Goal: Transaction & Acquisition: Book appointment/travel/reservation

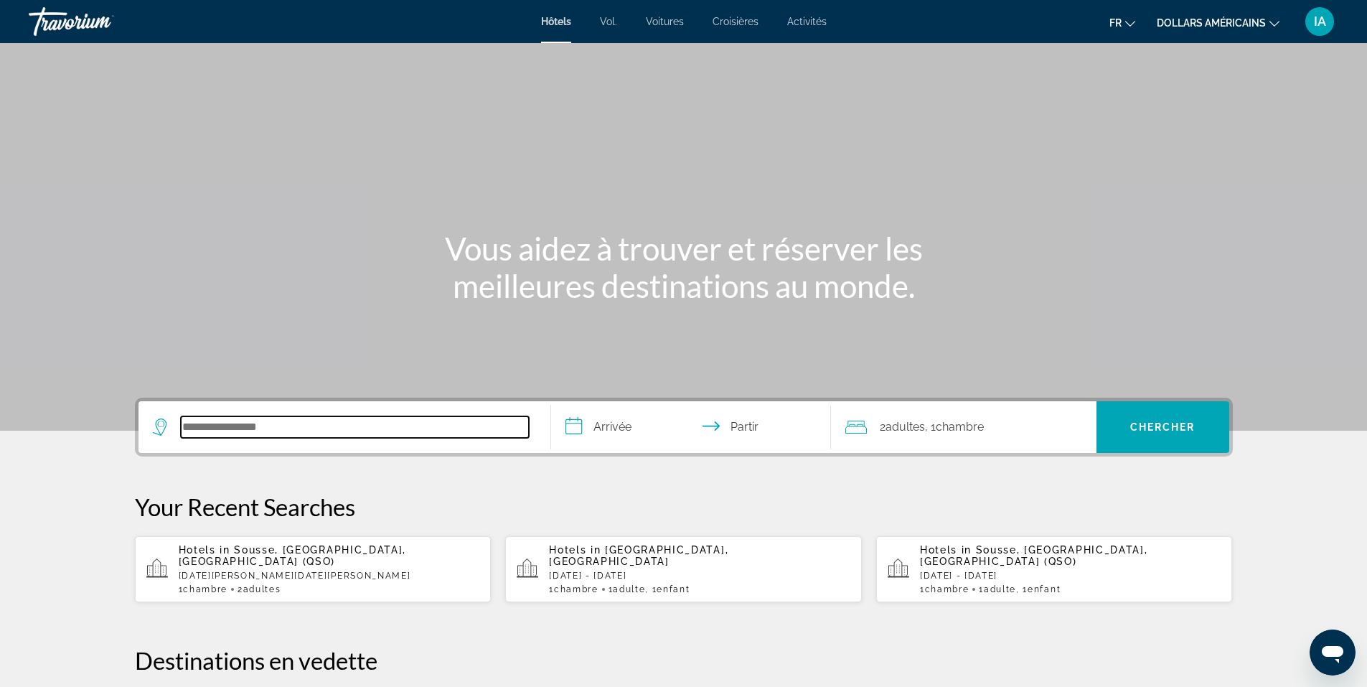
click at [372, 427] on input "Rechercher une destination hôtelière" at bounding box center [355, 427] width 348 height 22
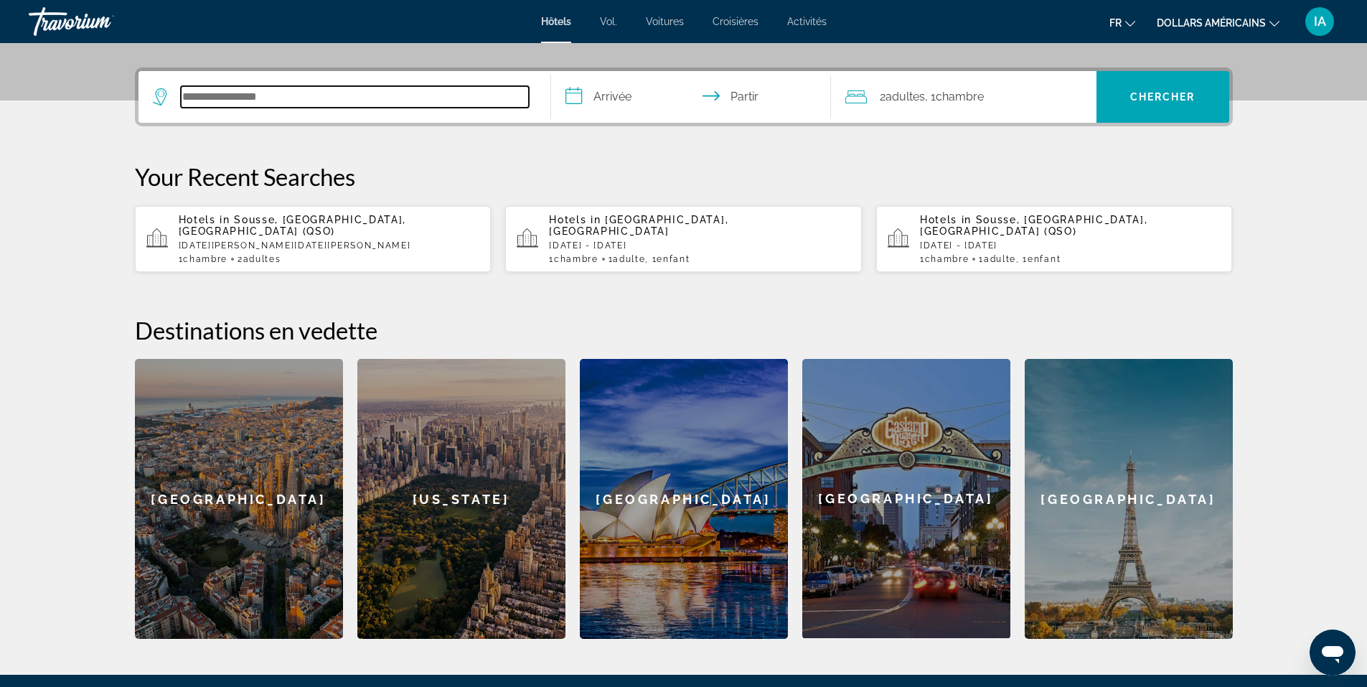
scroll to position [351, 0]
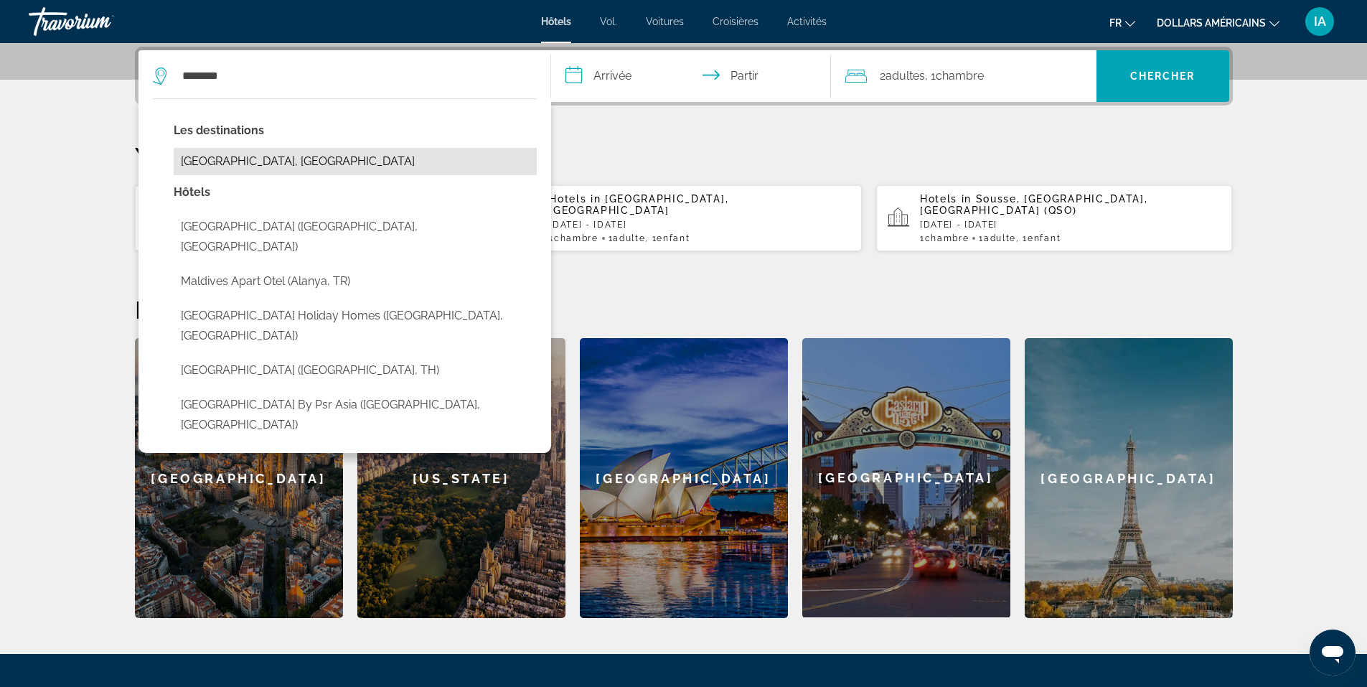
click at [329, 157] on button "[GEOGRAPHIC_DATA], [GEOGRAPHIC_DATA]" at bounding box center [355, 161] width 363 height 27
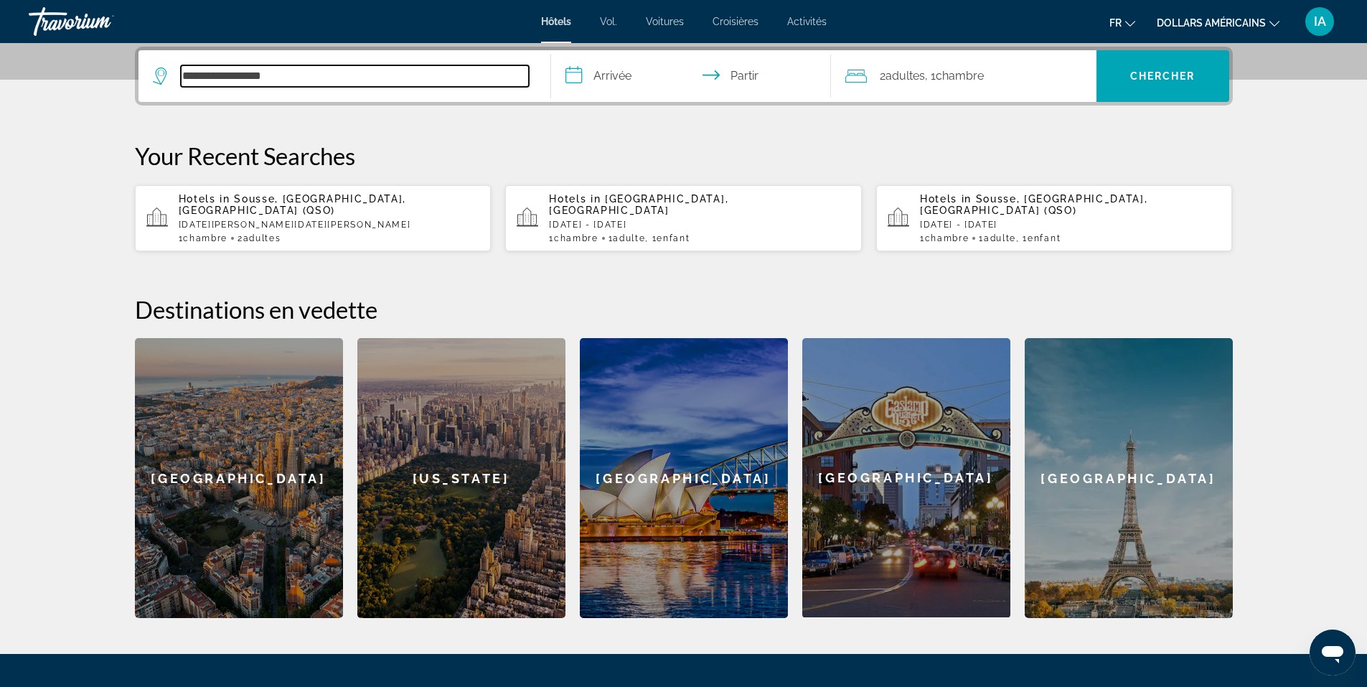
click at [307, 77] on input "**********" at bounding box center [355, 76] width 348 height 22
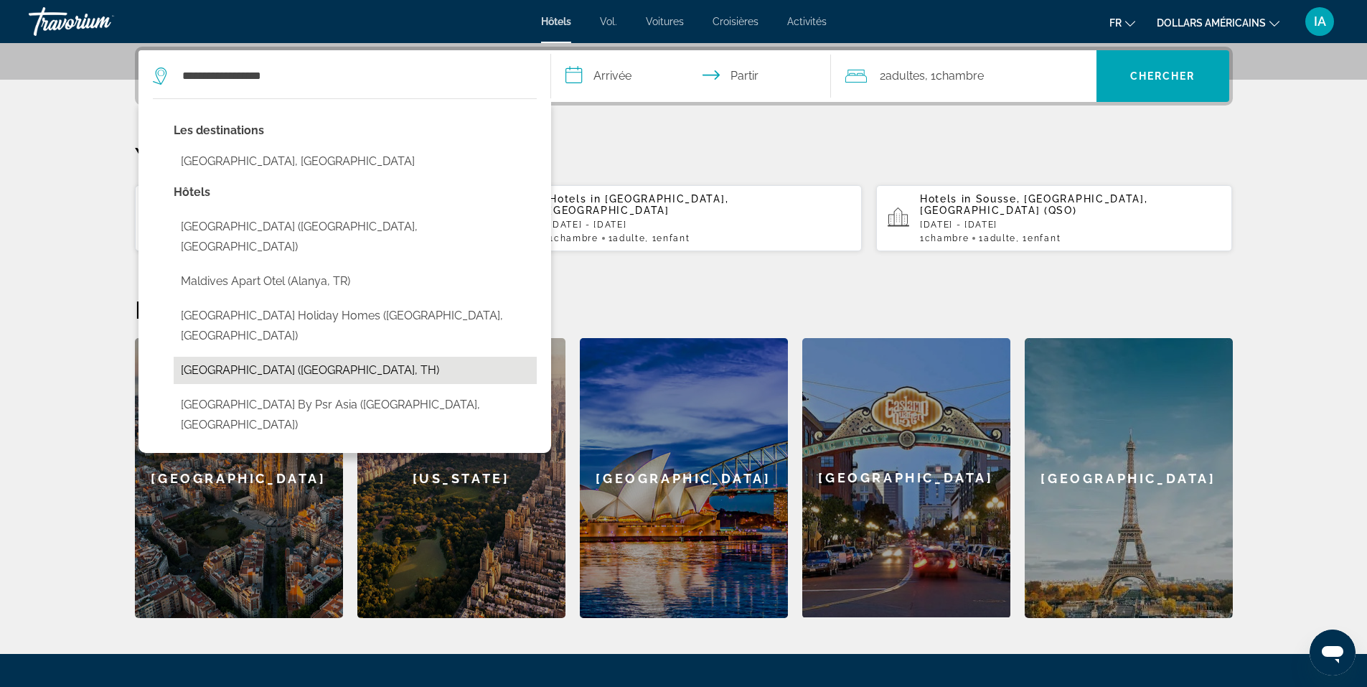
click at [274, 357] on button "[GEOGRAPHIC_DATA] ([GEOGRAPHIC_DATA], TH)" at bounding box center [355, 370] width 363 height 27
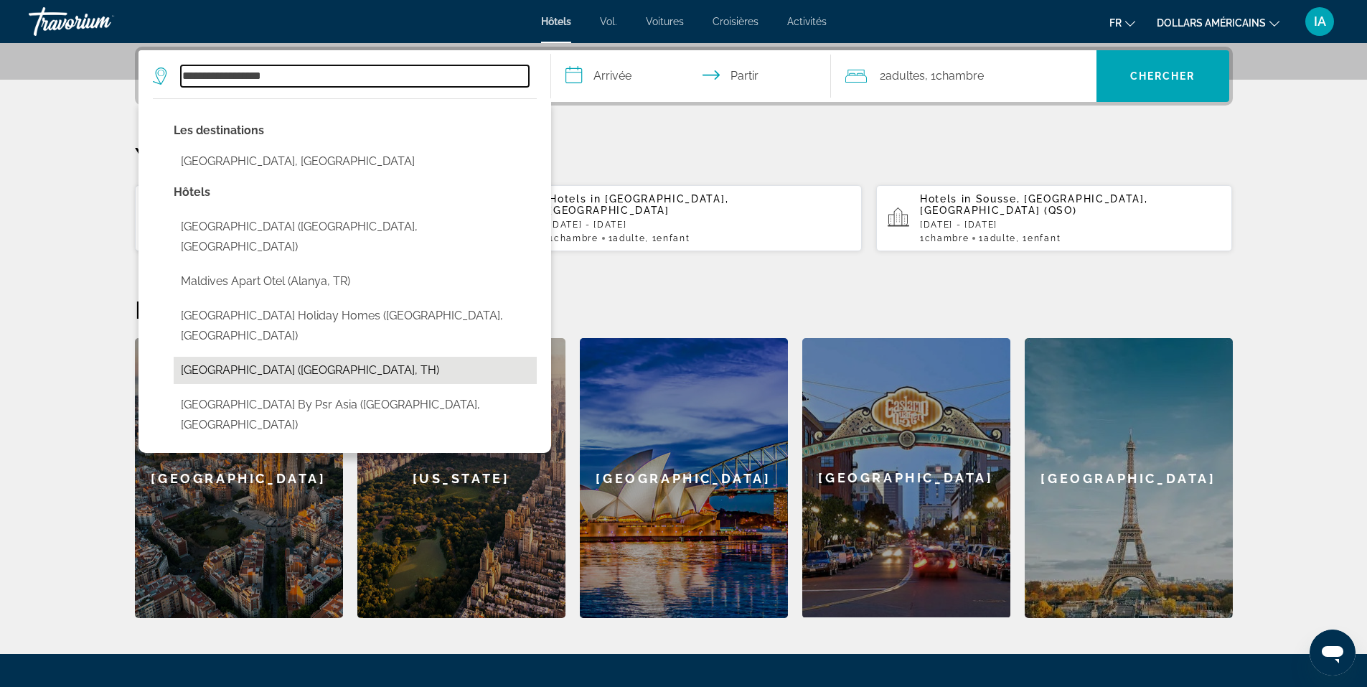
type input "**********"
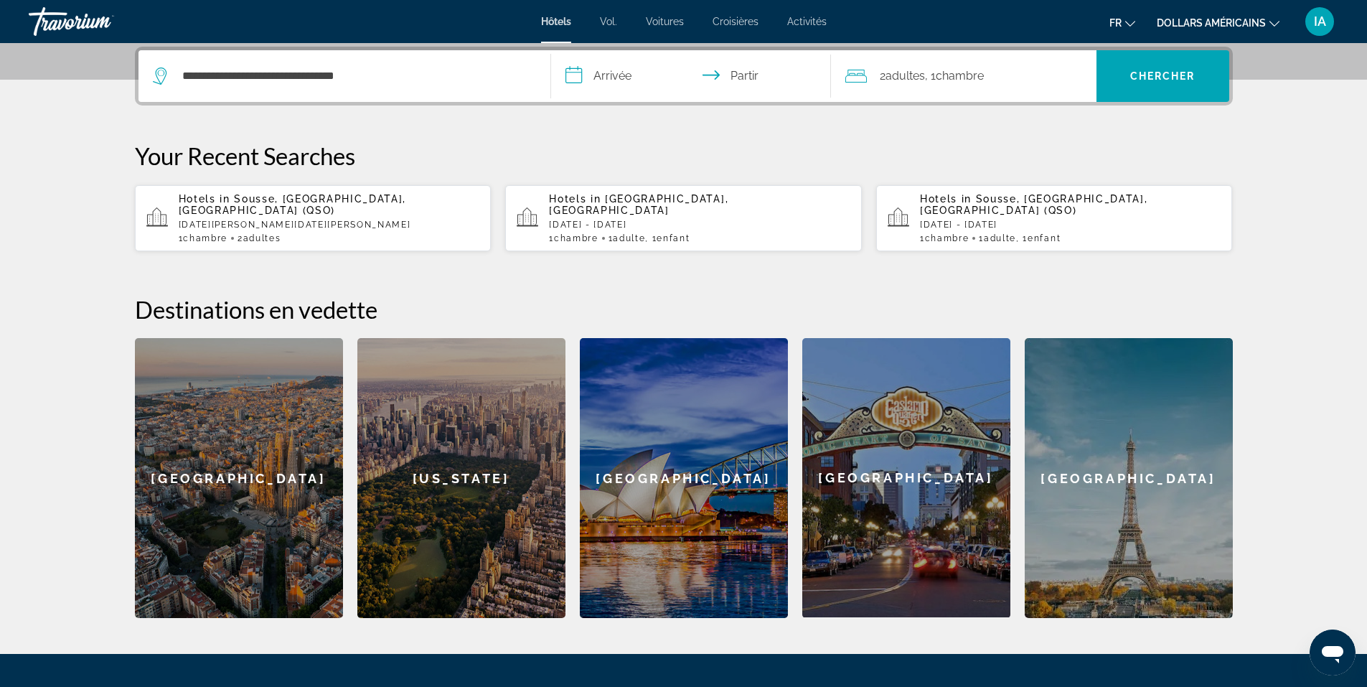
click at [576, 76] on input "**********" at bounding box center [694, 78] width 286 height 56
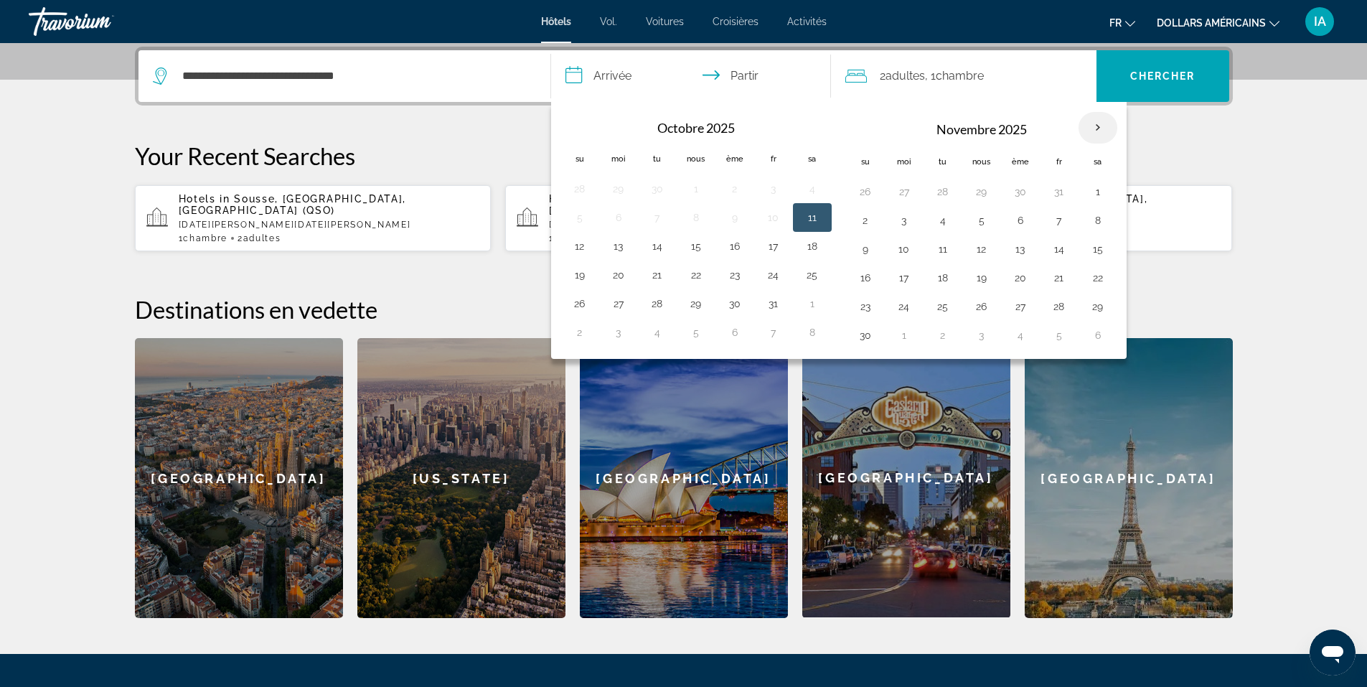
click at [1097, 128] on th "Mois prochain" at bounding box center [1097, 128] width 39 height 32
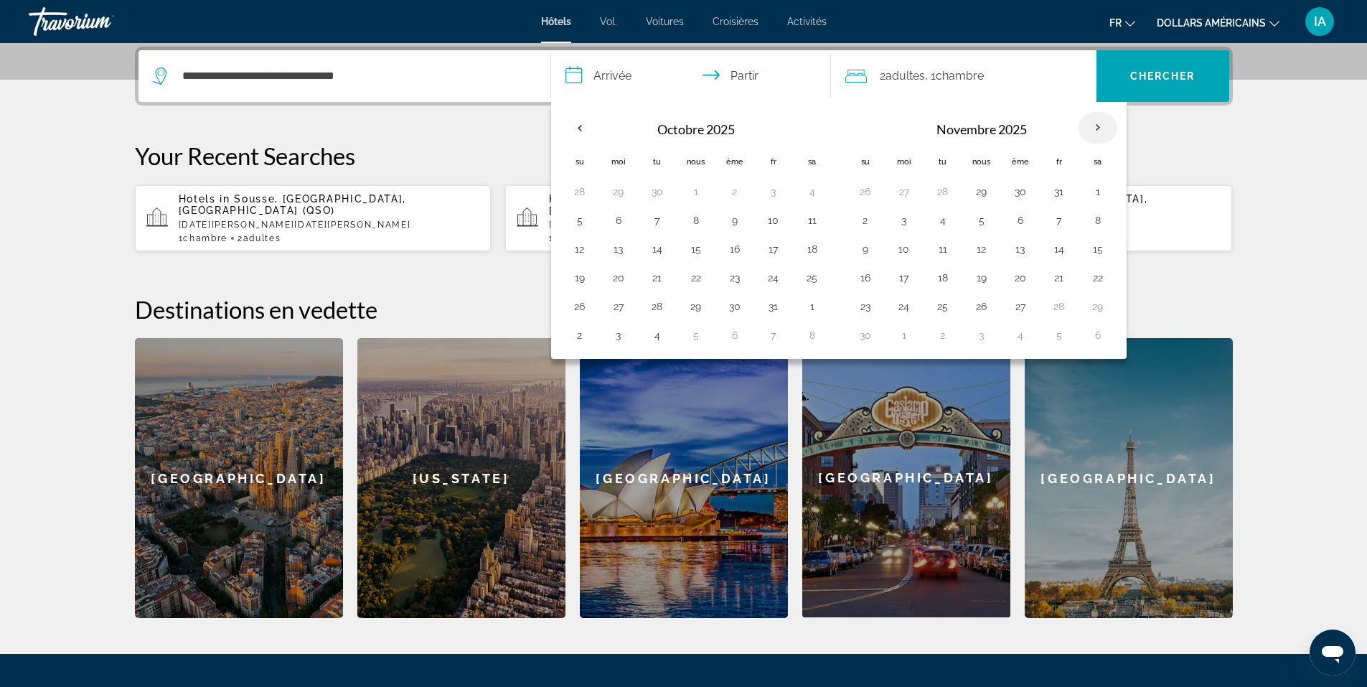
click at [1097, 128] on th "Mois prochain" at bounding box center [1097, 128] width 39 height 32
click at [1099, 127] on th "Mois prochain" at bounding box center [1097, 128] width 39 height 32
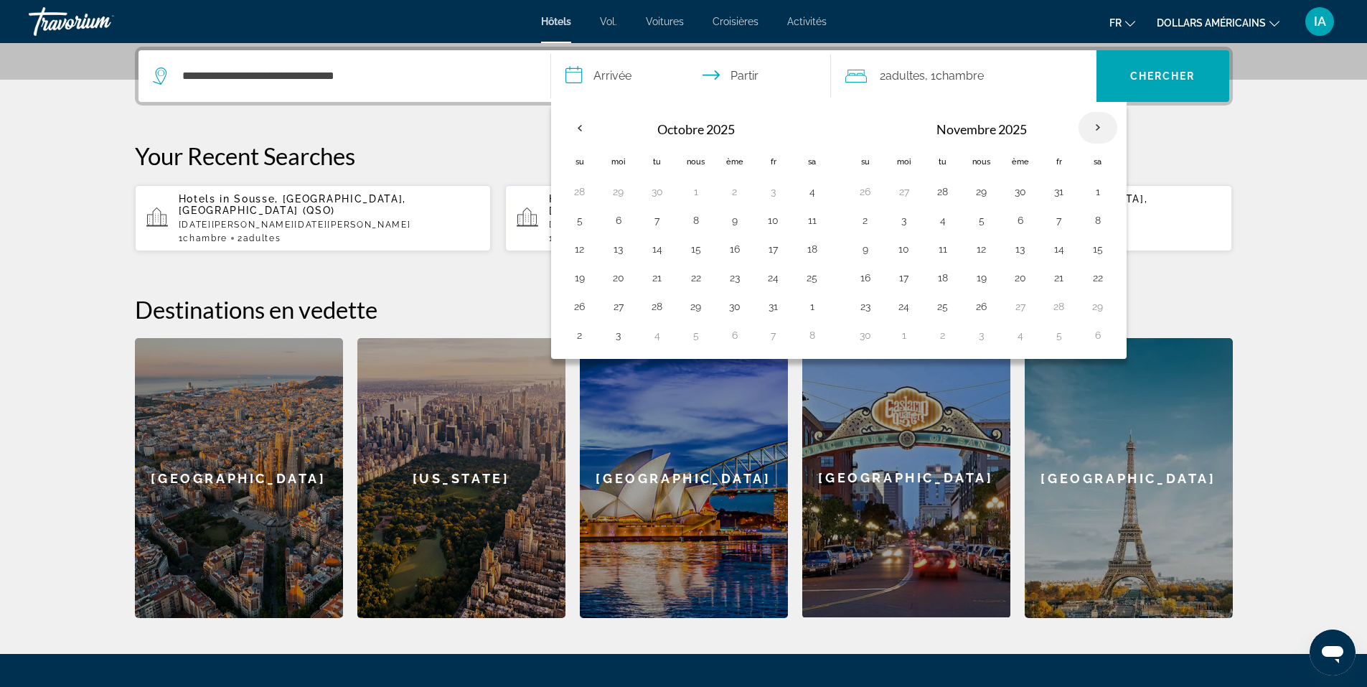
click at [1099, 127] on th "Mois prochain" at bounding box center [1097, 128] width 39 height 32
click at [579, 127] on th "Previous month" at bounding box center [579, 128] width 39 height 32
click at [573, 74] on input "**********" at bounding box center [694, 78] width 286 height 56
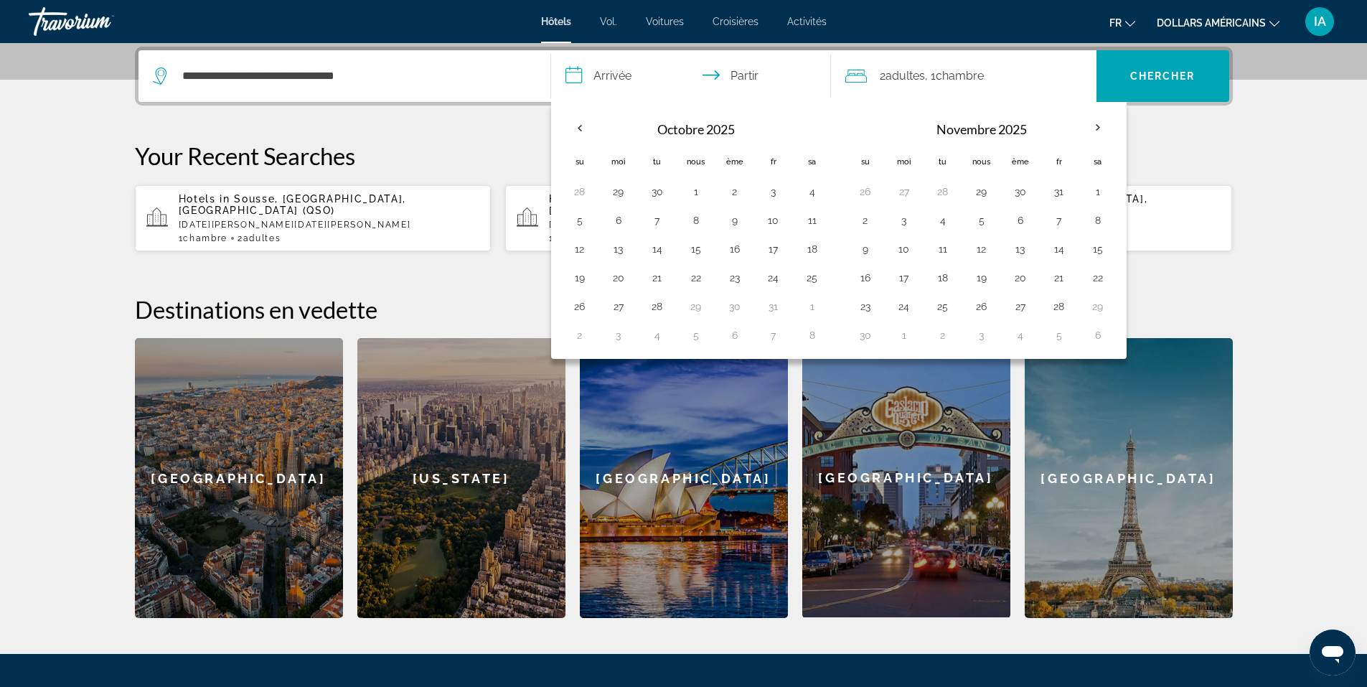
click at [573, 74] on input "**********" at bounding box center [694, 78] width 286 height 56
click at [1096, 128] on th "Mois prochain" at bounding box center [1097, 128] width 39 height 32
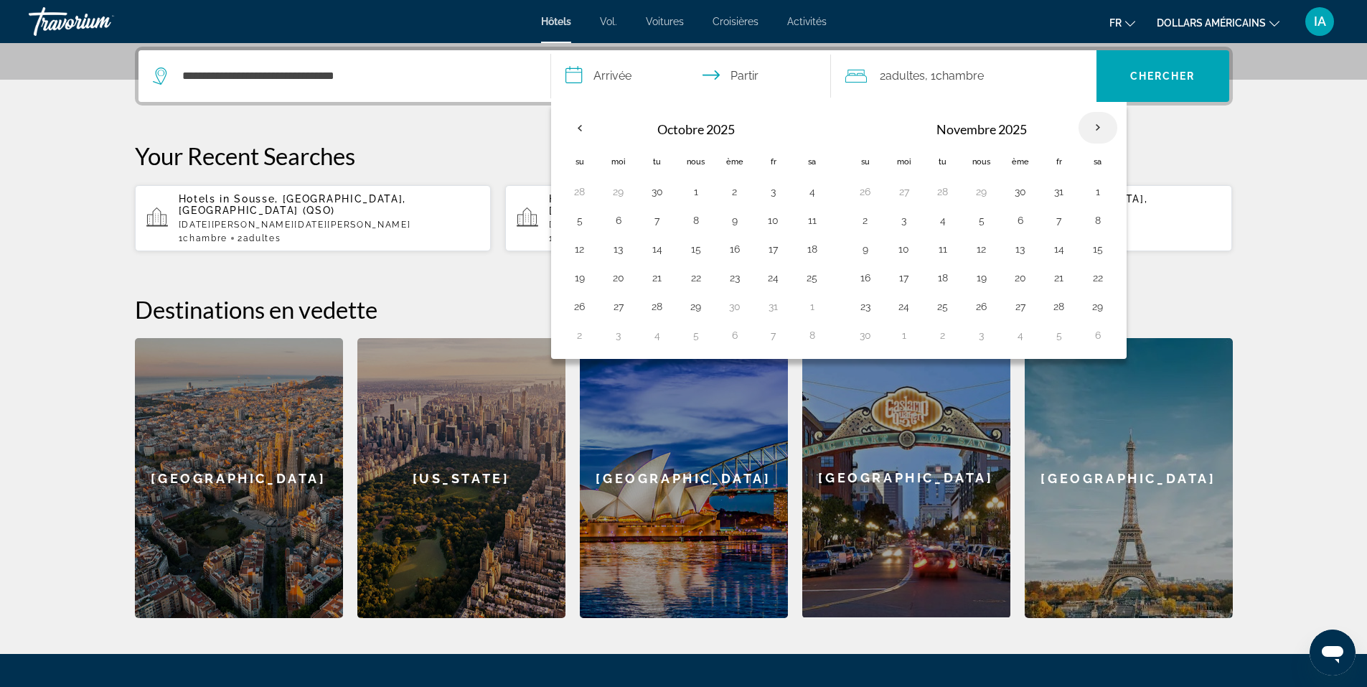
click at [1096, 128] on th "Mois prochain" at bounding box center [1097, 128] width 39 height 32
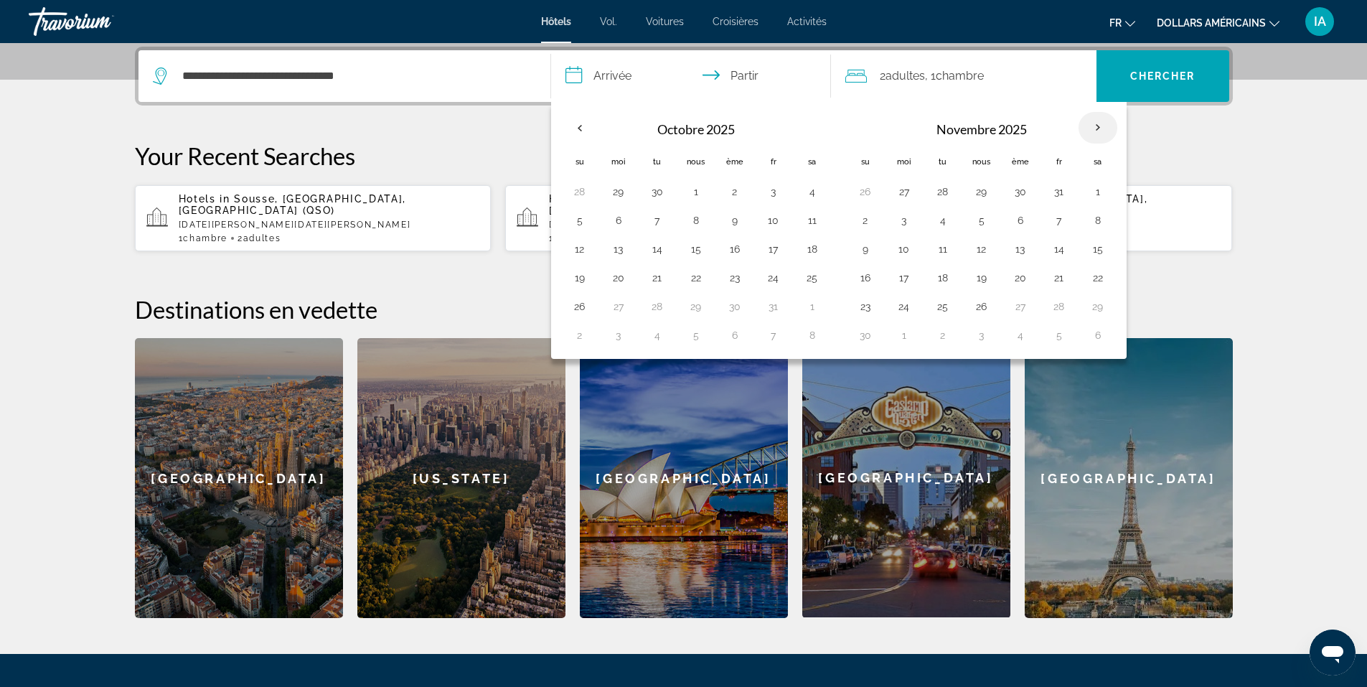
click at [1096, 128] on th "Mois prochain" at bounding box center [1097, 128] width 39 height 32
click at [1022, 309] on button "27" at bounding box center [1020, 306] width 23 height 20
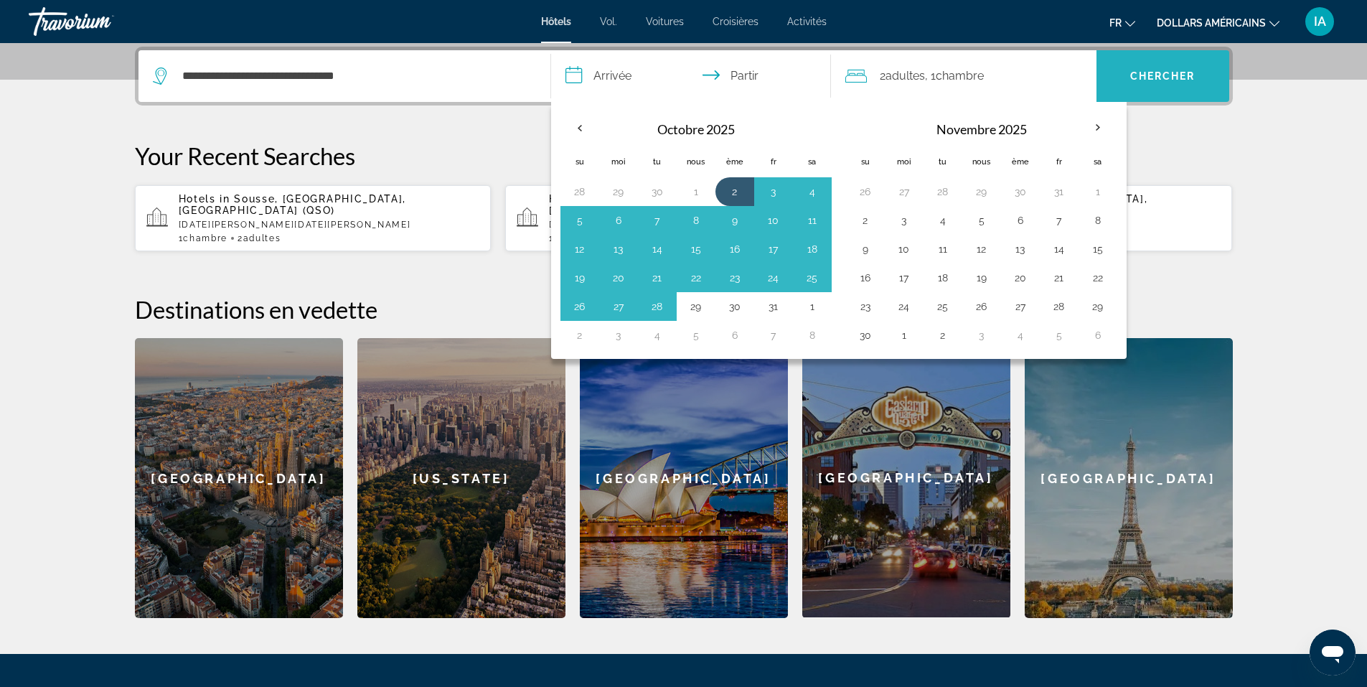
click at [1182, 77] on font "Chercher" at bounding box center [1162, 75] width 65 height 11
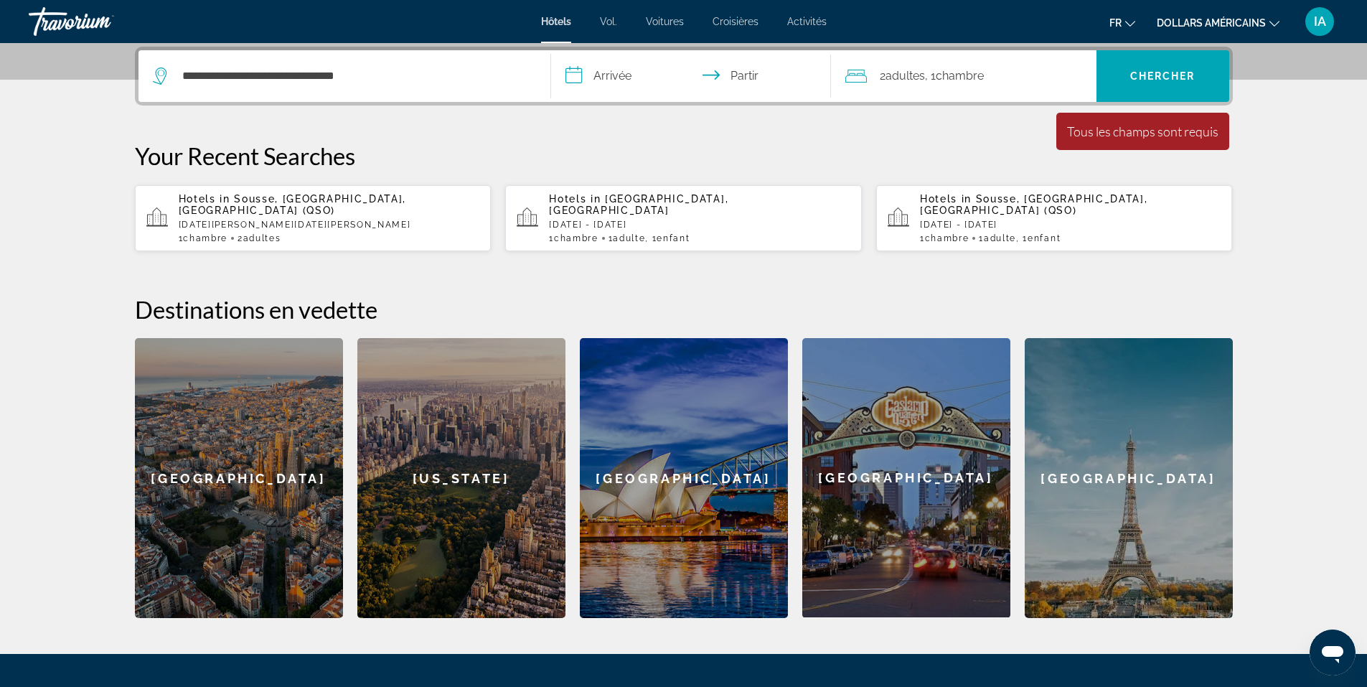
click at [580, 72] on input "**********" at bounding box center [694, 78] width 286 height 56
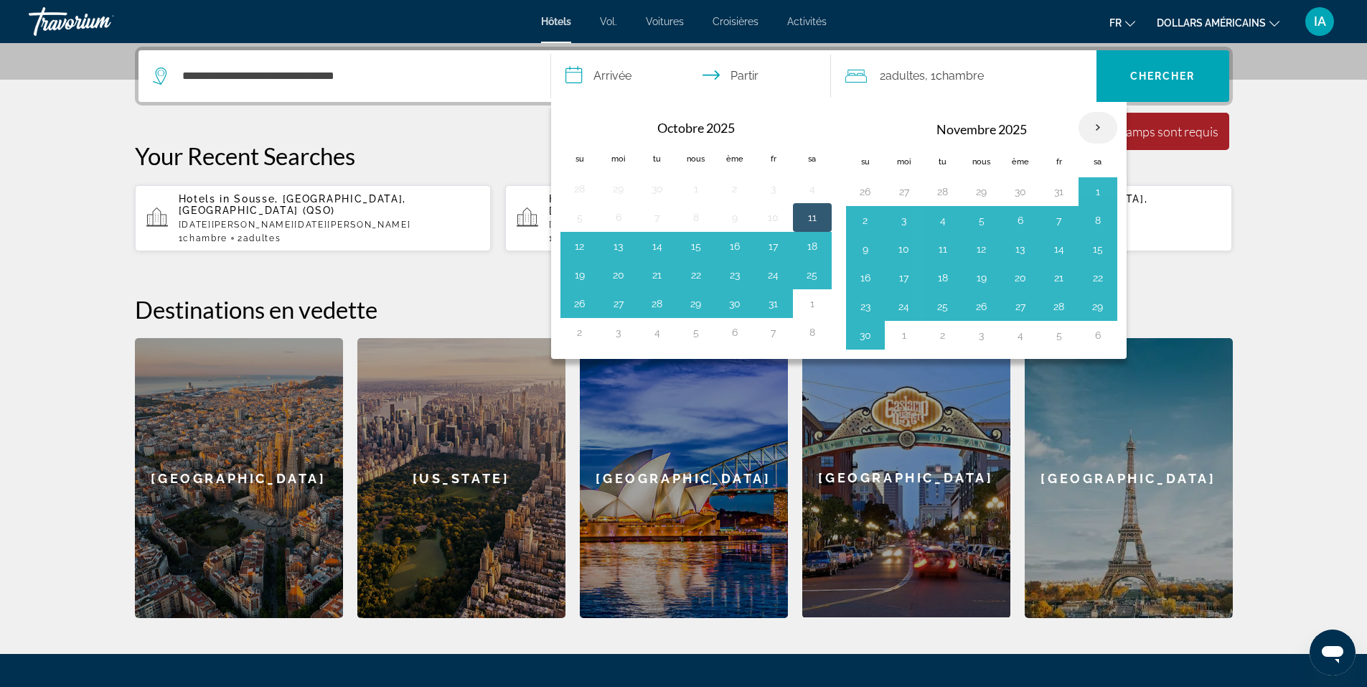
click at [1096, 127] on th "Mois prochain" at bounding box center [1097, 128] width 39 height 32
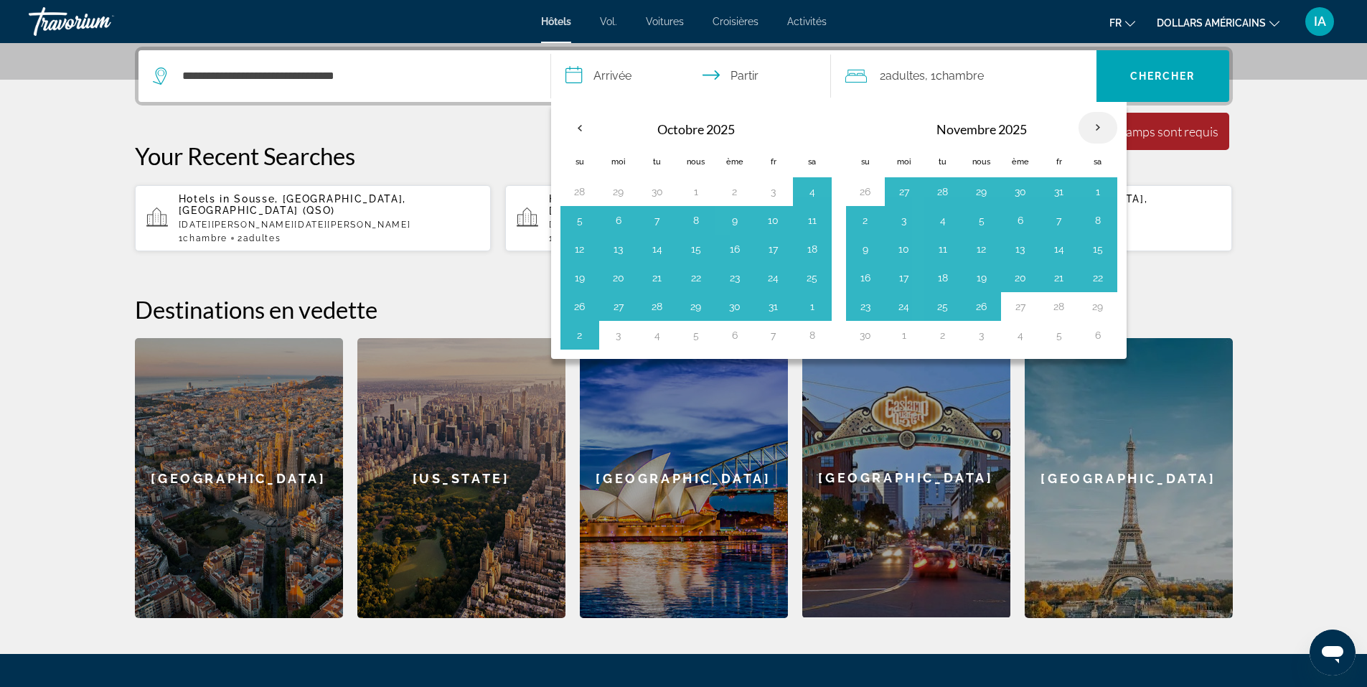
click at [1096, 127] on th "Mois prochain" at bounding box center [1097, 128] width 39 height 32
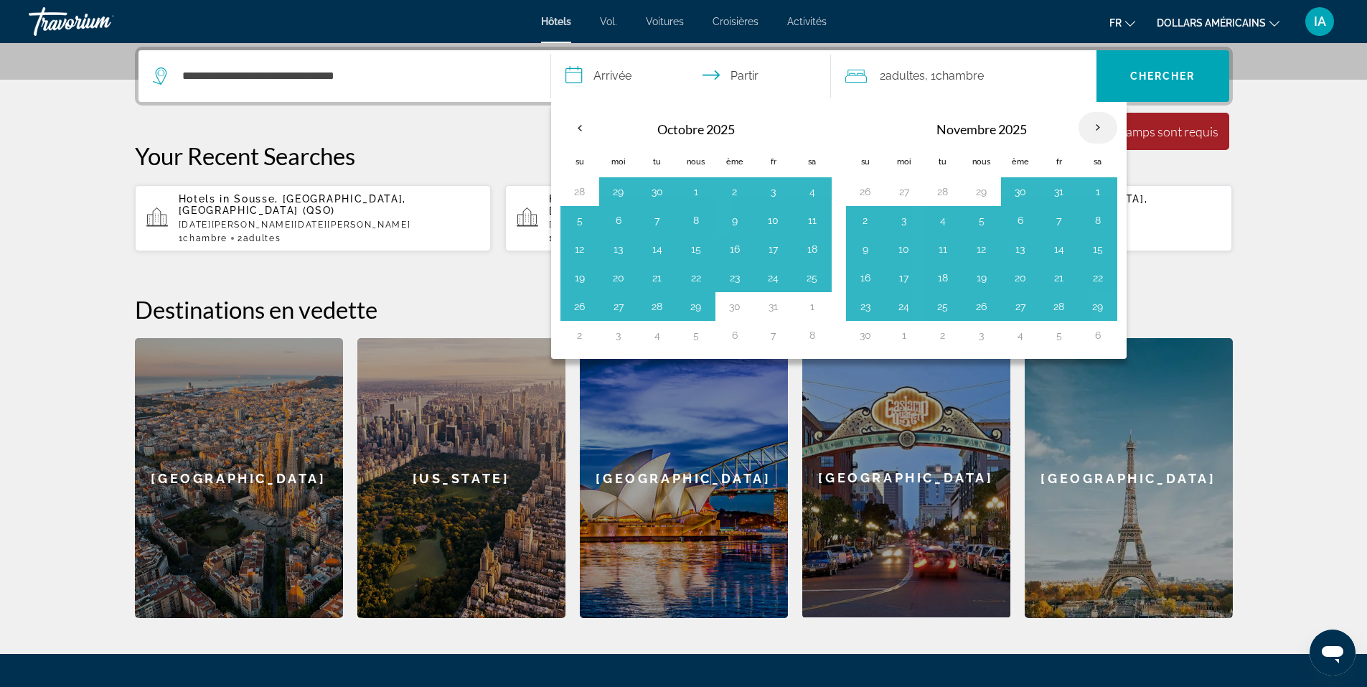
click at [1096, 127] on th "Mois prochain" at bounding box center [1097, 128] width 39 height 32
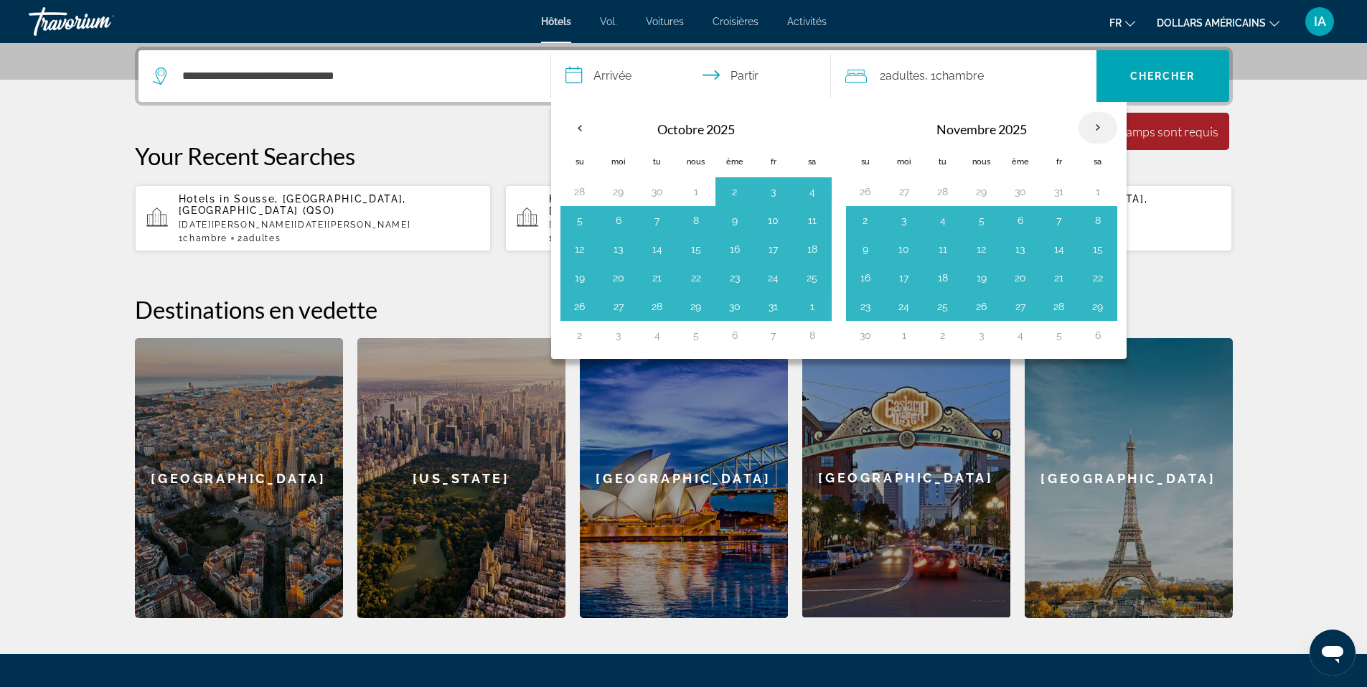
click at [1096, 127] on th "Mois prochain" at bounding box center [1097, 128] width 39 height 32
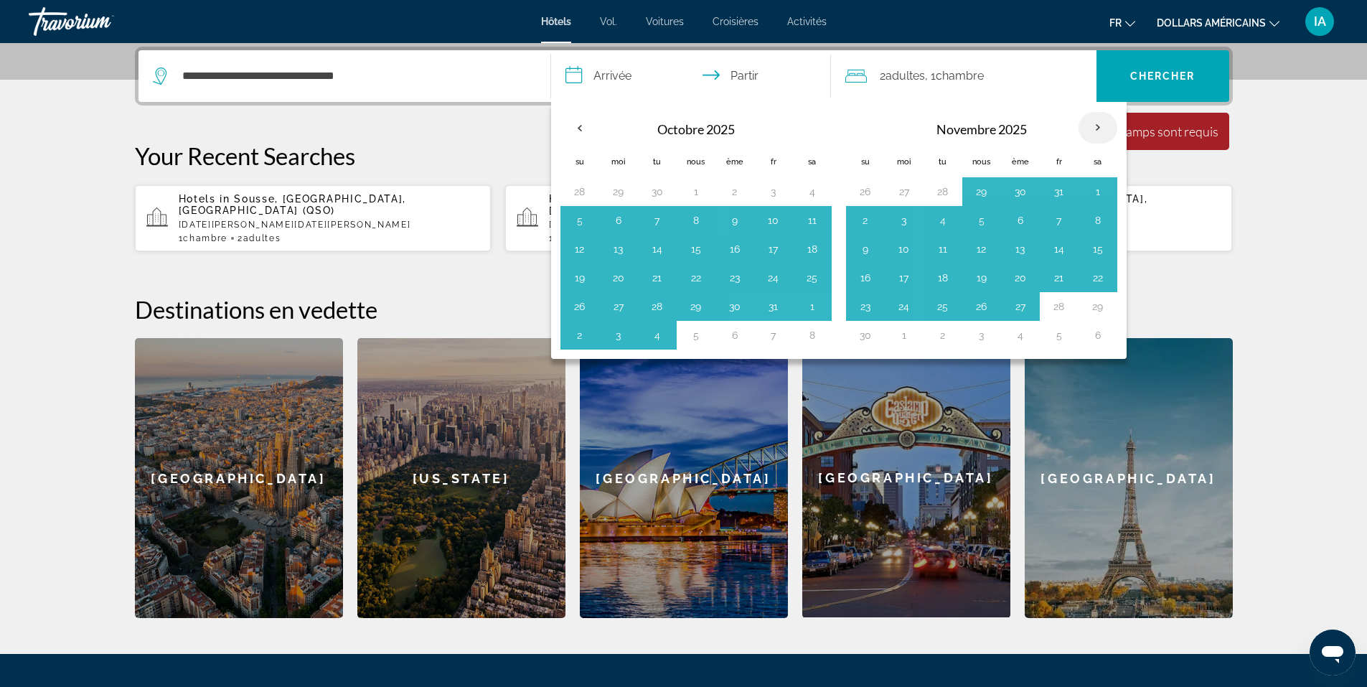
click at [1096, 127] on th "Mois prochain" at bounding box center [1097, 128] width 39 height 32
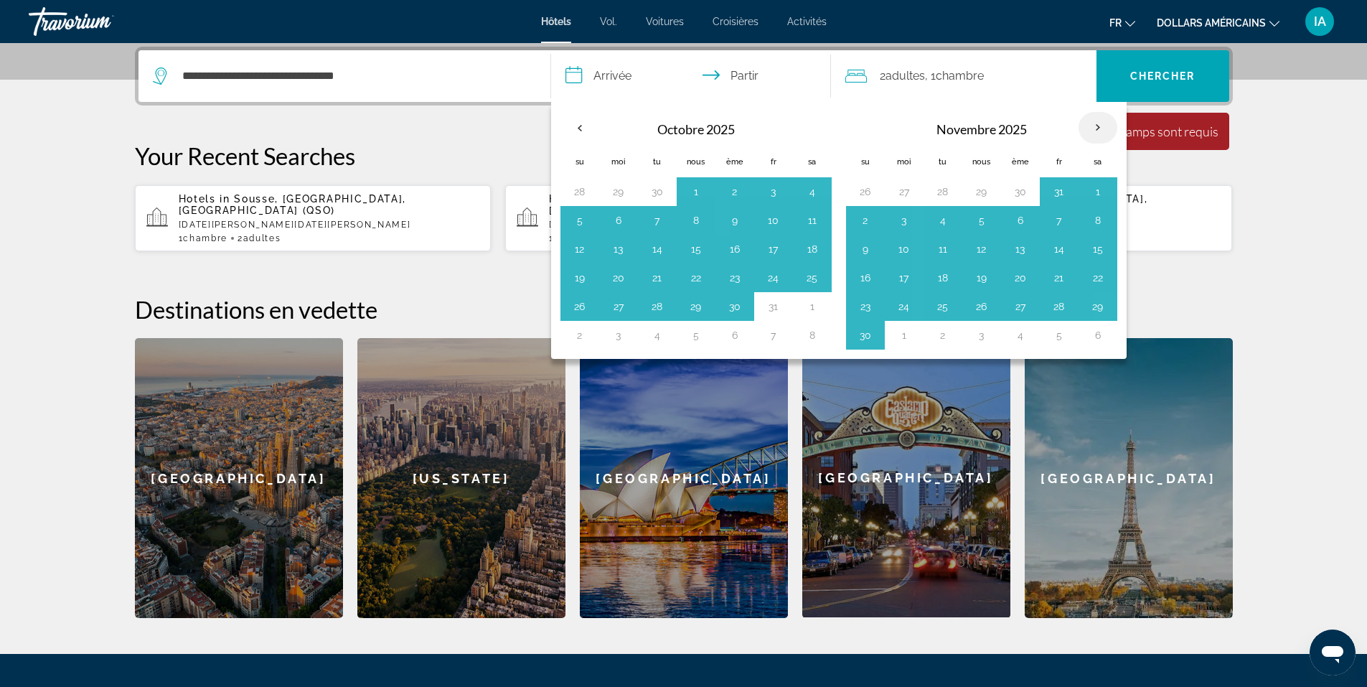
click at [1096, 127] on th "Mois prochain" at bounding box center [1097, 128] width 39 height 32
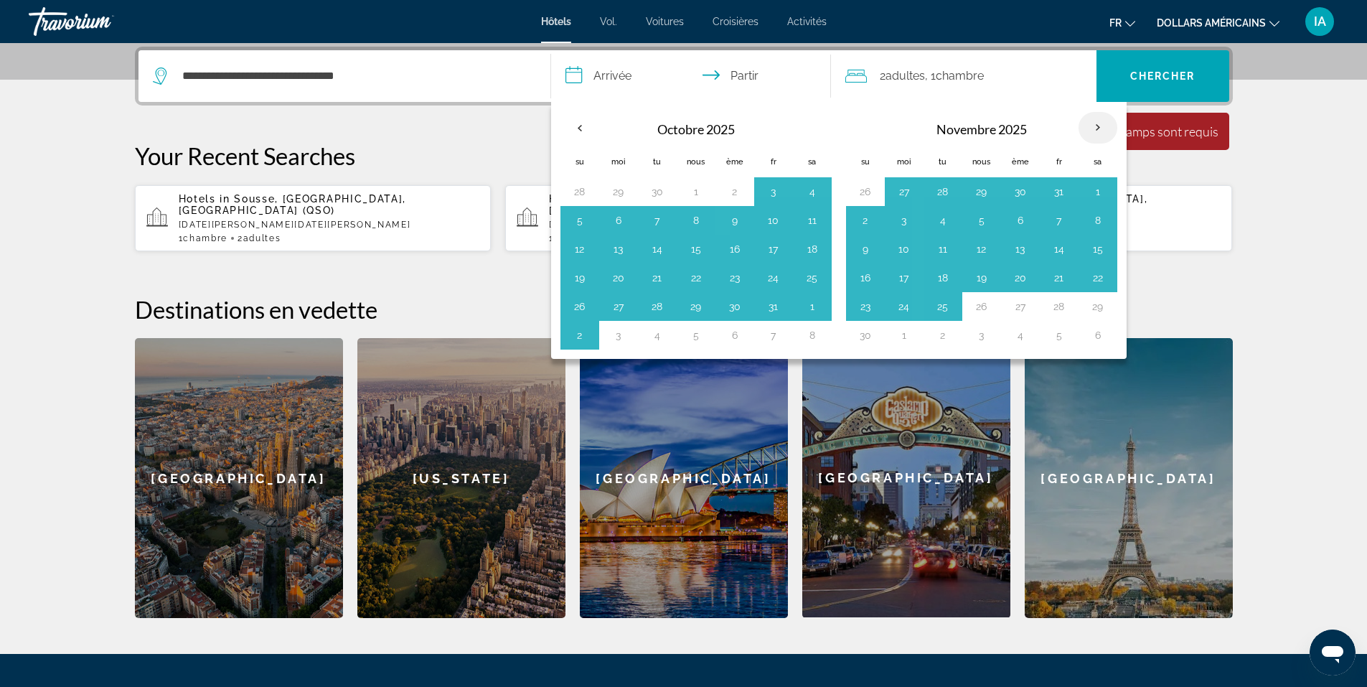
click at [1096, 127] on th "Mois prochain" at bounding box center [1097, 128] width 39 height 32
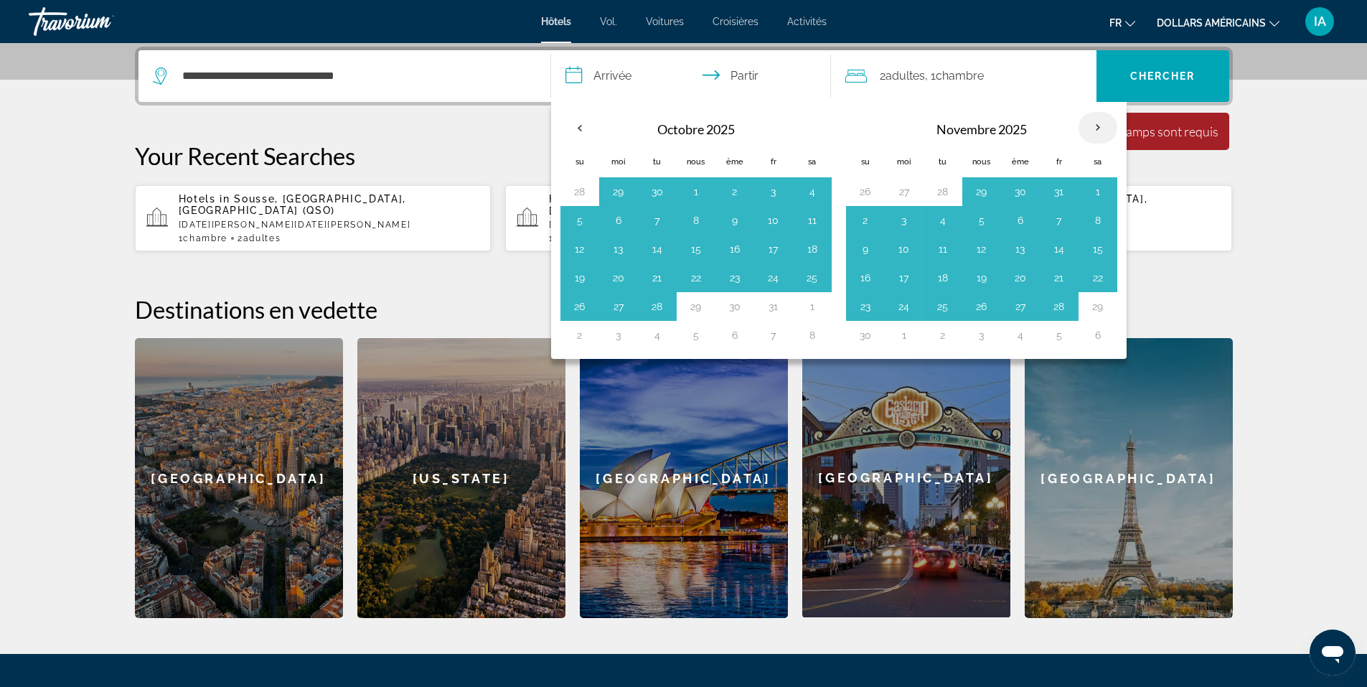
click at [1096, 127] on th "Mois prochain" at bounding box center [1097, 128] width 39 height 32
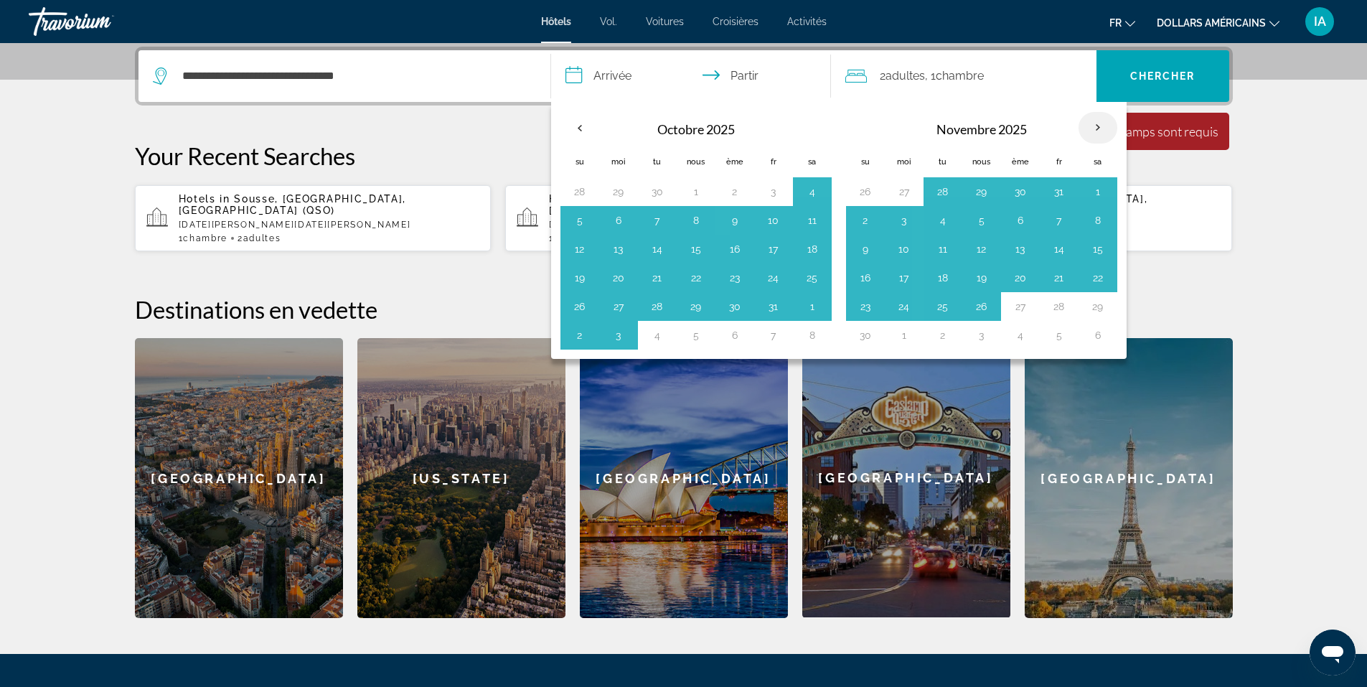
click at [1096, 127] on th "Mois prochain" at bounding box center [1097, 128] width 39 height 32
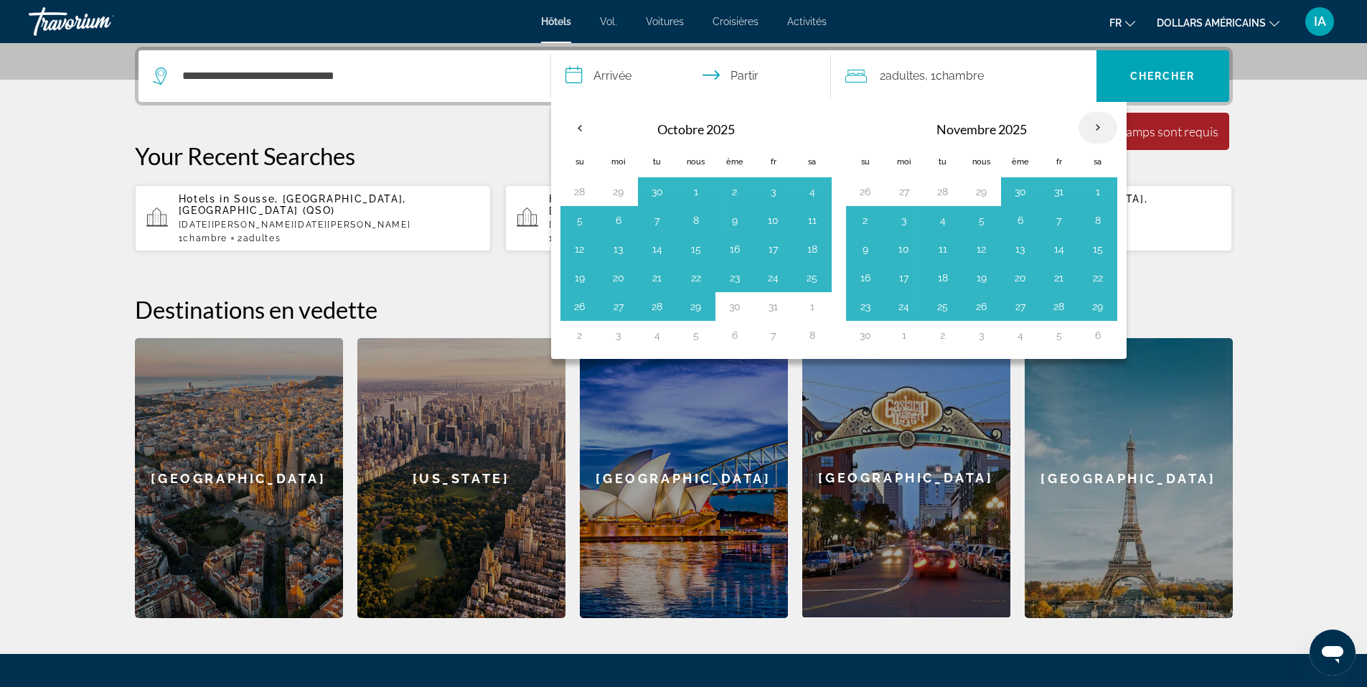
click at [1096, 127] on th "Mois prochain" at bounding box center [1097, 128] width 39 height 32
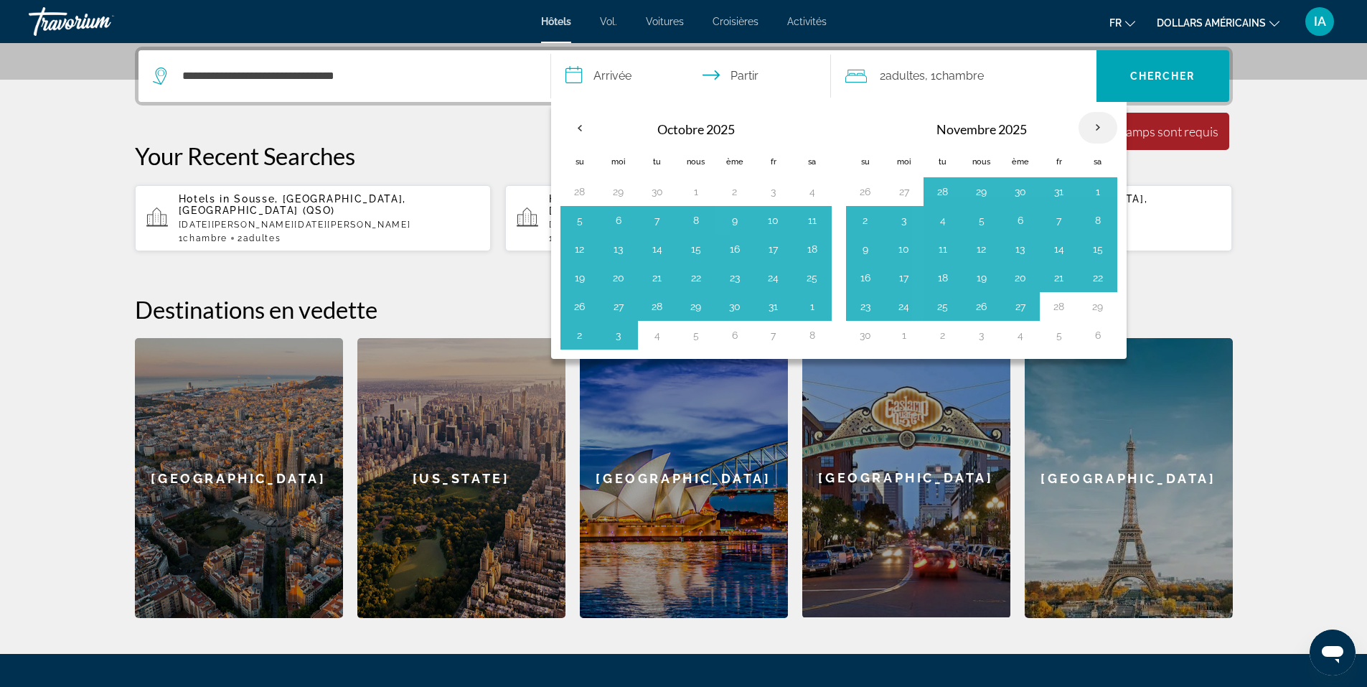
click at [1096, 127] on th "Mois prochain" at bounding box center [1097, 128] width 39 height 32
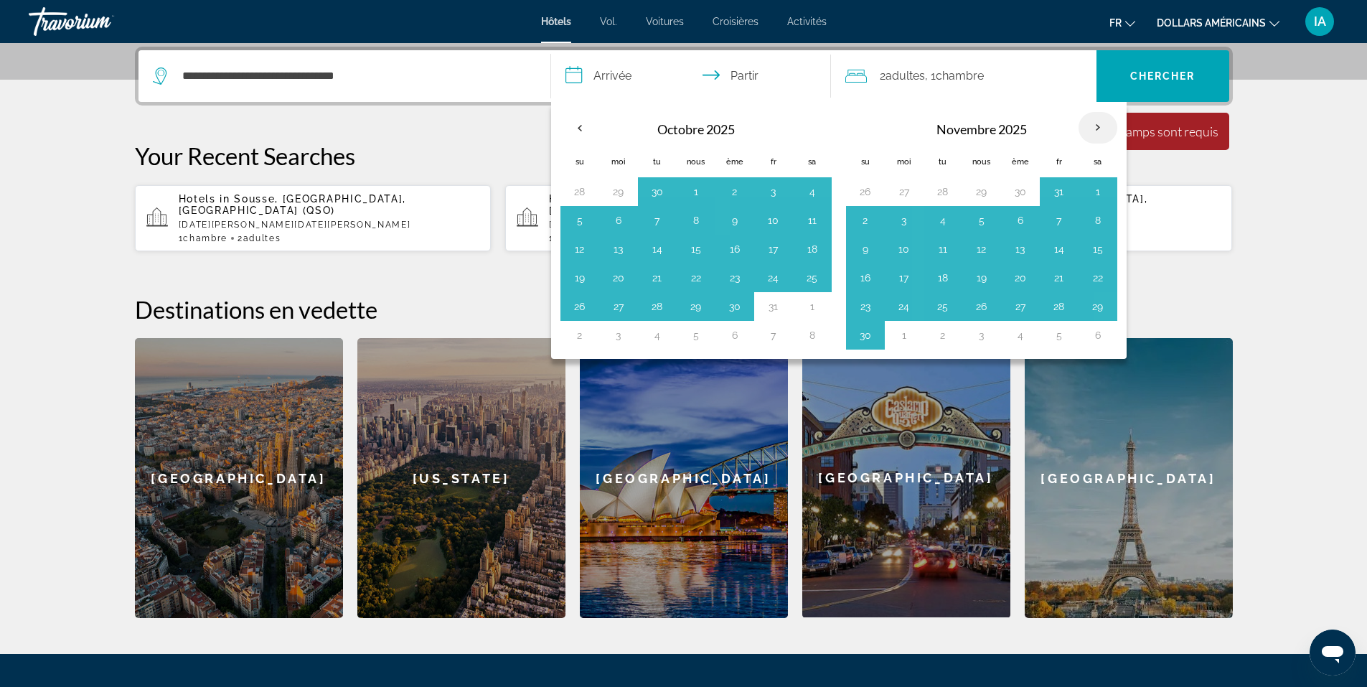
click at [1096, 127] on th "Mois prochain" at bounding box center [1097, 128] width 39 height 32
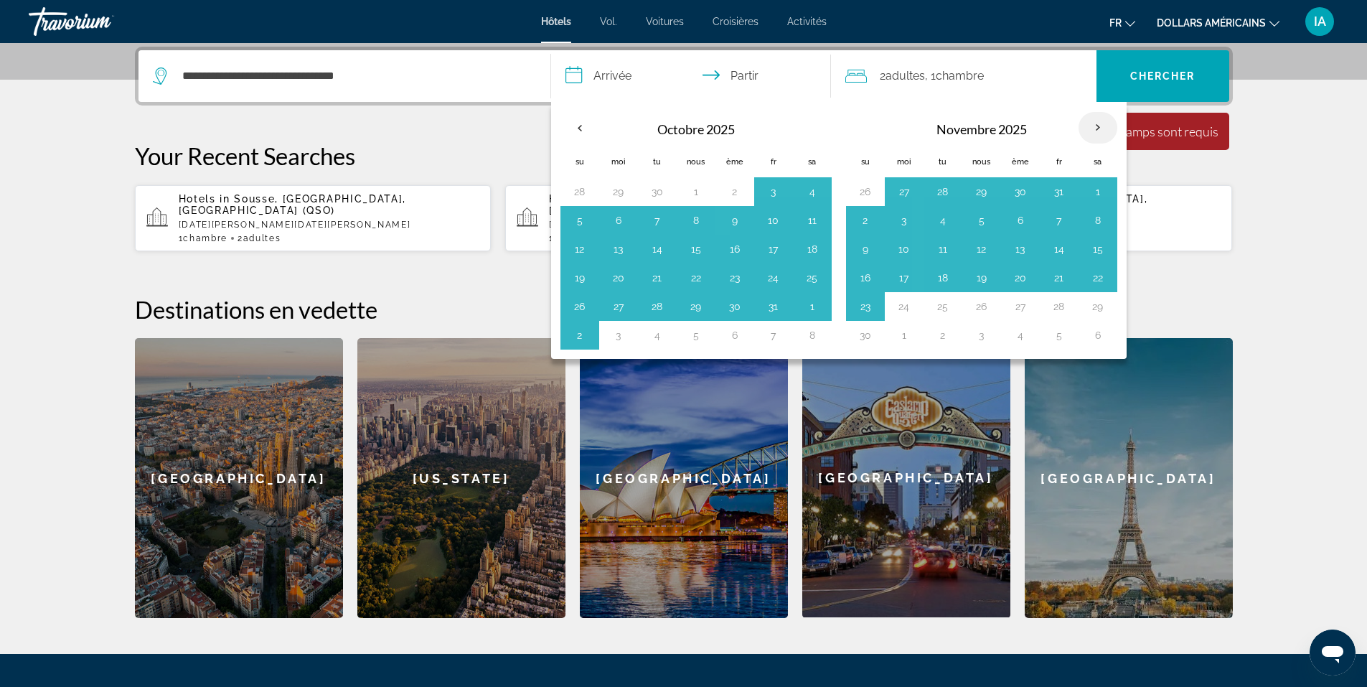
click at [1096, 127] on th "Mois prochain" at bounding box center [1097, 128] width 39 height 32
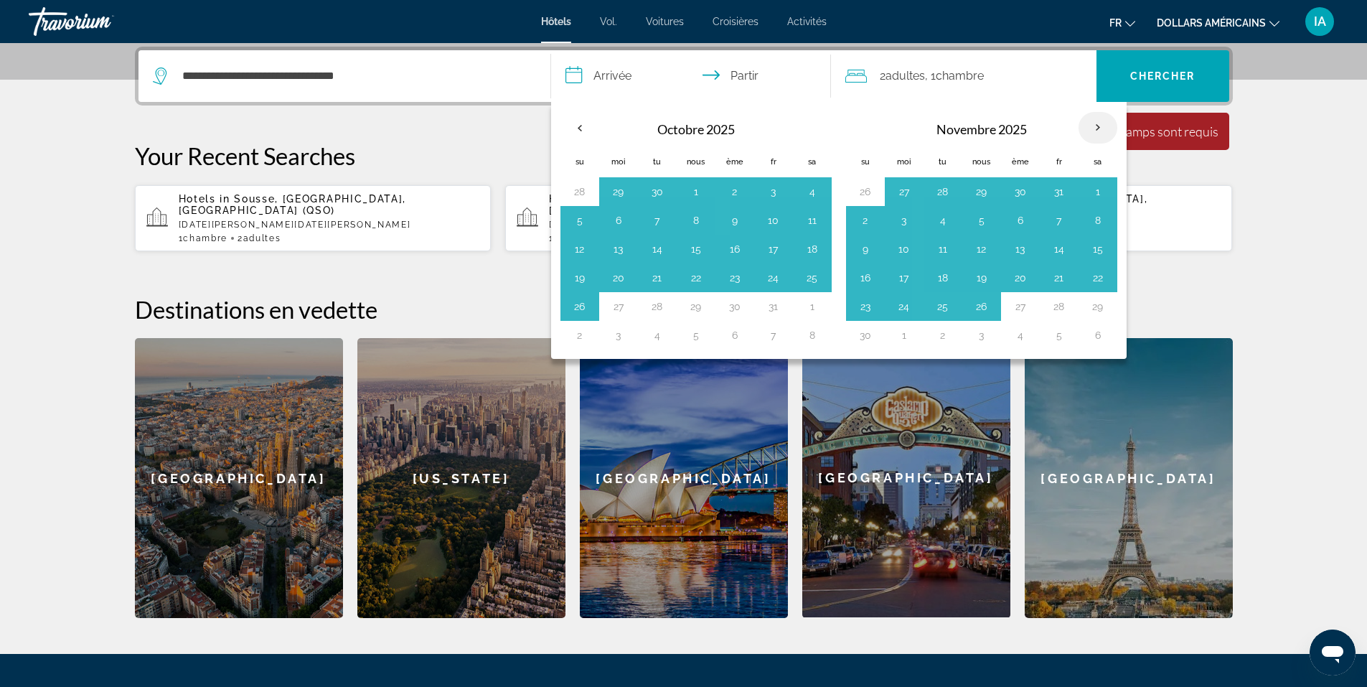
click at [1096, 127] on th "Mois prochain" at bounding box center [1097, 128] width 39 height 32
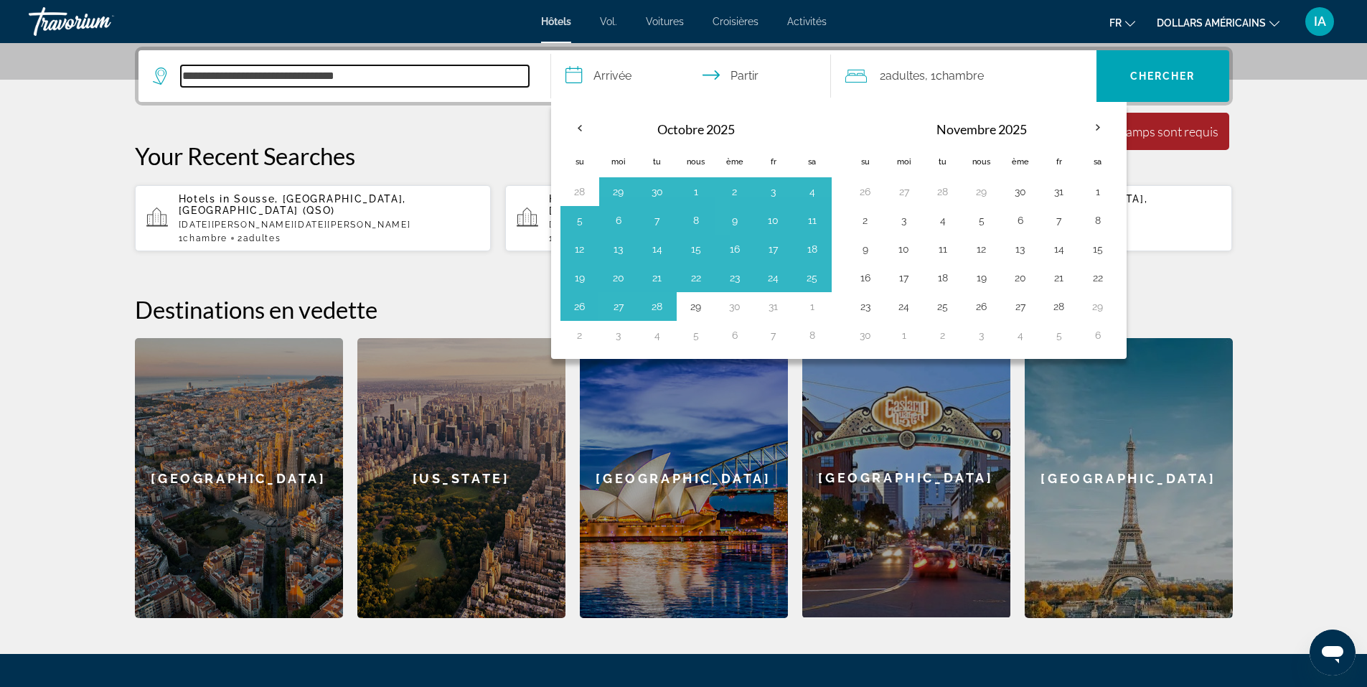
click at [390, 86] on input "**********" at bounding box center [355, 76] width 348 height 22
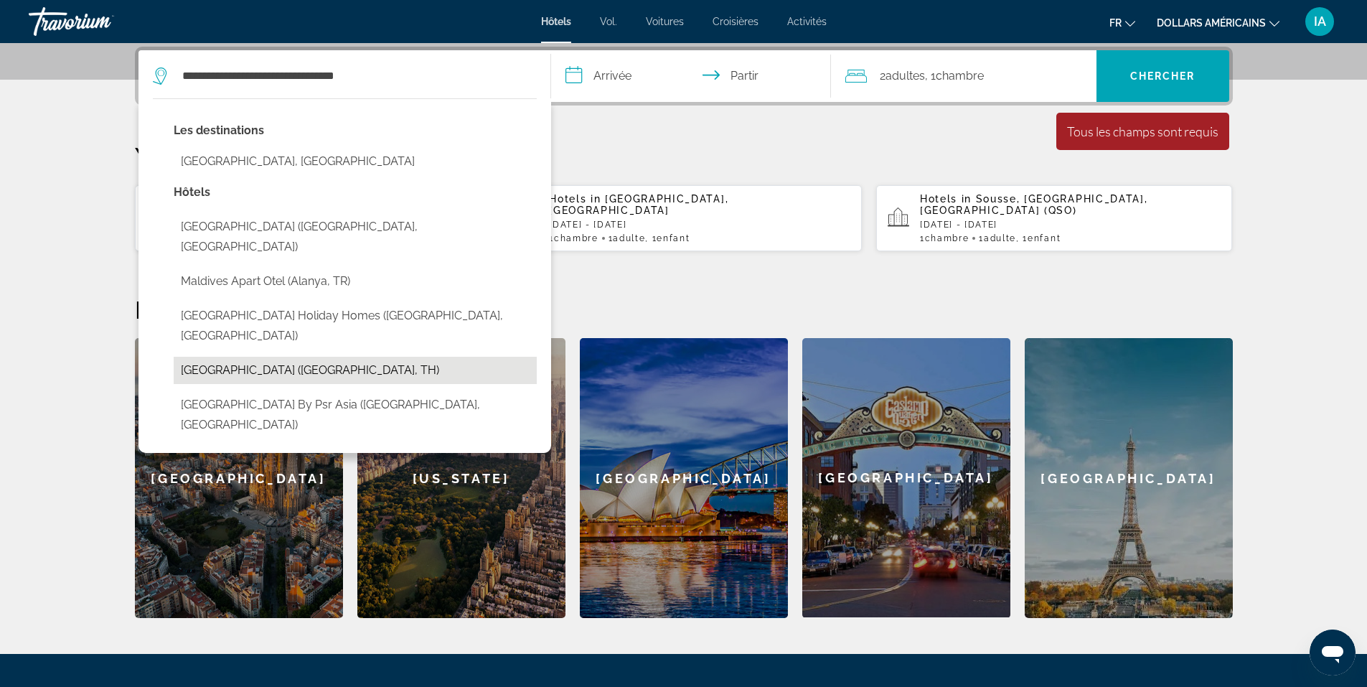
click at [230, 357] on button "[GEOGRAPHIC_DATA] ([GEOGRAPHIC_DATA], TH)" at bounding box center [355, 370] width 363 height 27
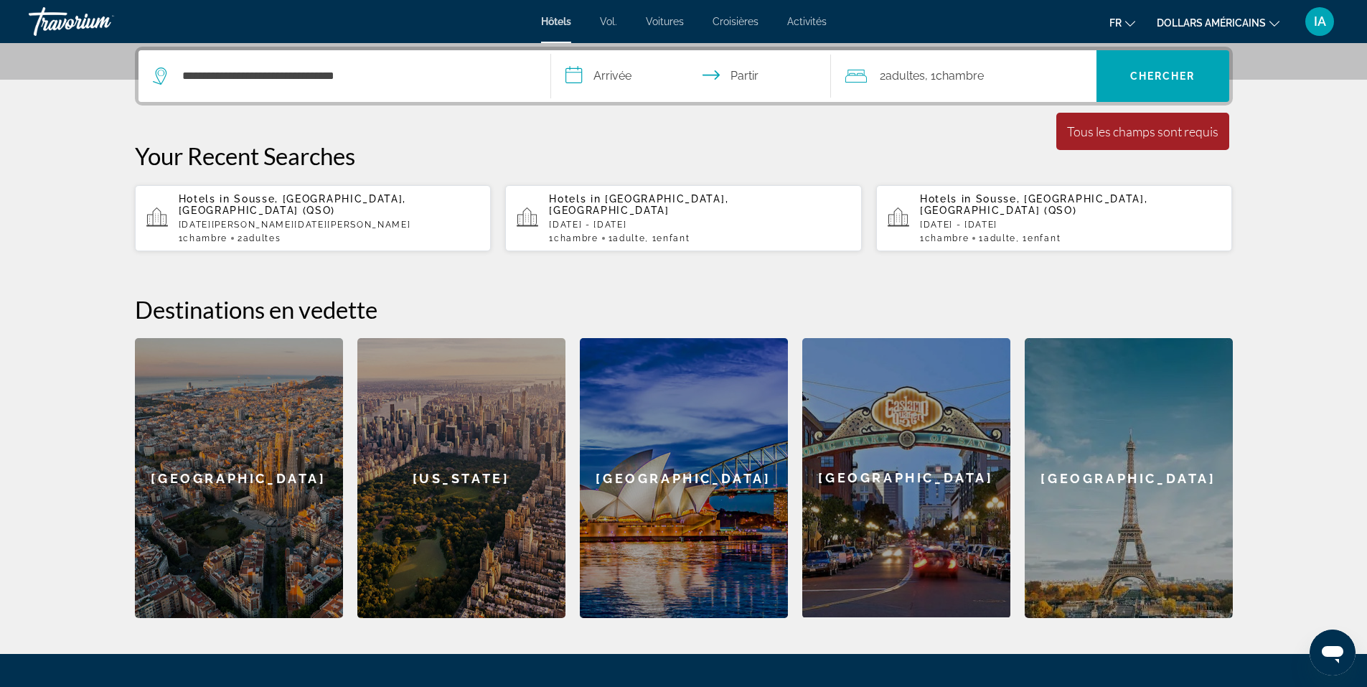
click at [569, 80] on input "**********" at bounding box center [694, 78] width 286 height 56
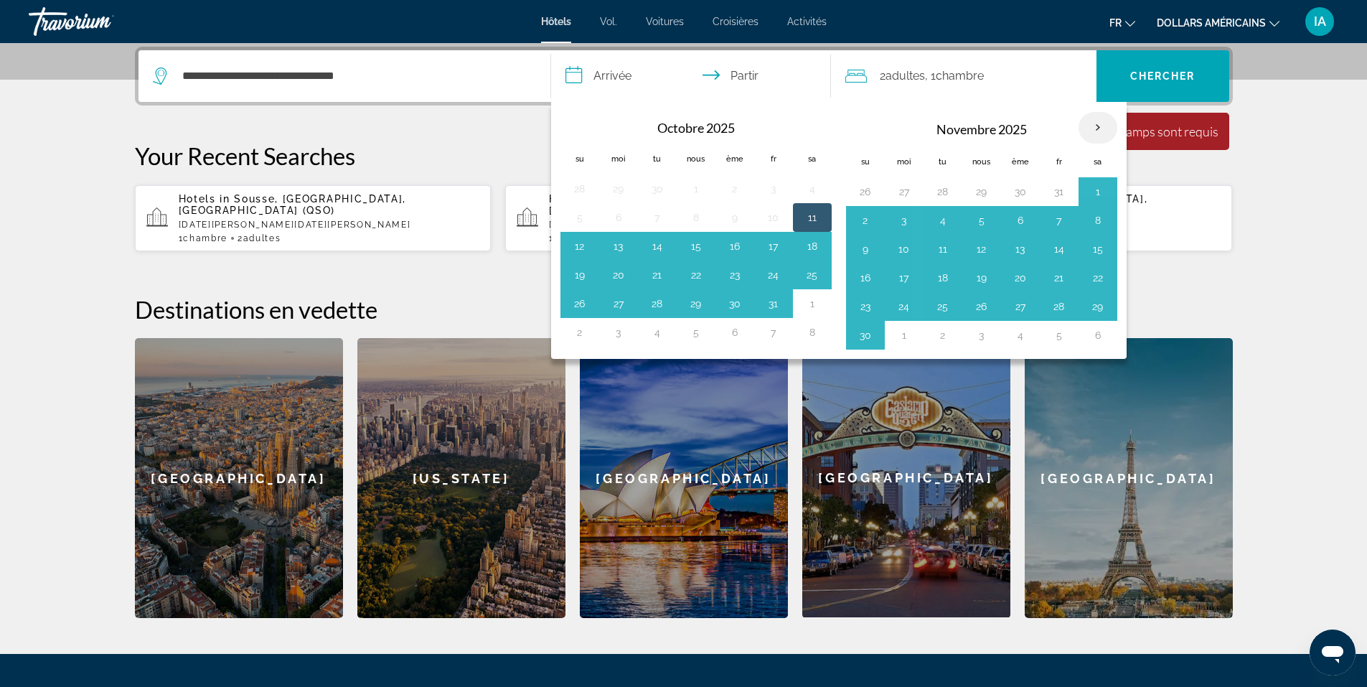
click at [1099, 126] on th "Mois prochain" at bounding box center [1097, 128] width 39 height 32
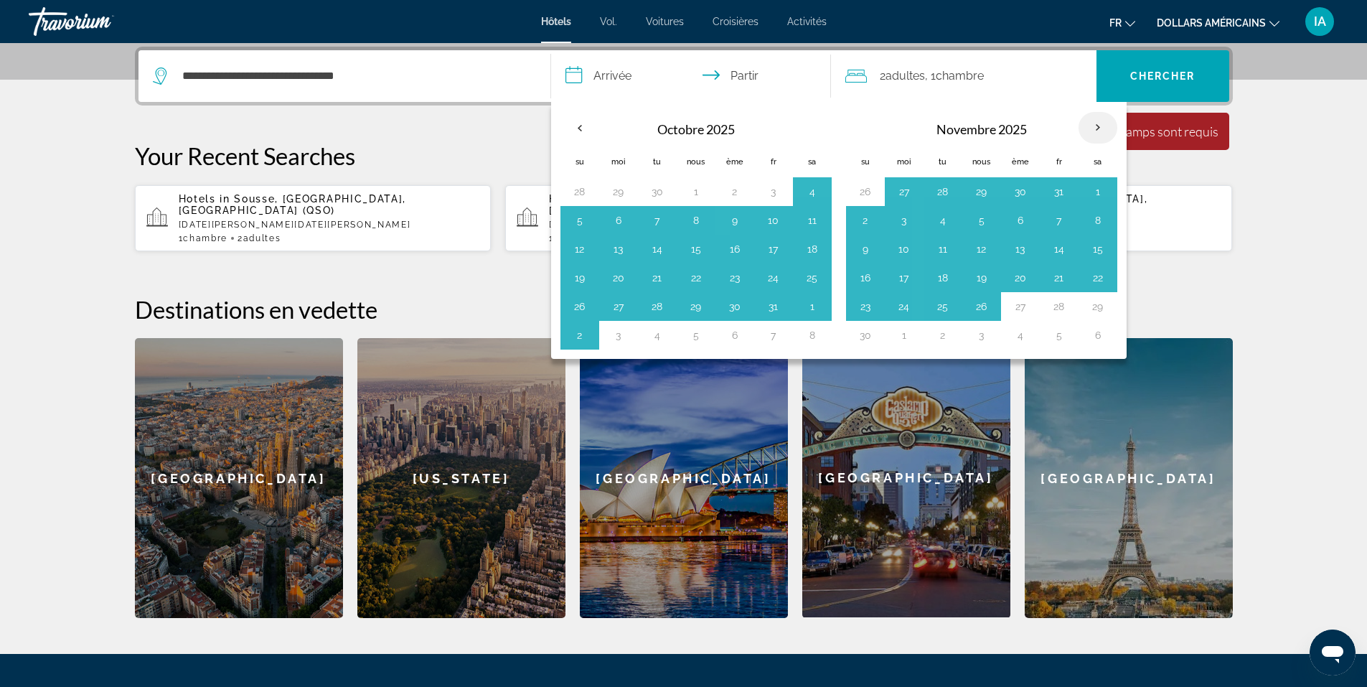
click at [1099, 126] on th "Mois prochain" at bounding box center [1097, 128] width 39 height 32
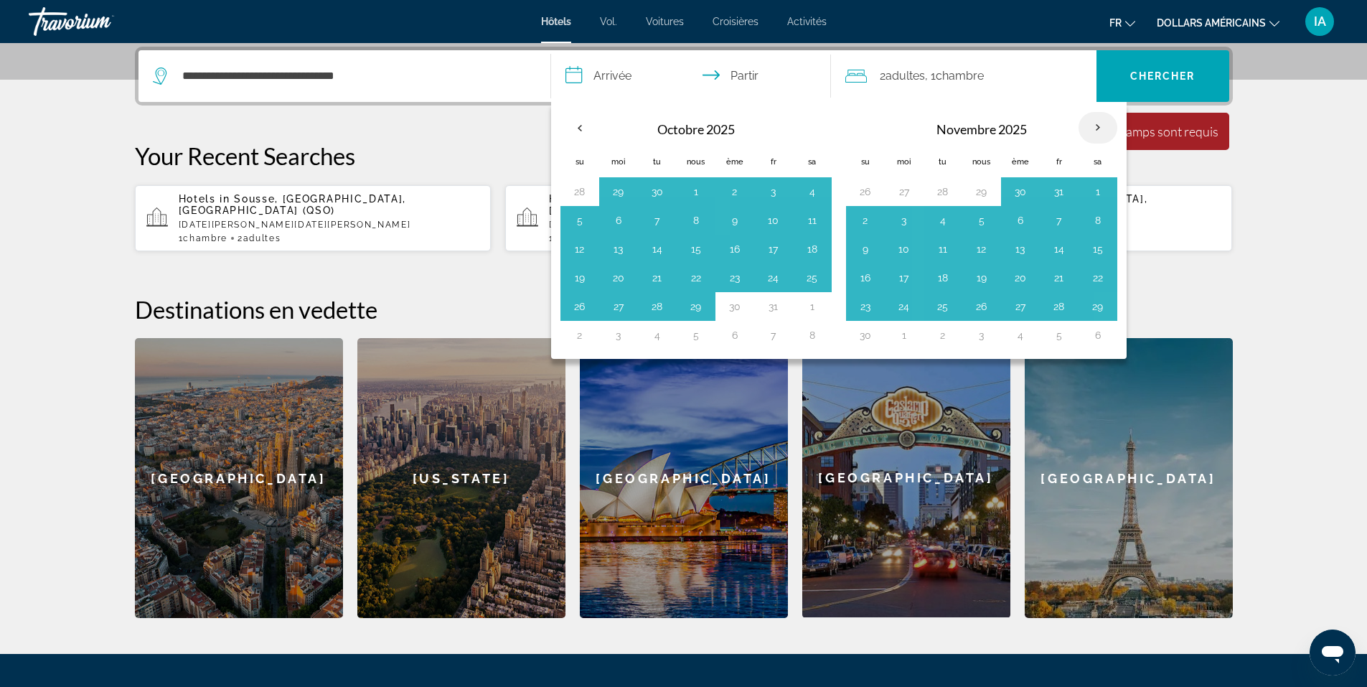
click at [1099, 126] on th "Mois prochain" at bounding box center [1097, 128] width 39 height 32
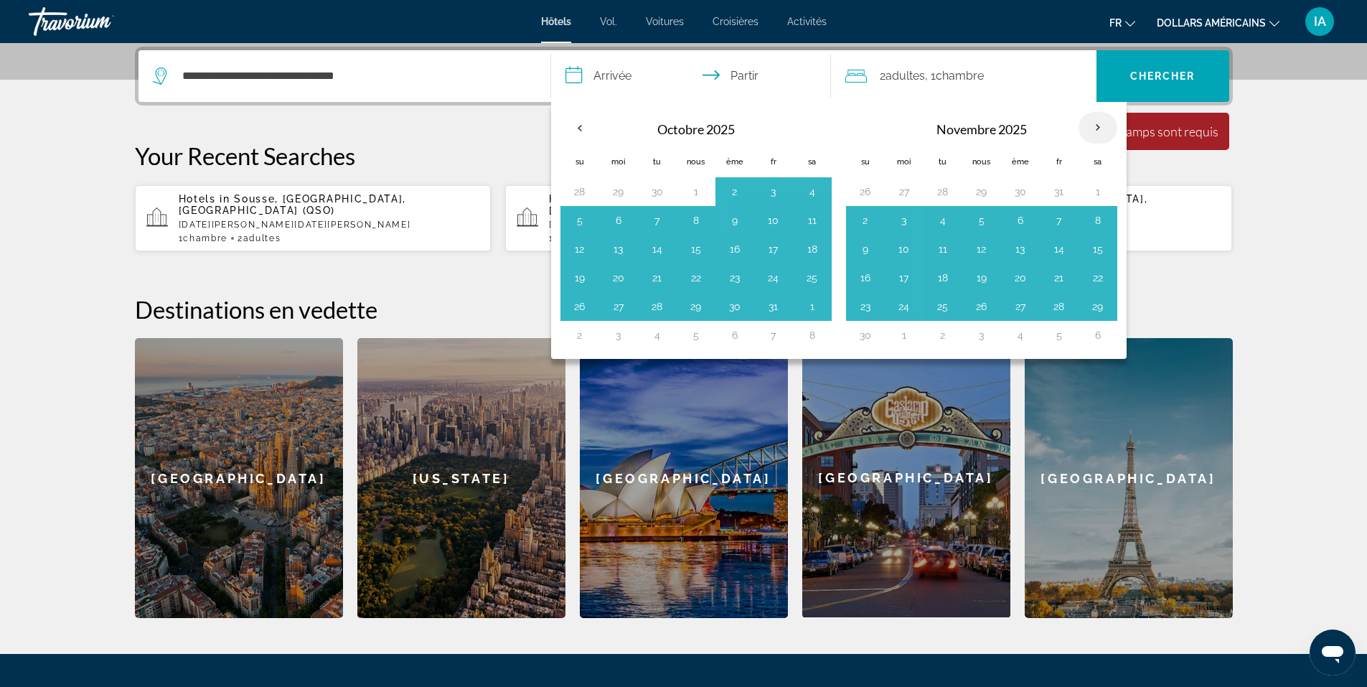
click at [1099, 126] on th "Mois prochain" at bounding box center [1097, 128] width 39 height 32
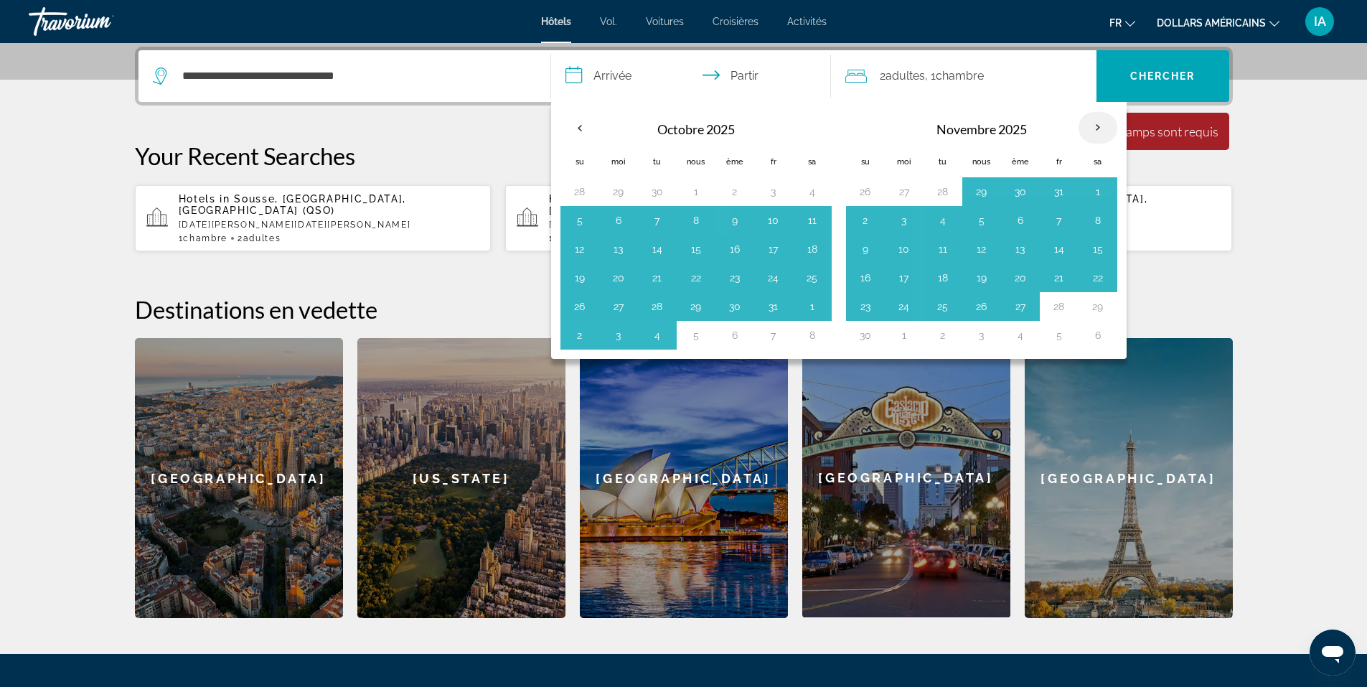
click at [1099, 126] on th "Mois prochain" at bounding box center [1097, 128] width 39 height 32
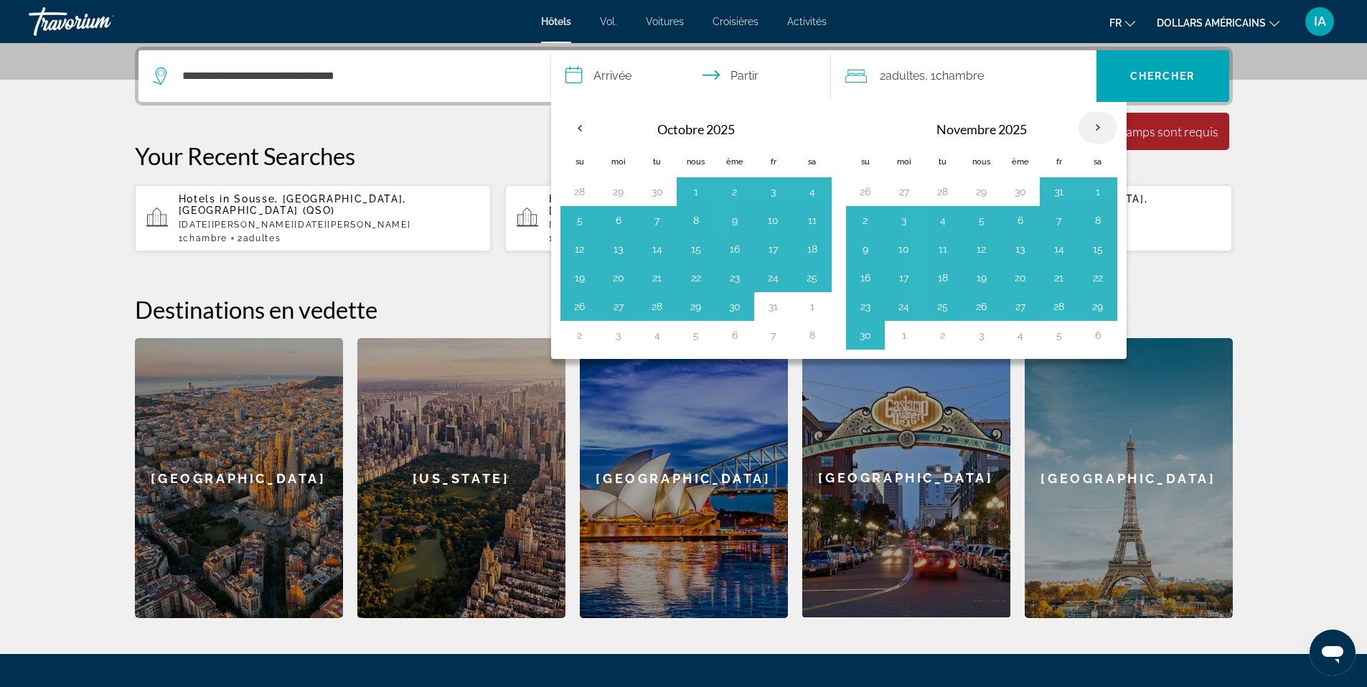
click at [1099, 126] on th "Mois prochain" at bounding box center [1097, 128] width 39 height 32
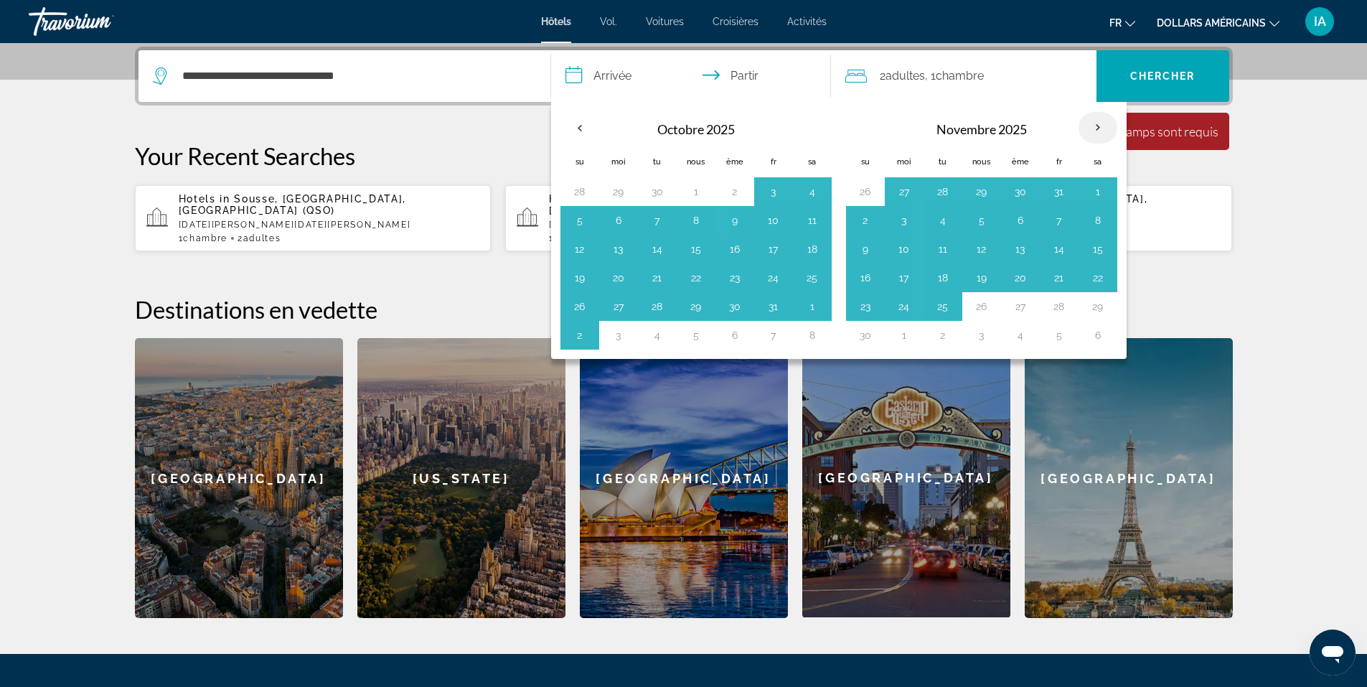
click at [1099, 126] on th "Mois prochain" at bounding box center [1097, 128] width 39 height 32
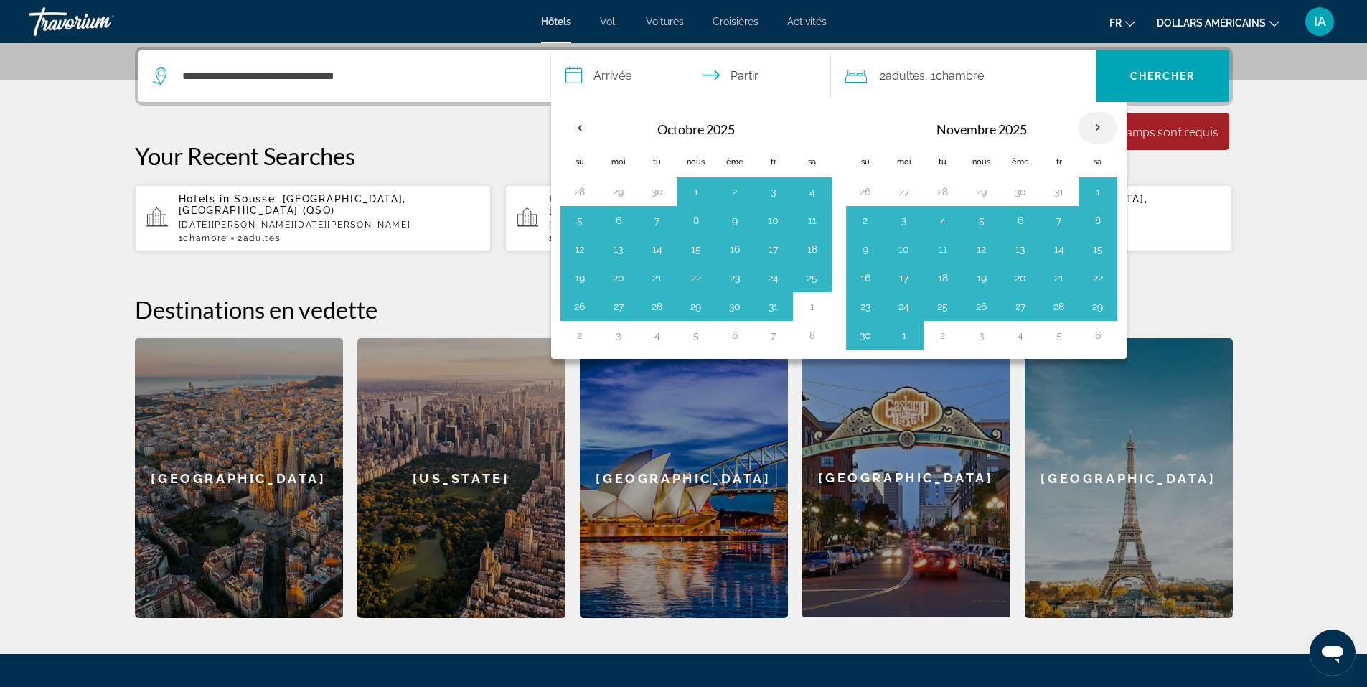
click at [1099, 126] on th "Mois prochain" at bounding box center [1097, 128] width 39 height 32
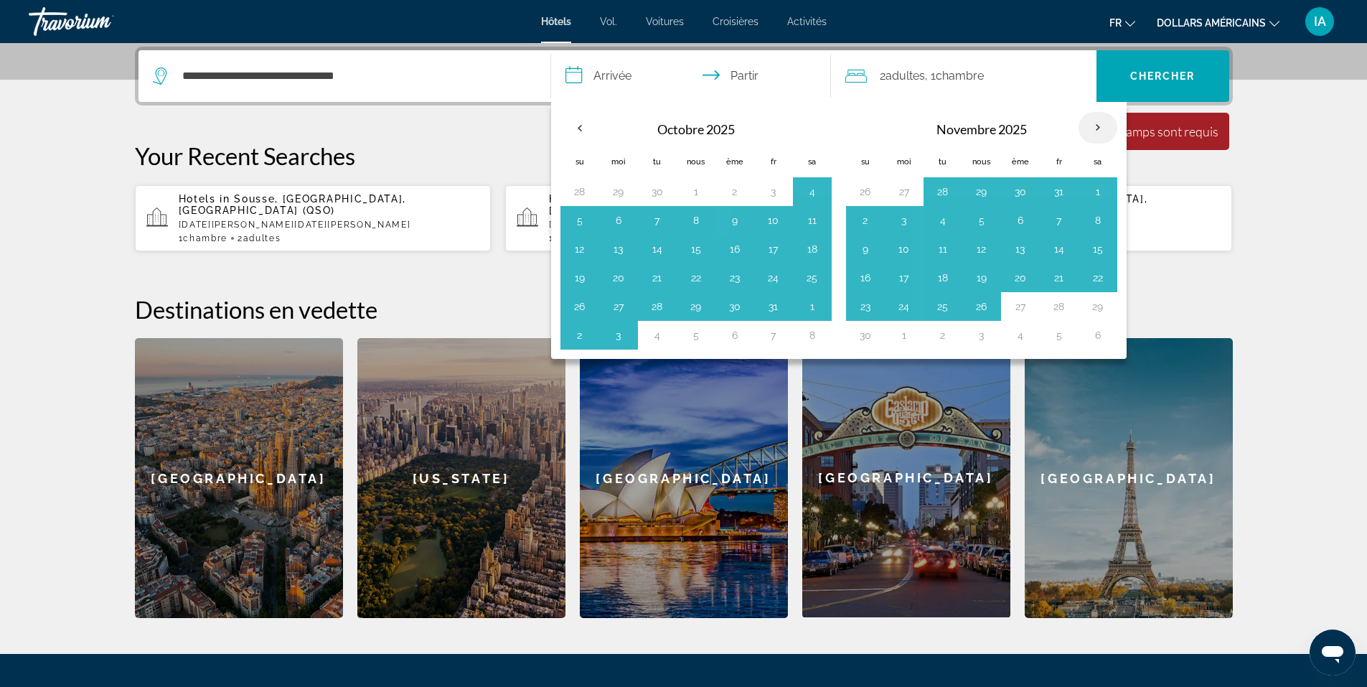
click at [1099, 126] on th "Mois prochain" at bounding box center [1097, 128] width 39 height 32
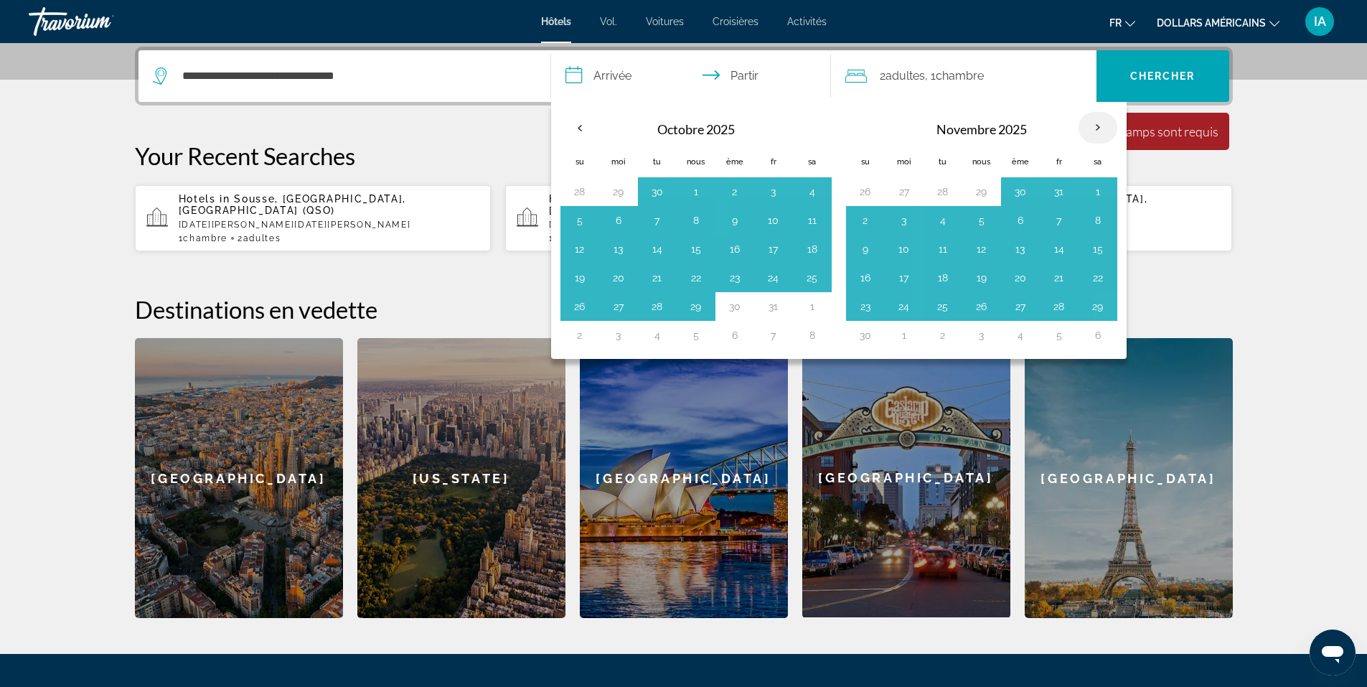
click at [1098, 125] on th "Mois prochain" at bounding box center [1097, 128] width 39 height 32
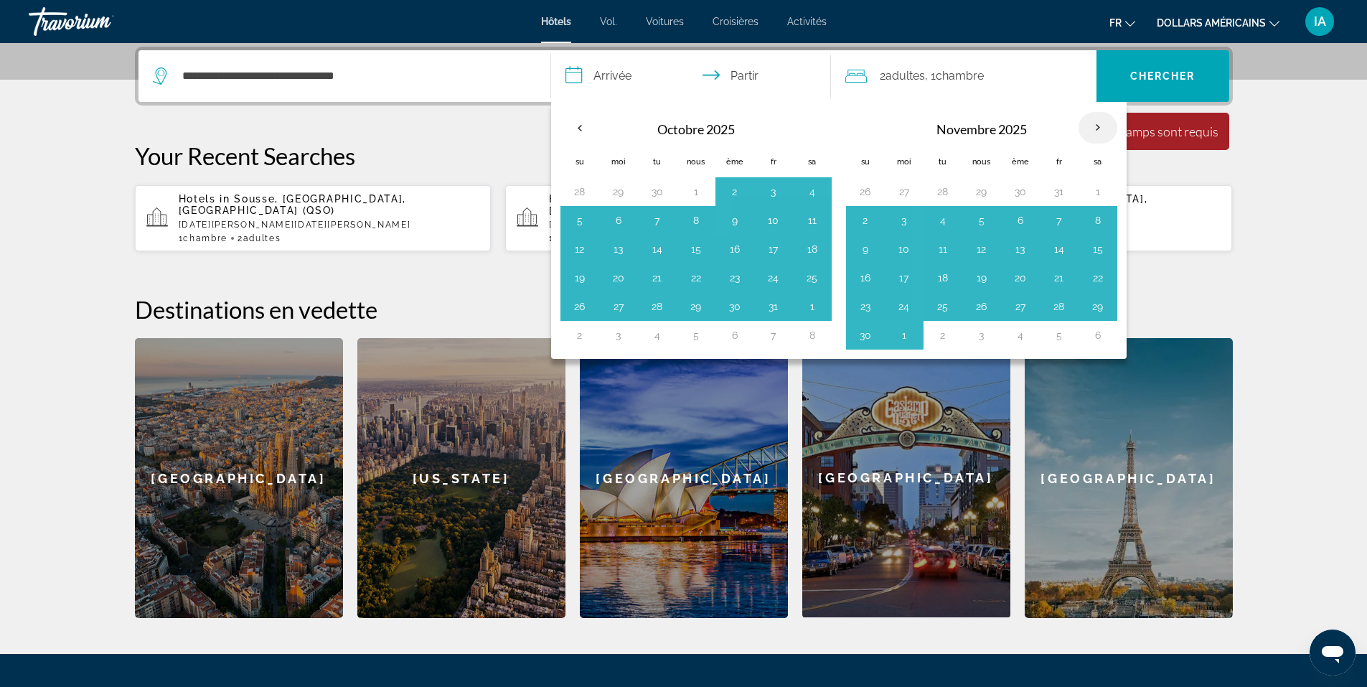
click at [1098, 125] on th "Mois prochain" at bounding box center [1097, 128] width 39 height 32
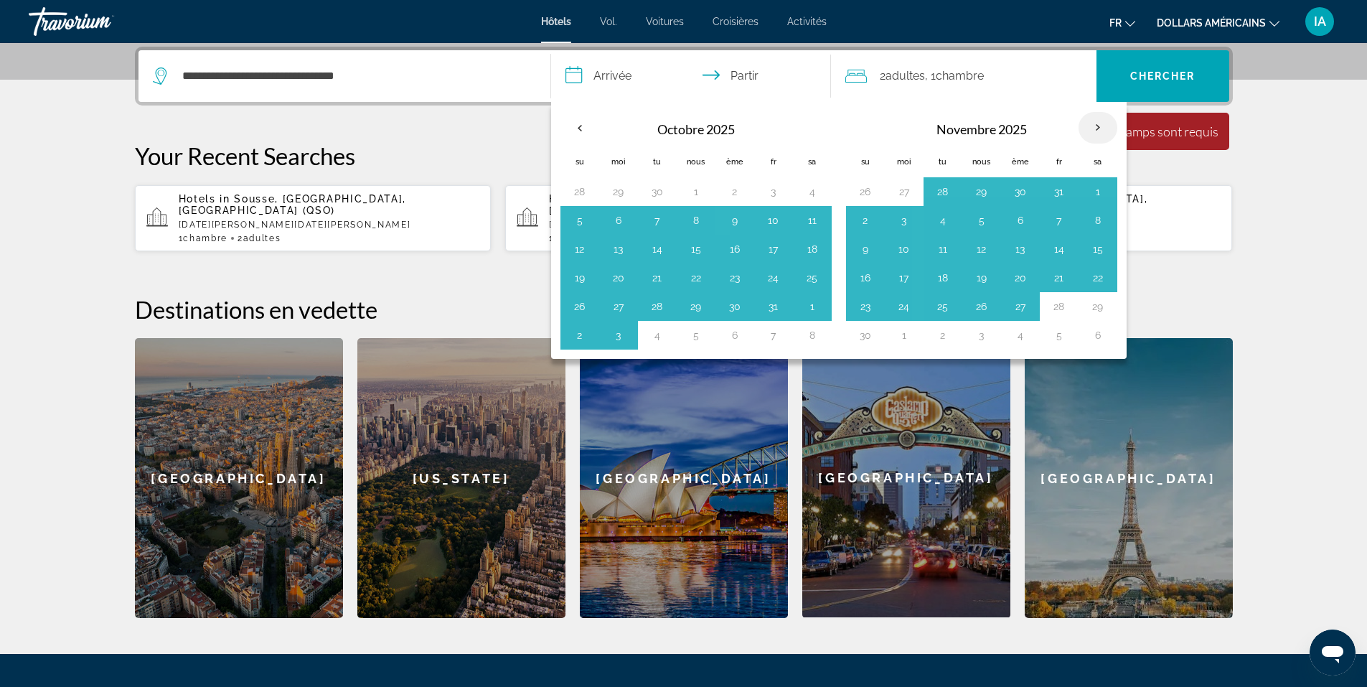
click at [1098, 125] on th "Mois prochain" at bounding box center [1097, 128] width 39 height 32
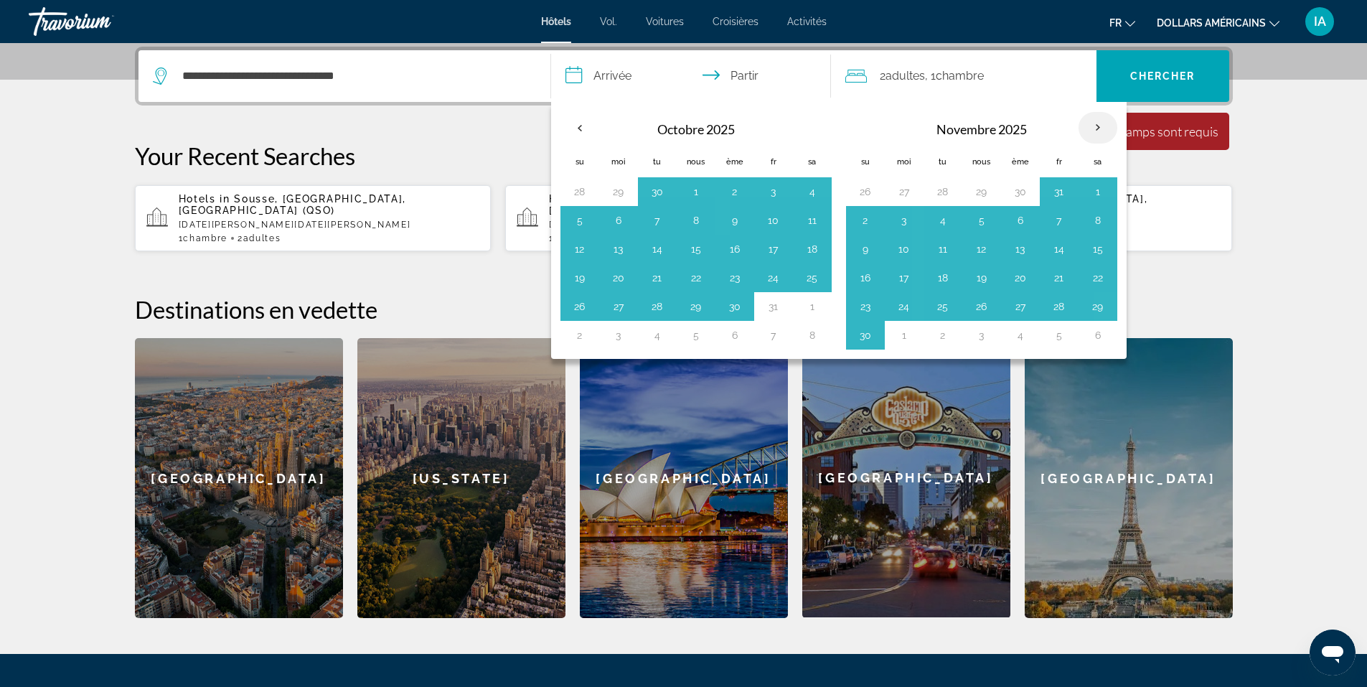
click at [1098, 125] on th "Mois prochain" at bounding box center [1097, 128] width 39 height 32
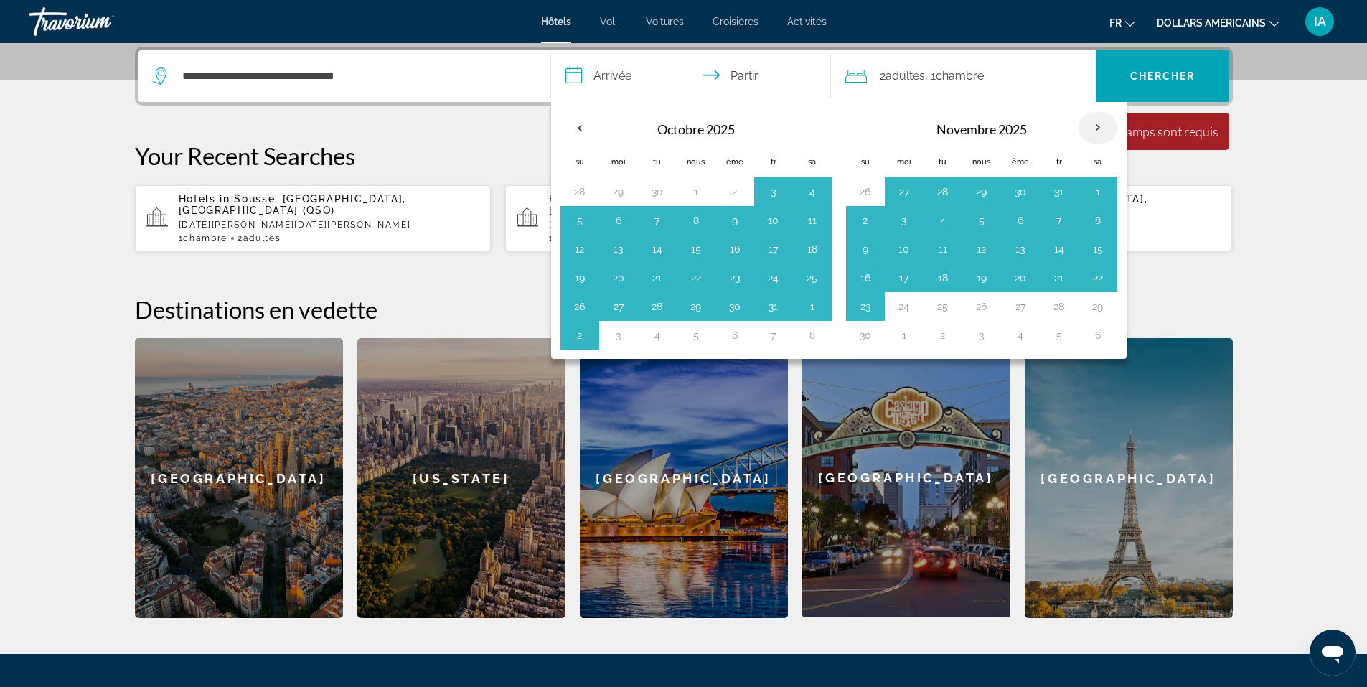
click at [1098, 125] on th "Mois prochain" at bounding box center [1097, 128] width 39 height 32
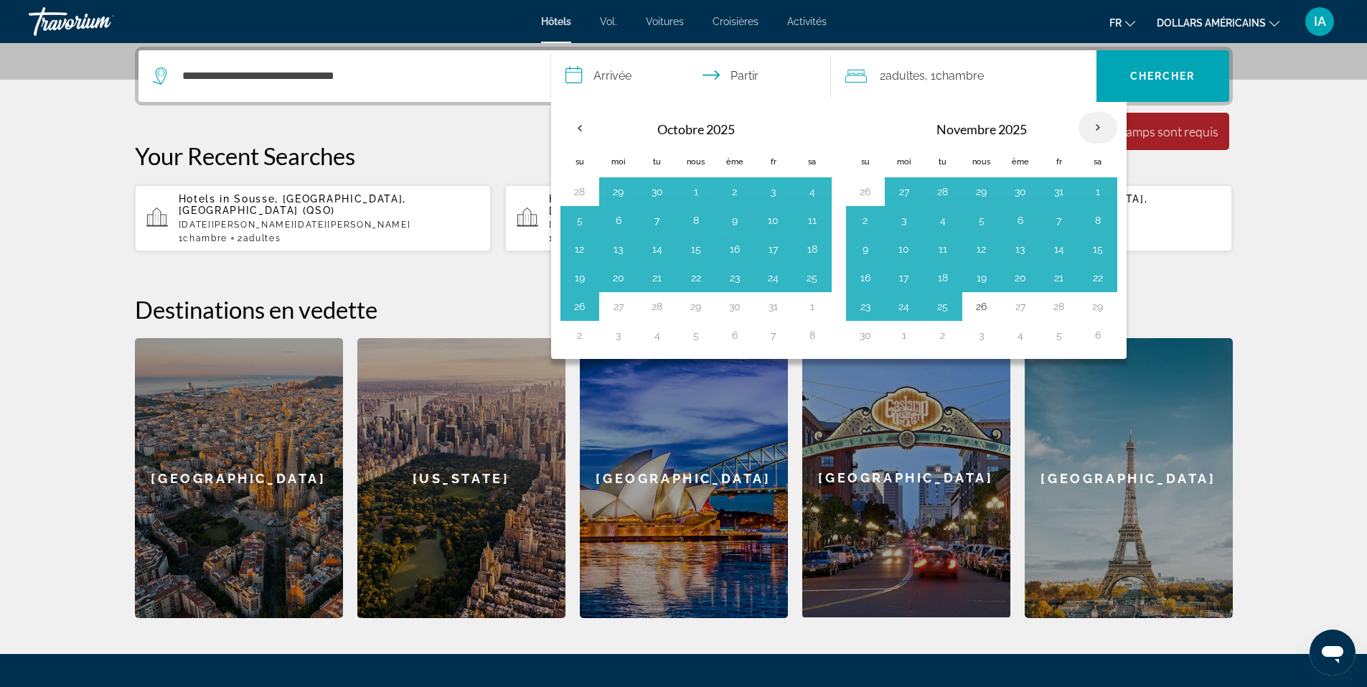
click at [1098, 125] on th "Mois prochain" at bounding box center [1097, 128] width 39 height 32
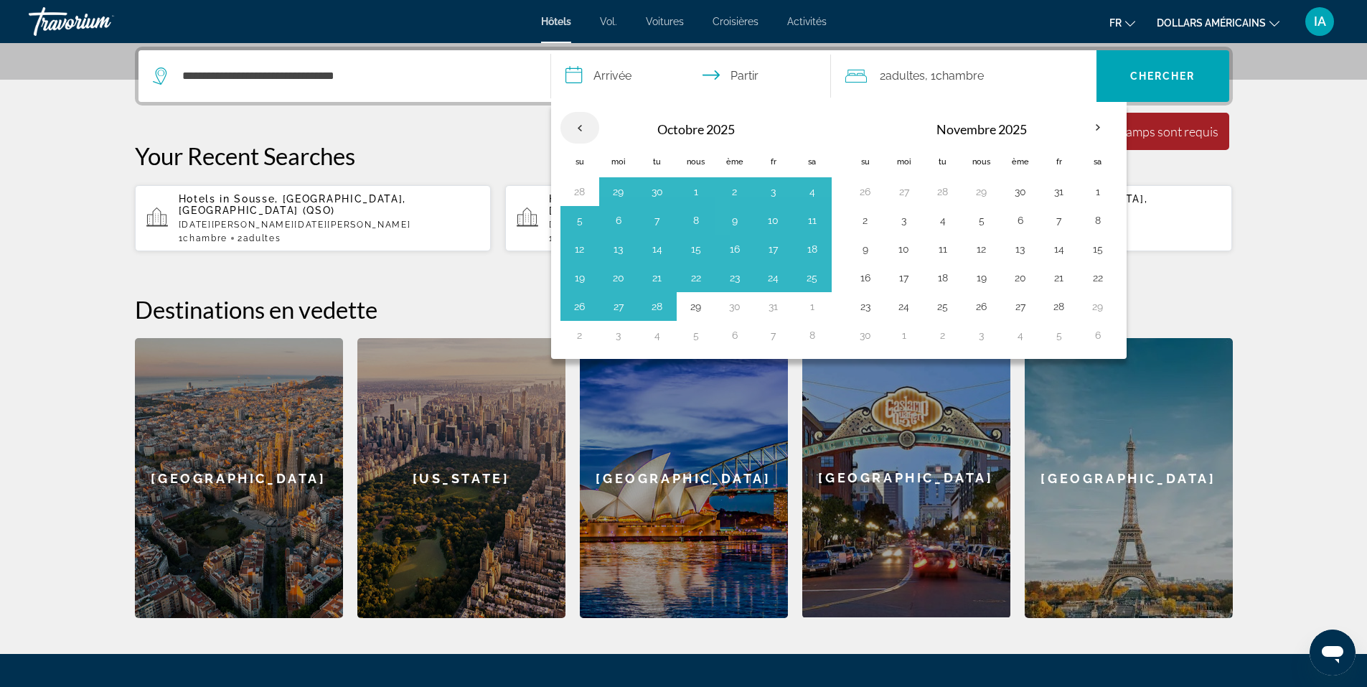
click at [579, 126] on th "Previous month" at bounding box center [579, 128] width 39 height 32
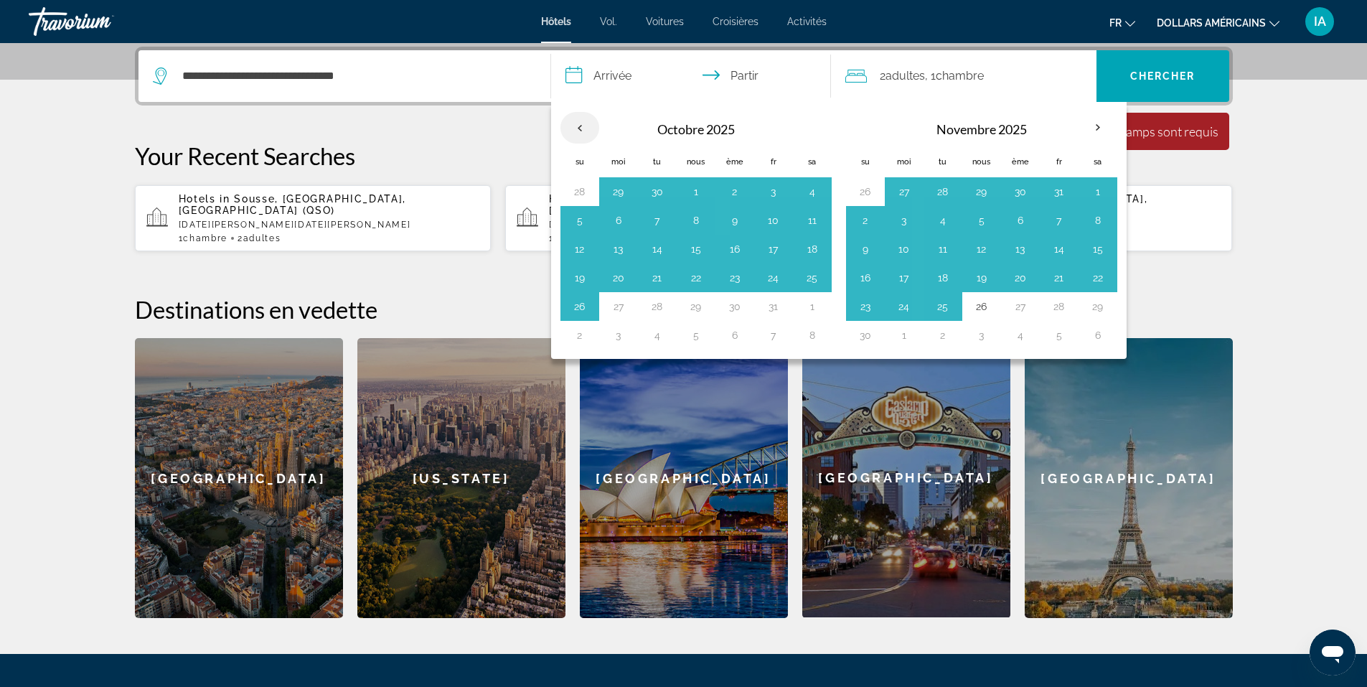
click at [579, 126] on th "Previous month" at bounding box center [579, 128] width 39 height 32
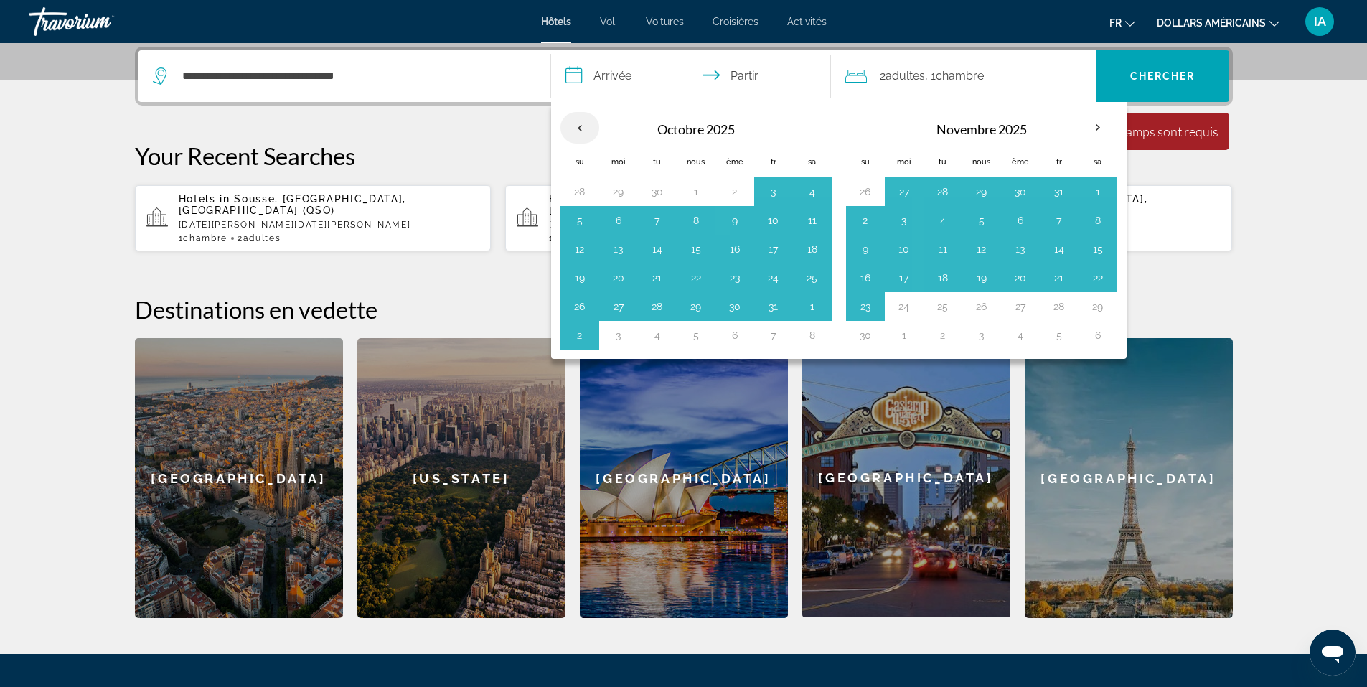
click at [579, 126] on th "Previous month" at bounding box center [579, 128] width 39 height 32
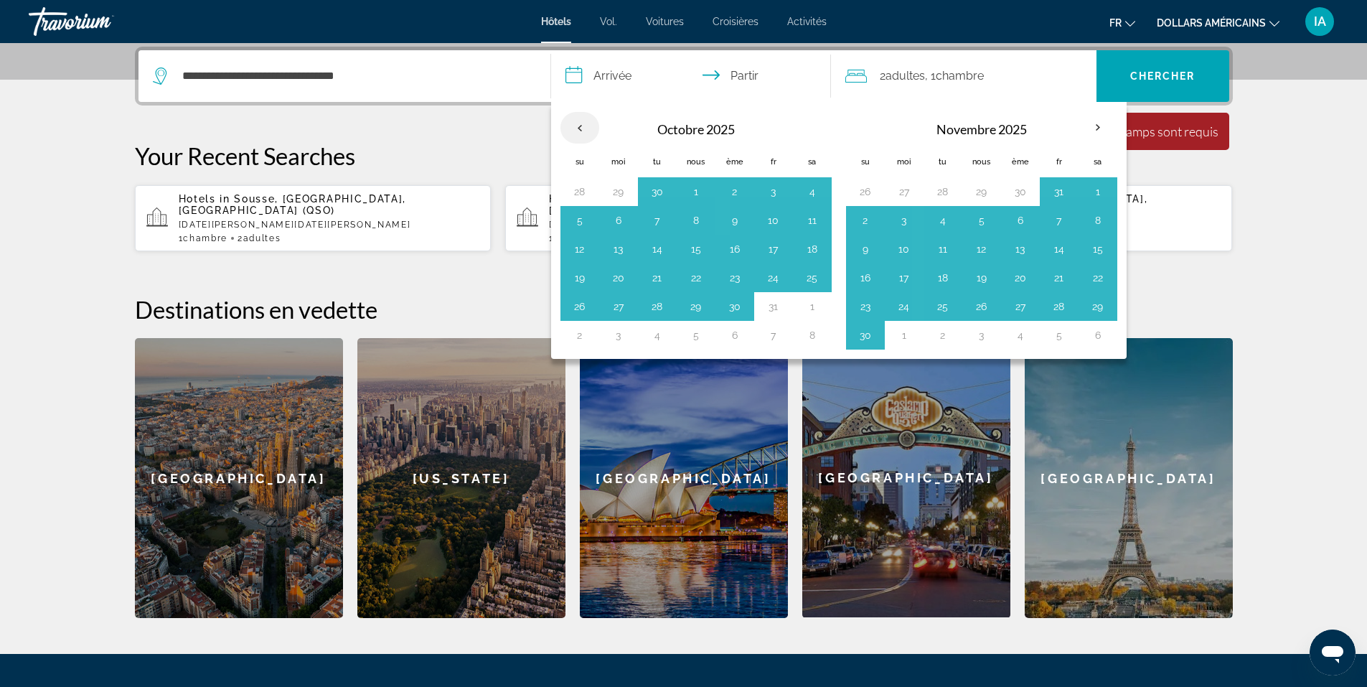
click at [579, 126] on th "Previous month" at bounding box center [579, 128] width 39 height 32
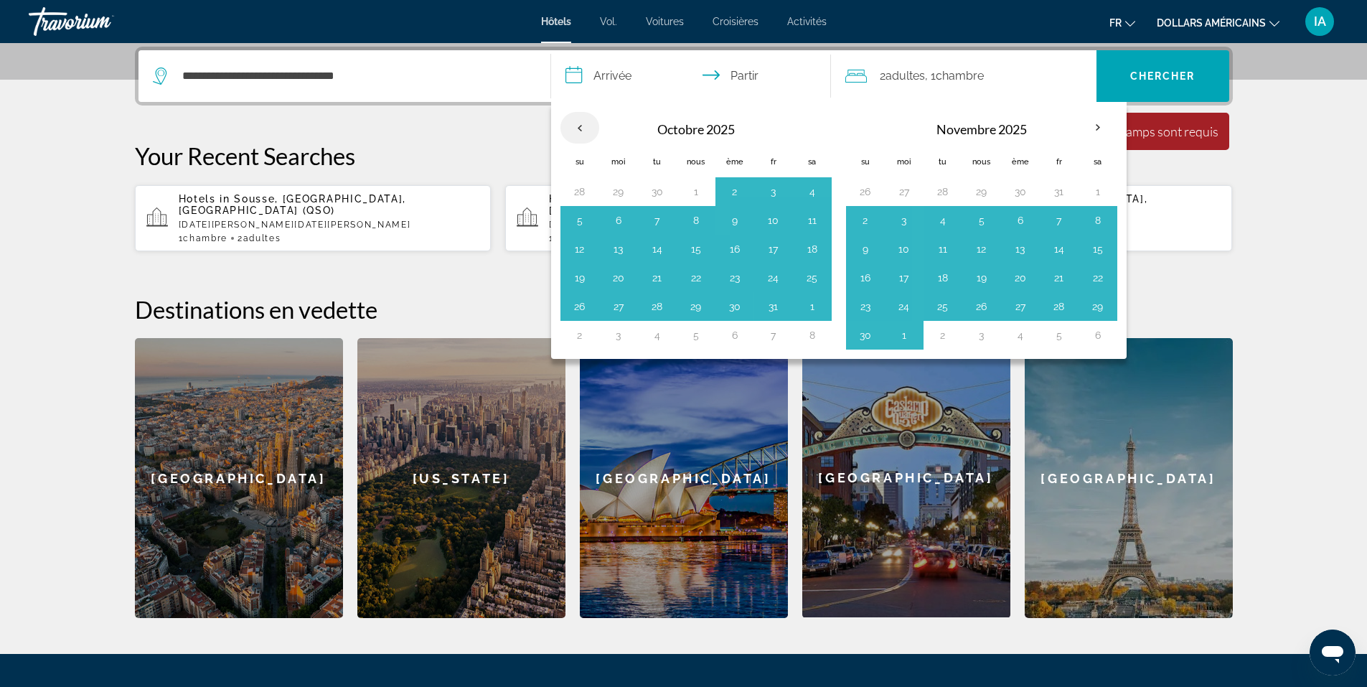
click at [579, 126] on th "Previous month" at bounding box center [579, 128] width 39 height 32
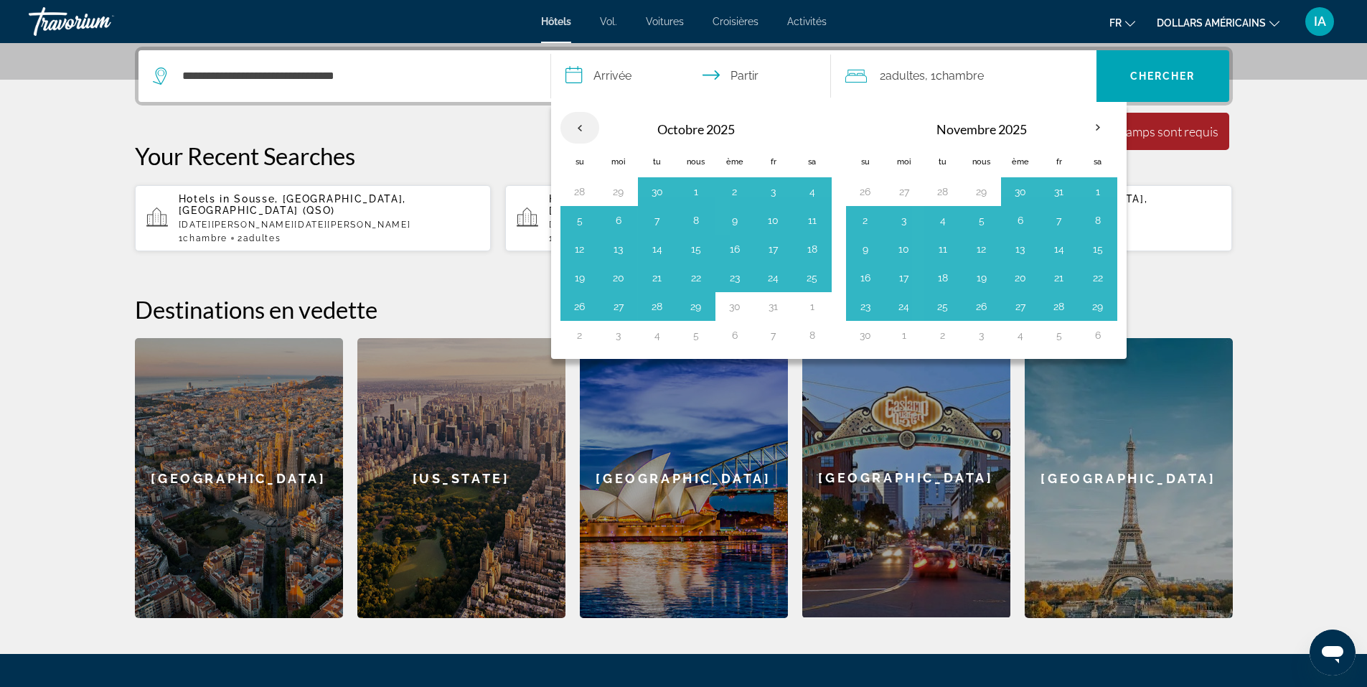
click at [579, 126] on th "Previous month" at bounding box center [579, 128] width 39 height 32
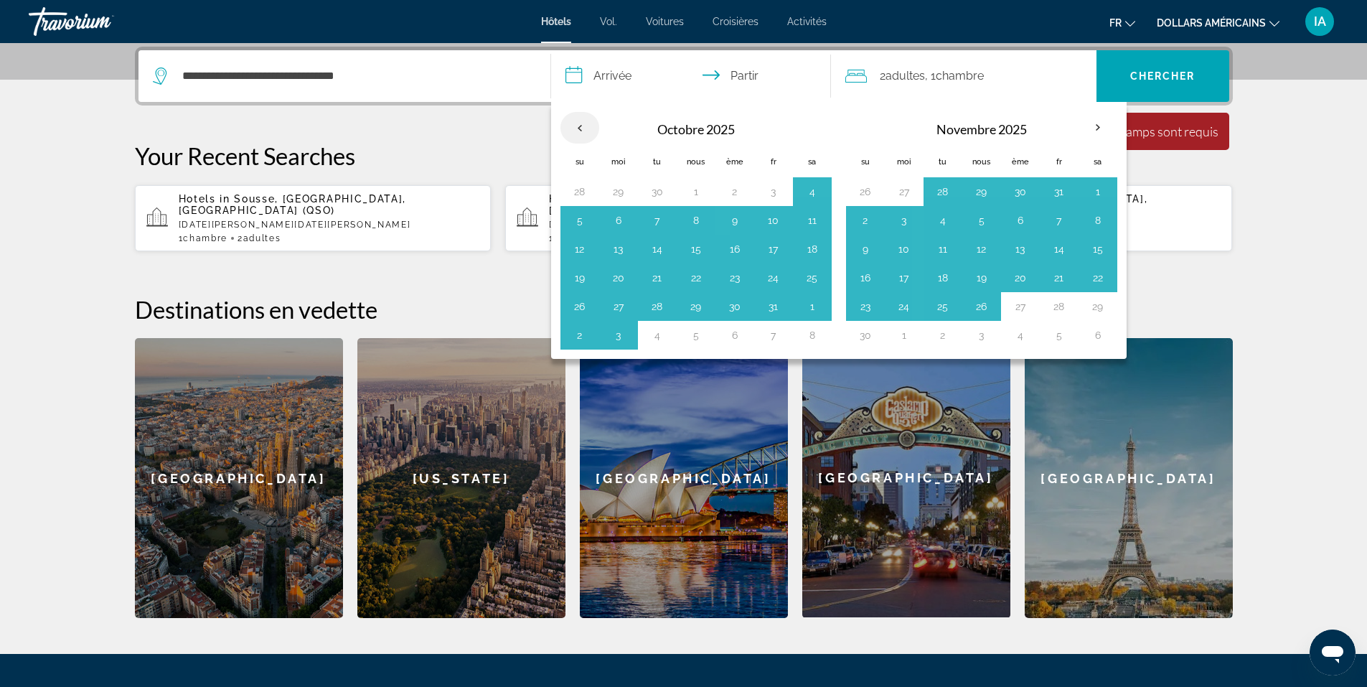
click at [579, 126] on th "Previous month" at bounding box center [579, 128] width 39 height 32
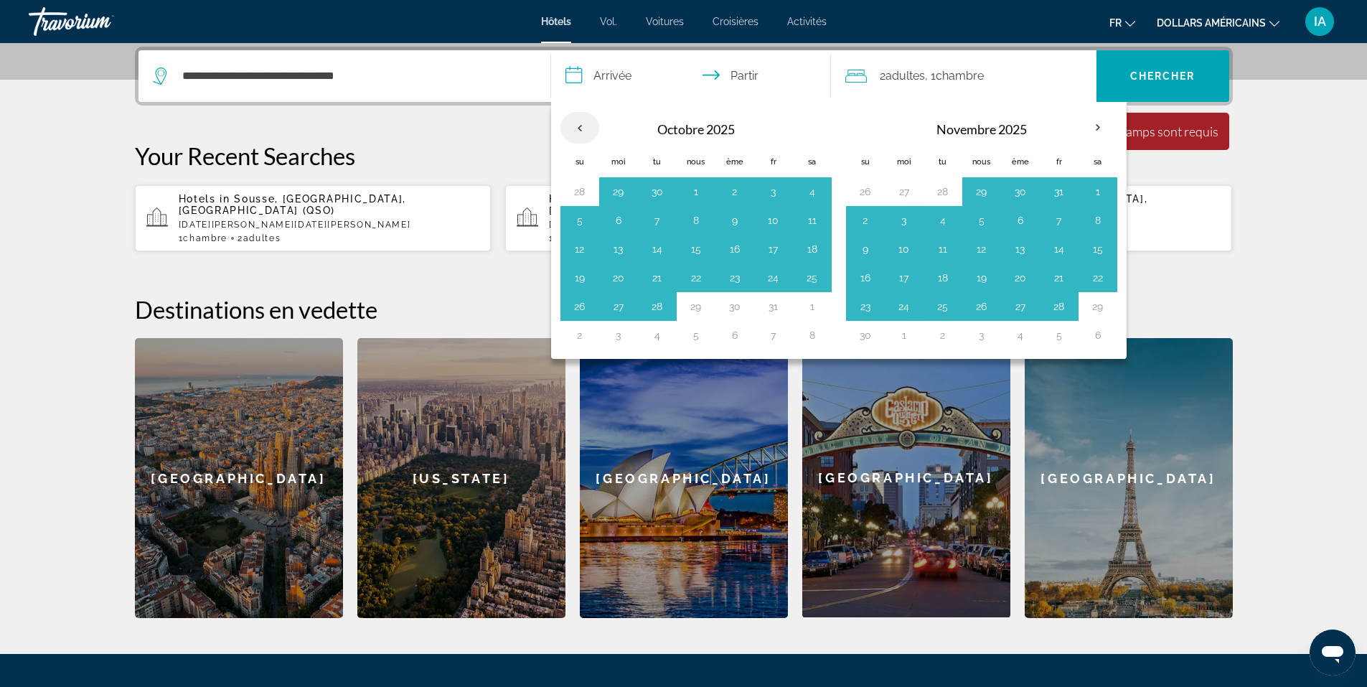
click at [579, 126] on th "Previous month" at bounding box center [579, 128] width 39 height 32
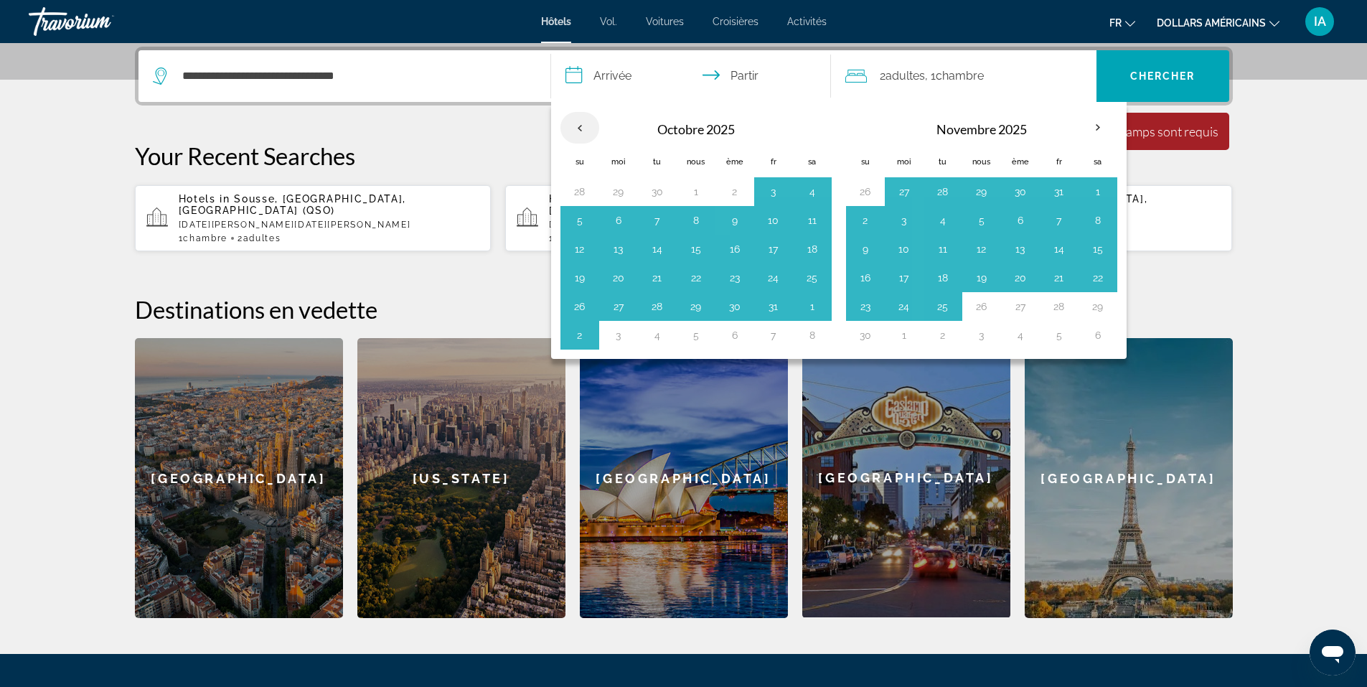
click at [579, 126] on th "Previous month" at bounding box center [579, 128] width 39 height 32
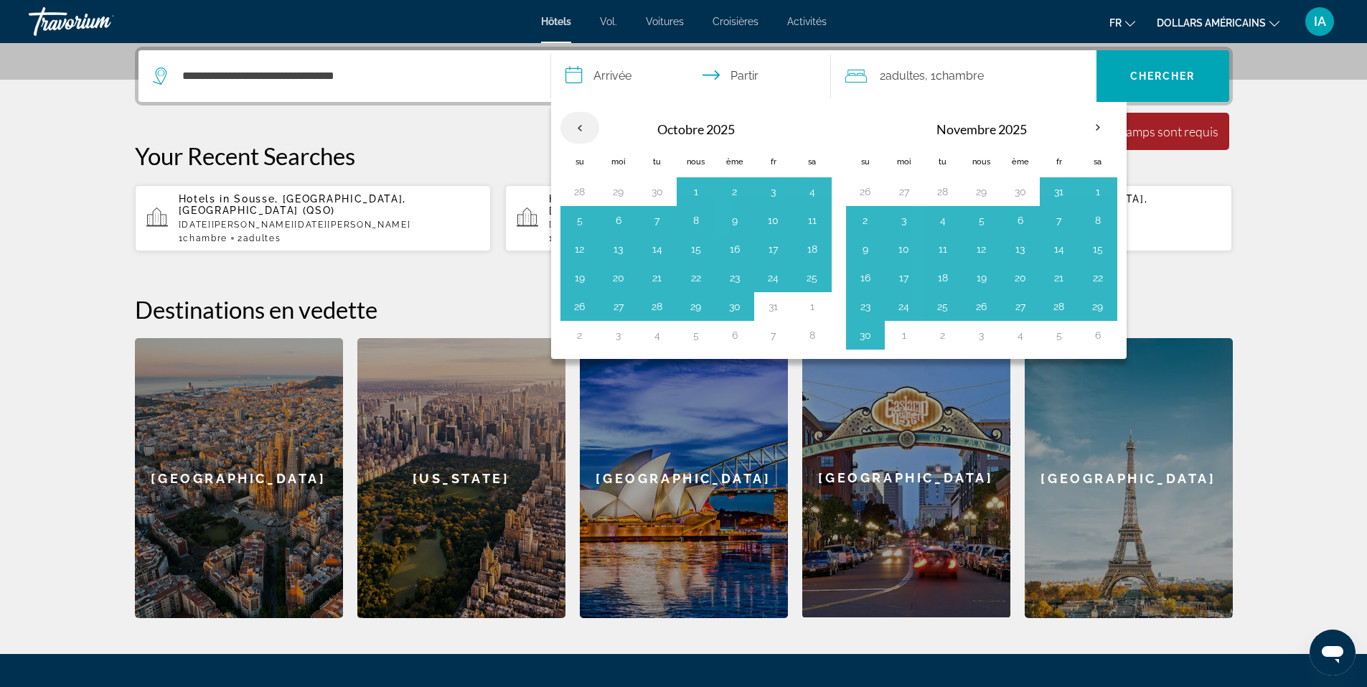
click at [579, 126] on th "Previous month" at bounding box center [579, 128] width 39 height 32
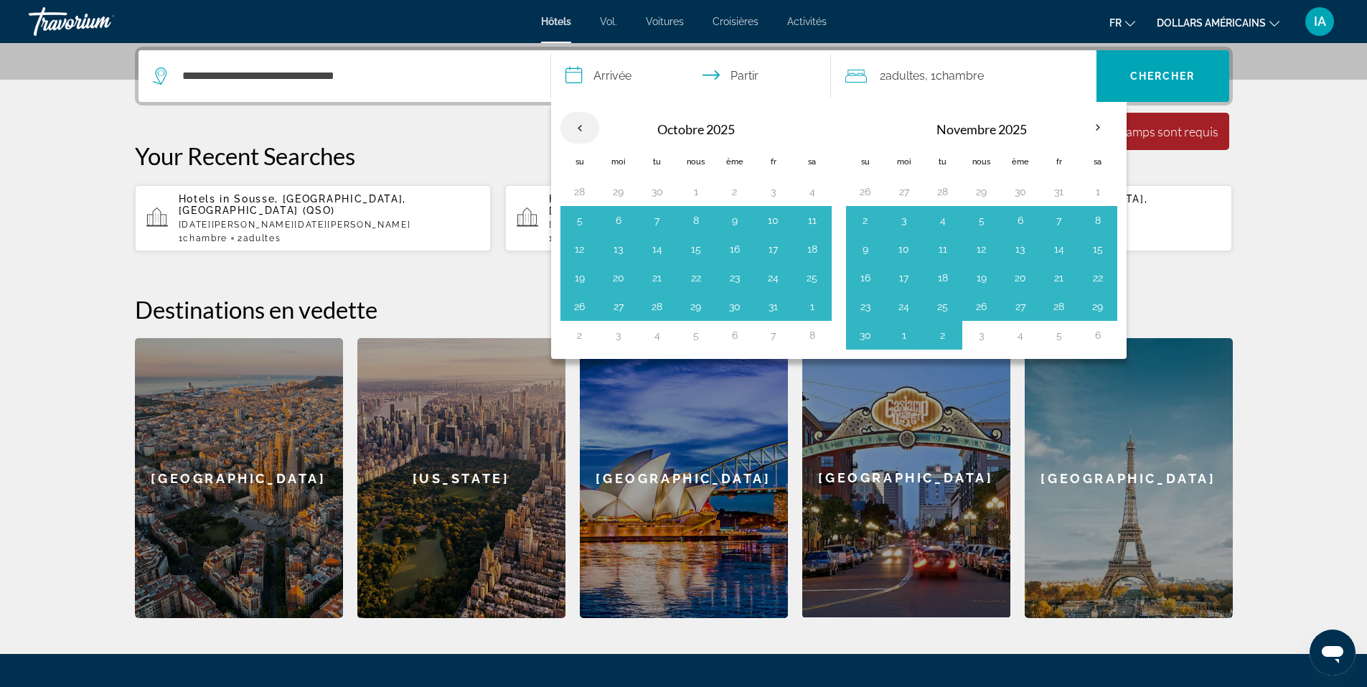
click at [579, 126] on th "Previous month" at bounding box center [579, 128] width 39 height 32
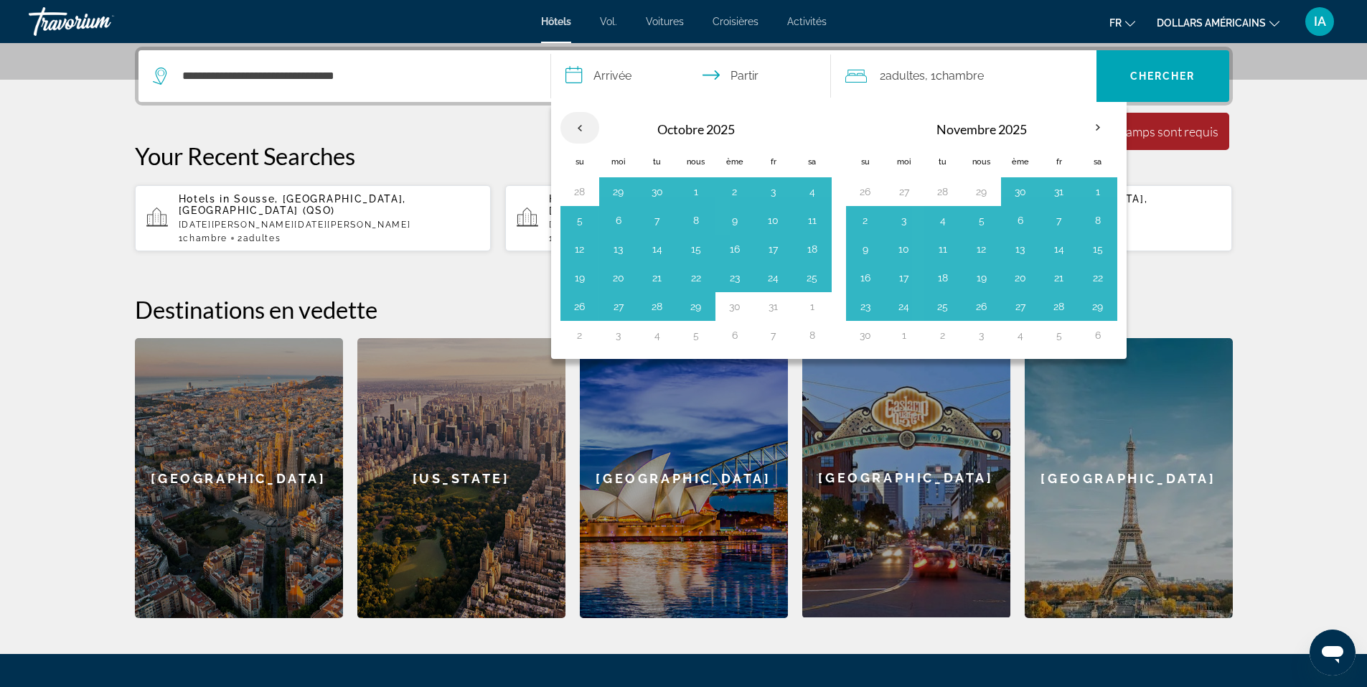
click at [579, 126] on th "Previous month" at bounding box center [579, 128] width 39 height 32
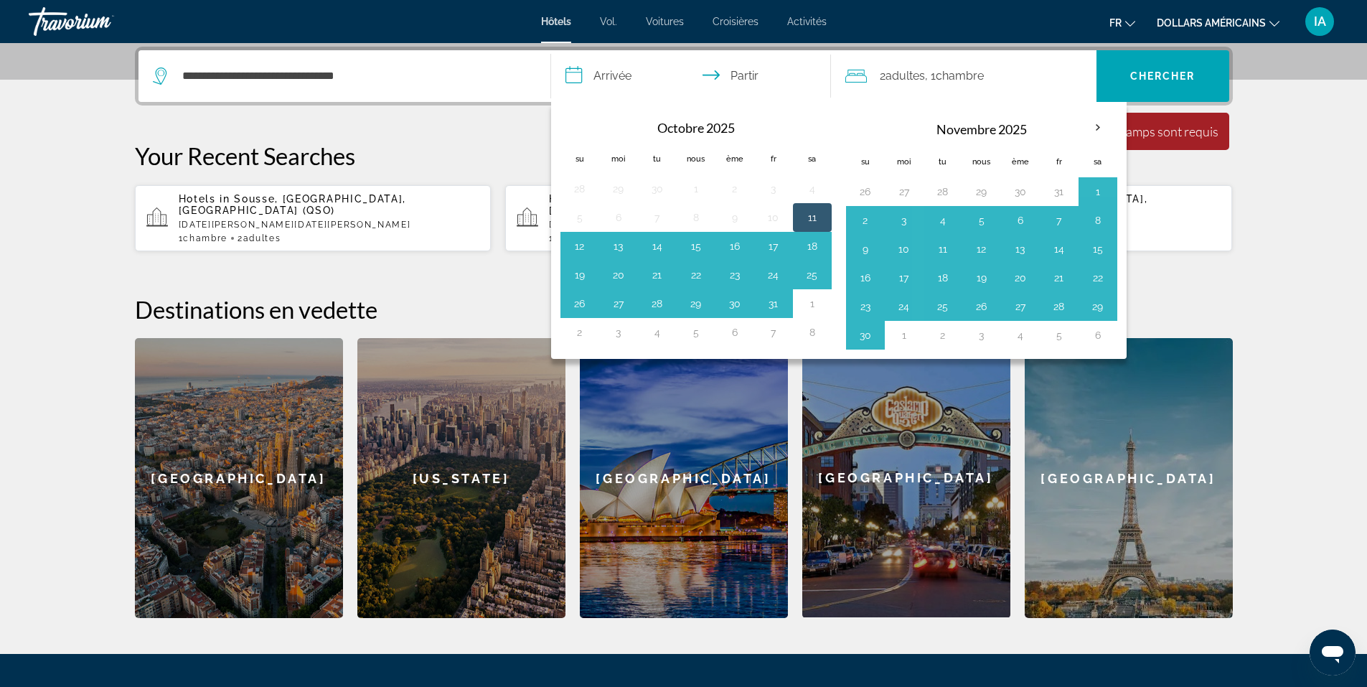
click at [579, 126] on th "Navigation placeholder" at bounding box center [579, 127] width 39 height 32
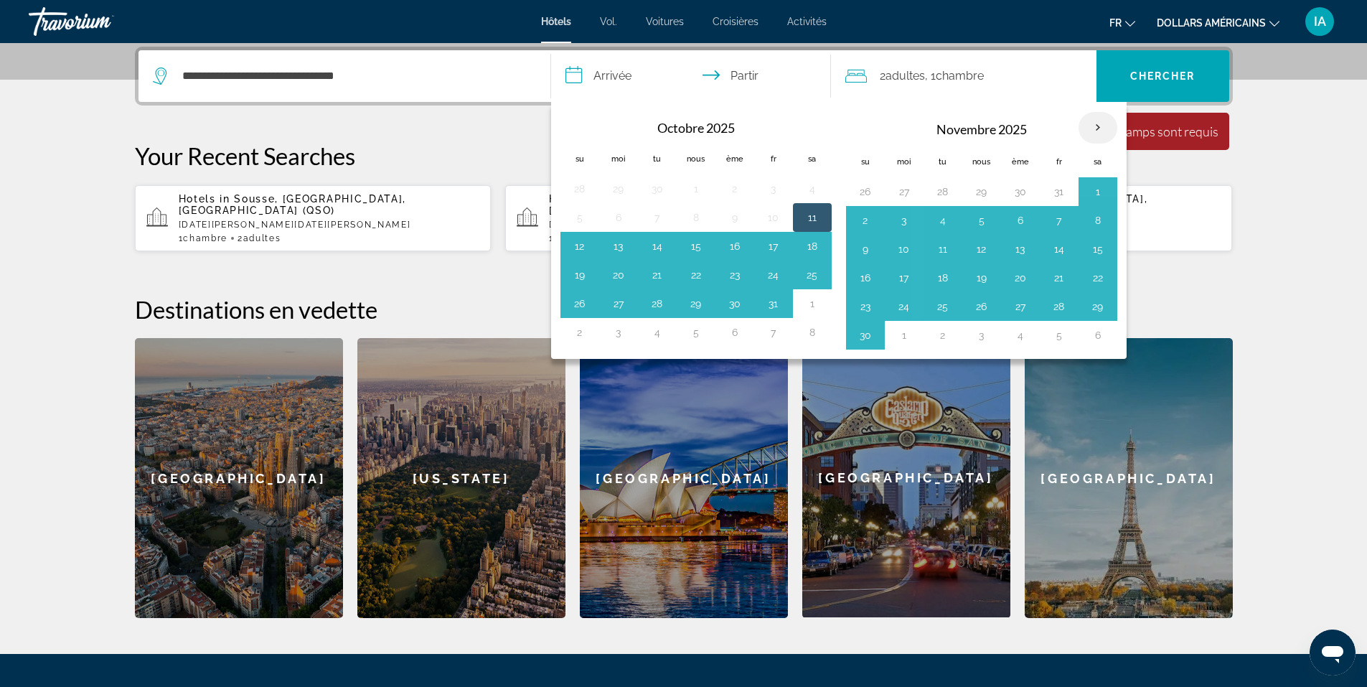
click at [1096, 127] on th "Mois prochain" at bounding box center [1097, 128] width 39 height 32
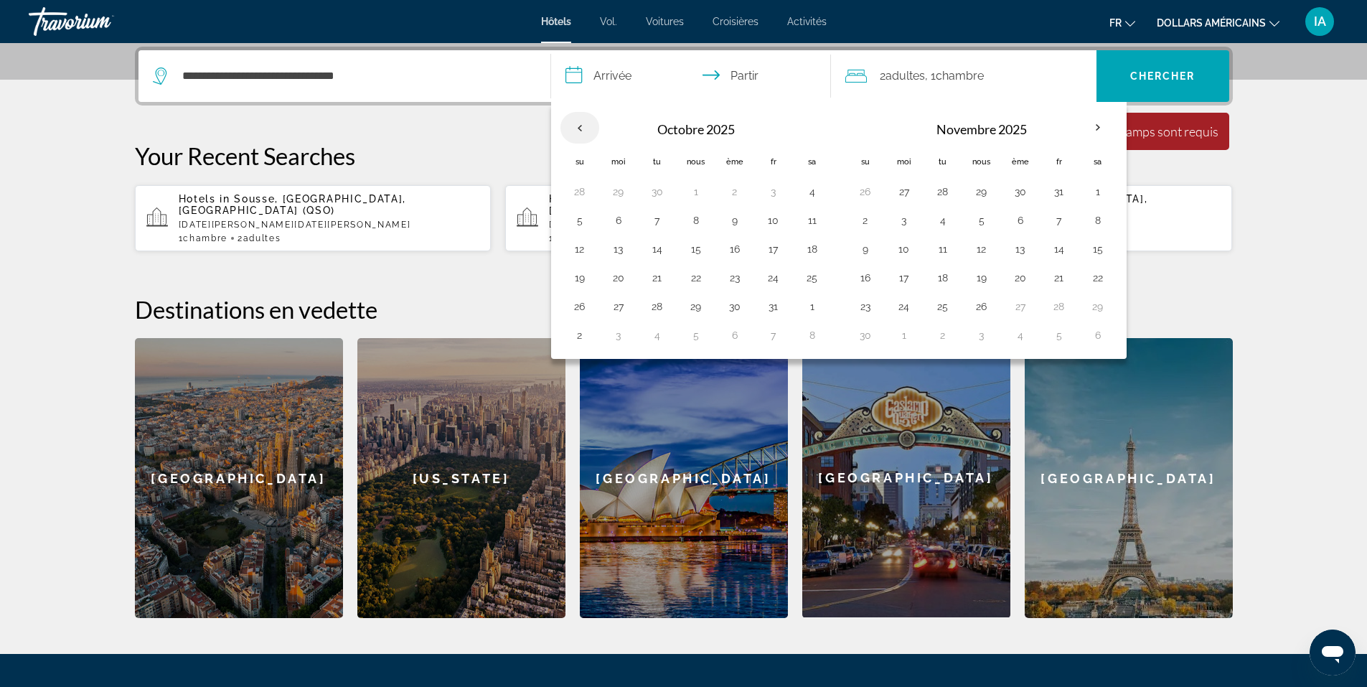
click at [580, 126] on th "Previous month" at bounding box center [579, 128] width 39 height 32
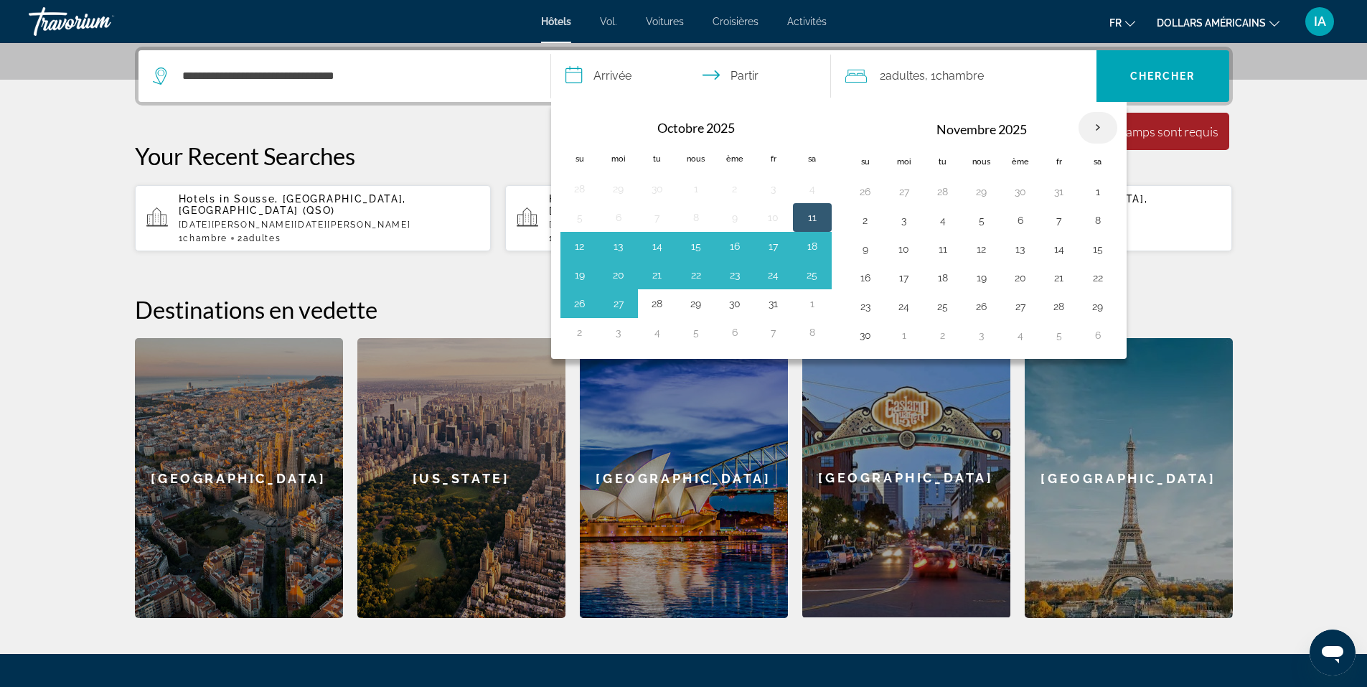
click at [1096, 128] on th "Mois prochain" at bounding box center [1097, 128] width 39 height 32
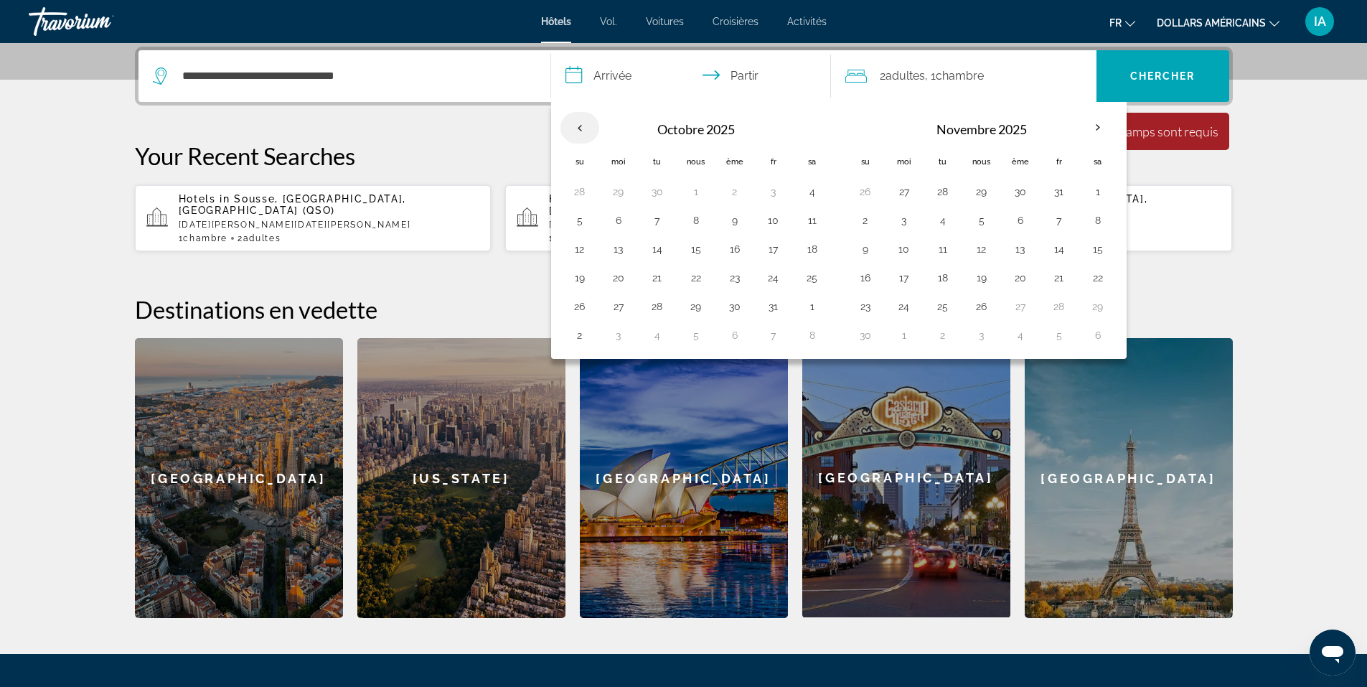
click at [579, 126] on th "Previous month" at bounding box center [579, 128] width 39 height 32
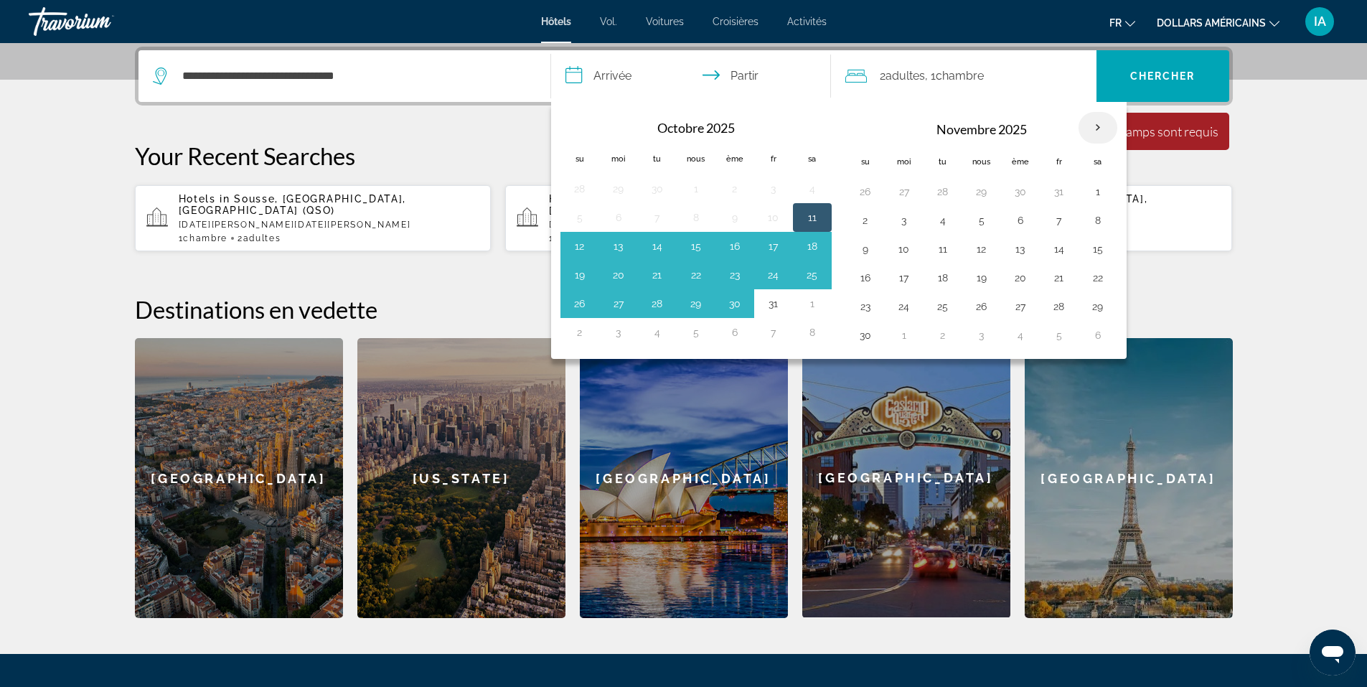
click at [1096, 128] on th "Mois prochain" at bounding box center [1097, 128] width 39 height 32
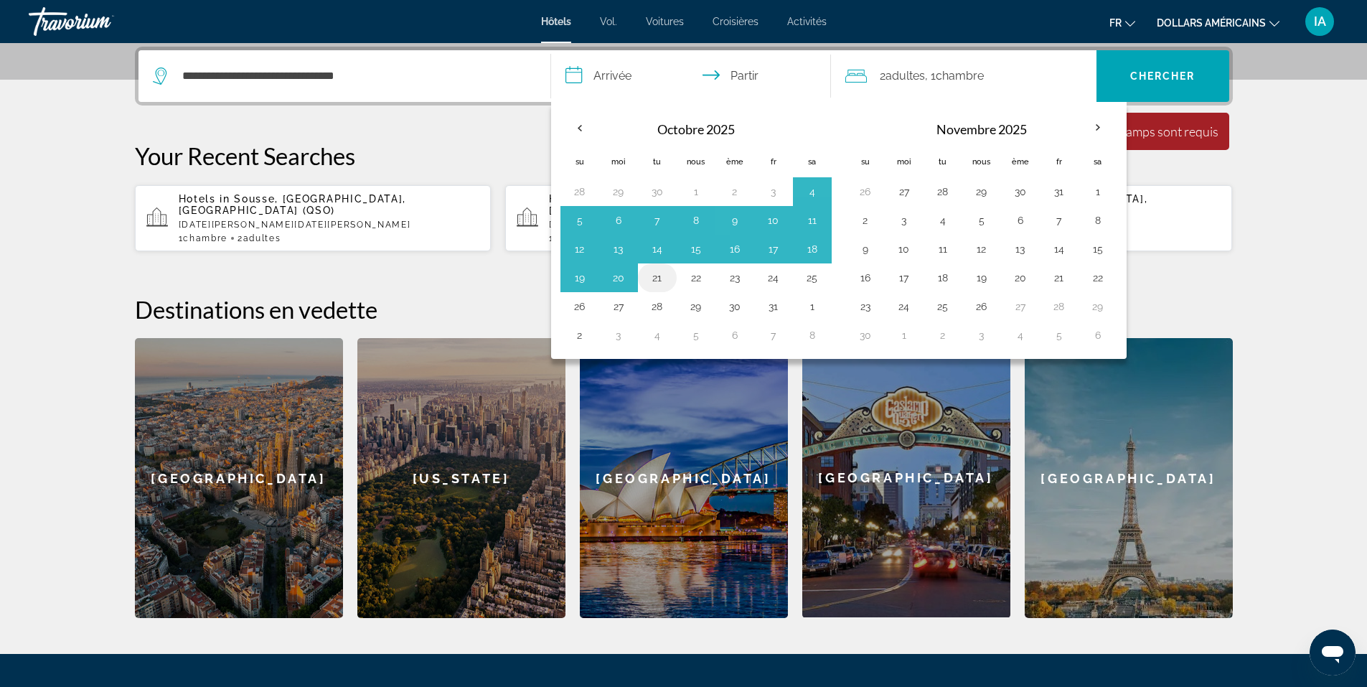
click at [656, 279] on button "21" at bounding box center [657, 278] width 23 height 20
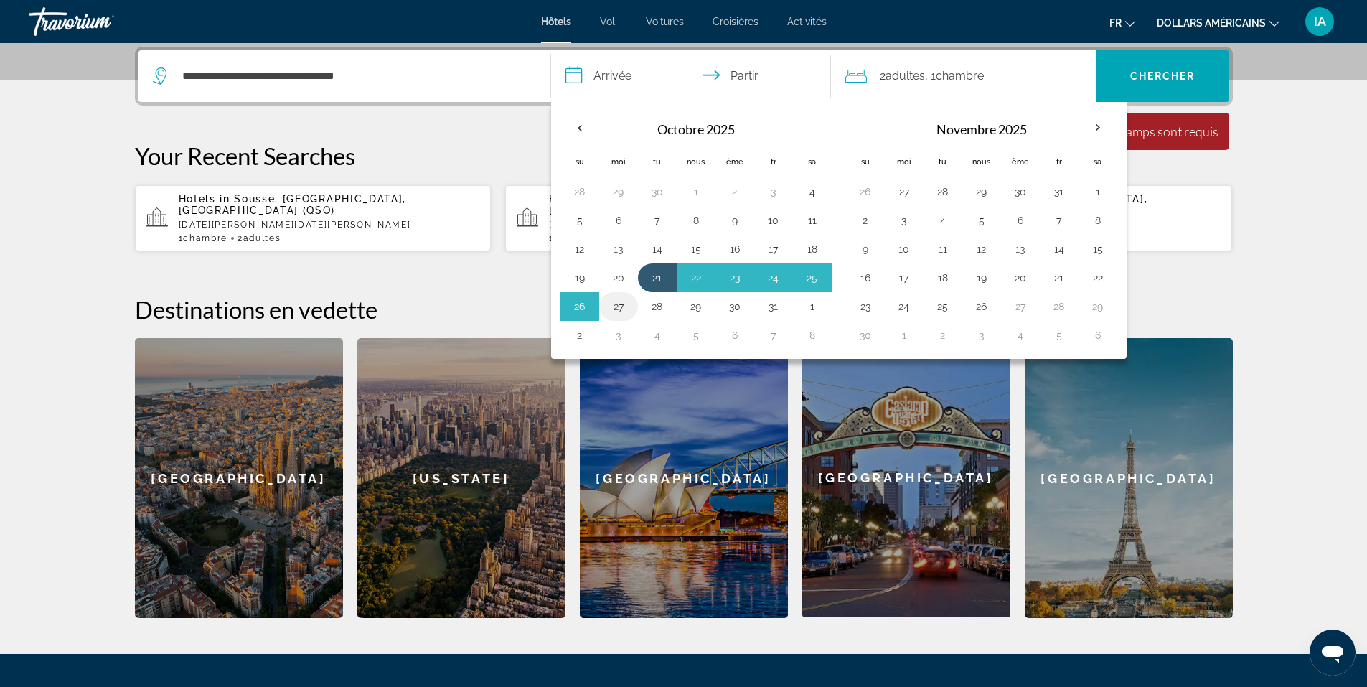
click at [626, 305] on button "27" at bounding box center [618, 306] width 23 height 20
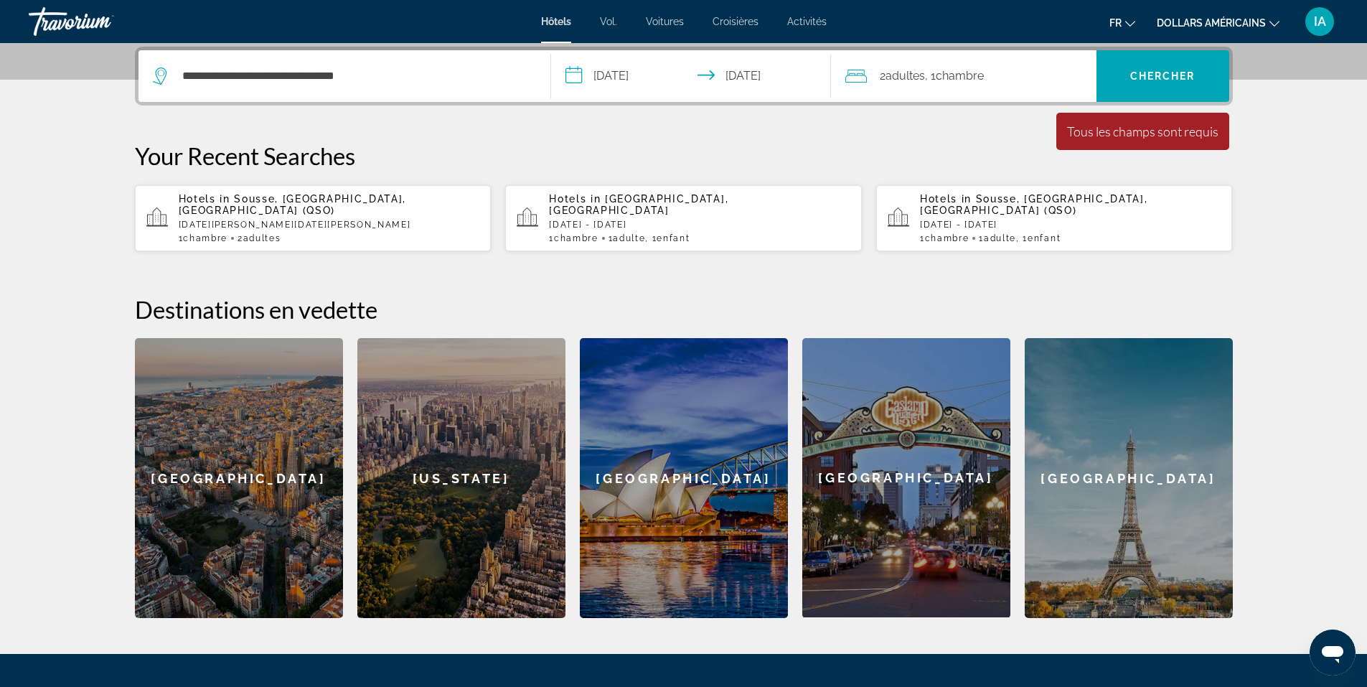
click at [624, 77] on input "**********" at bounding box center [694, 78] width 286 height 56
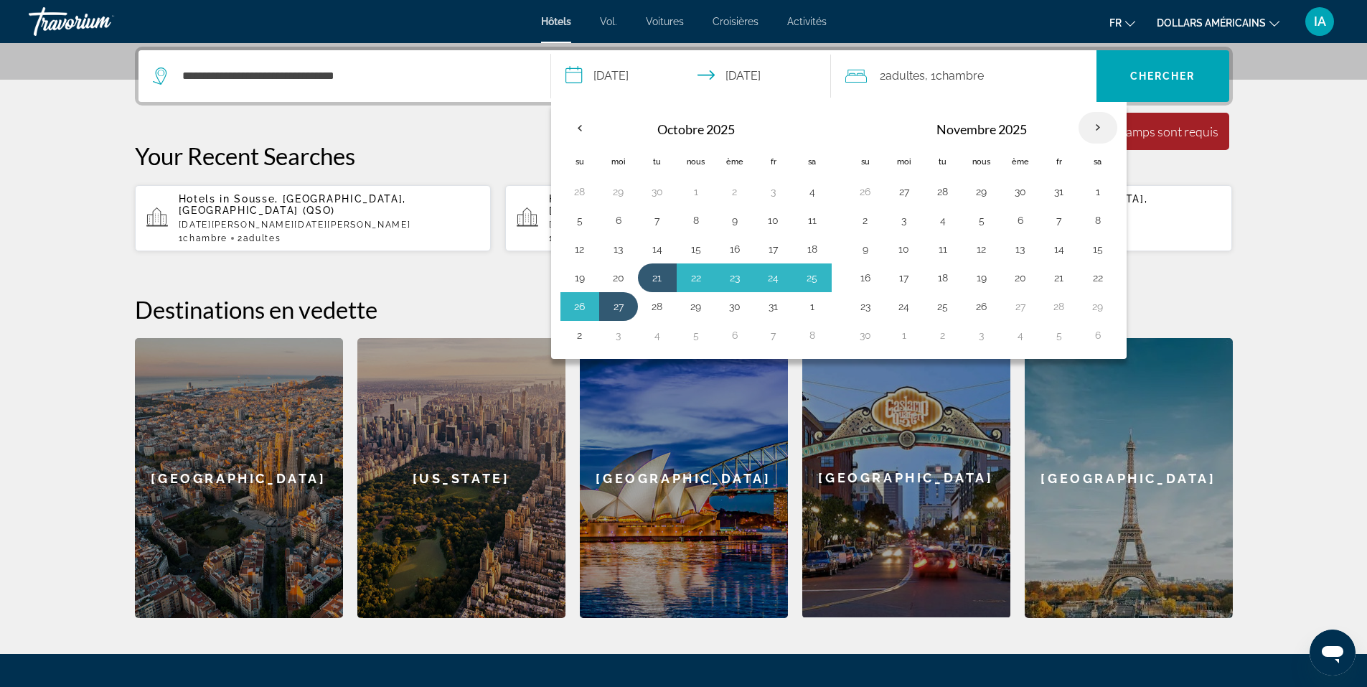
click at [1086, 130] on th "Mois prochain" at bounding box center [1097, 128] width 39 height 32
click at [575, 82] on input "**********" at bounding box center [694, 78] width 286 height 56
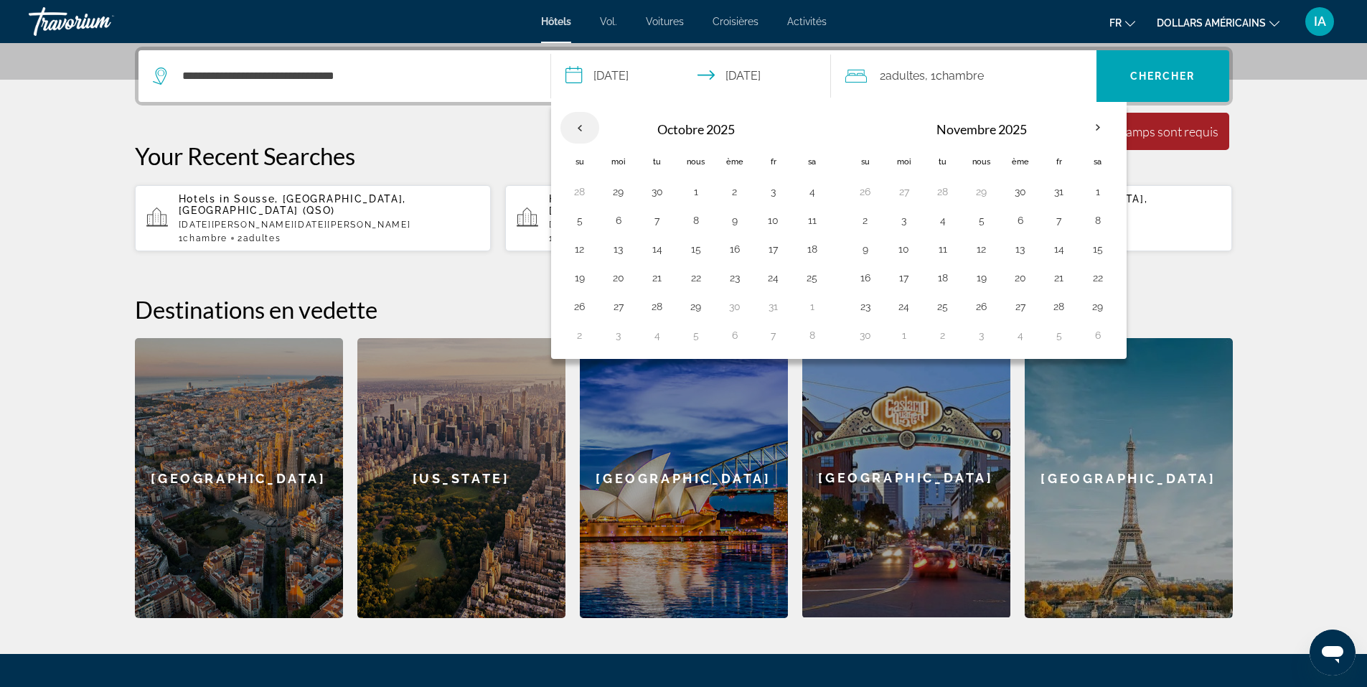
drag, startPoint x: 575, startPoint y: 82, endPoint x: 581, endPoint y: 134, distance: 52.7
click at [581, 102] on button "**********" at bounding box center [691, 76] width 280 height 52
click at [581, 134] on th "Previous month" at bounding box center [579, 128] width 39 height 32
click at [581, 134] on th "Navigation placeholder" at bounding box center [579, 127] width 39 height 32
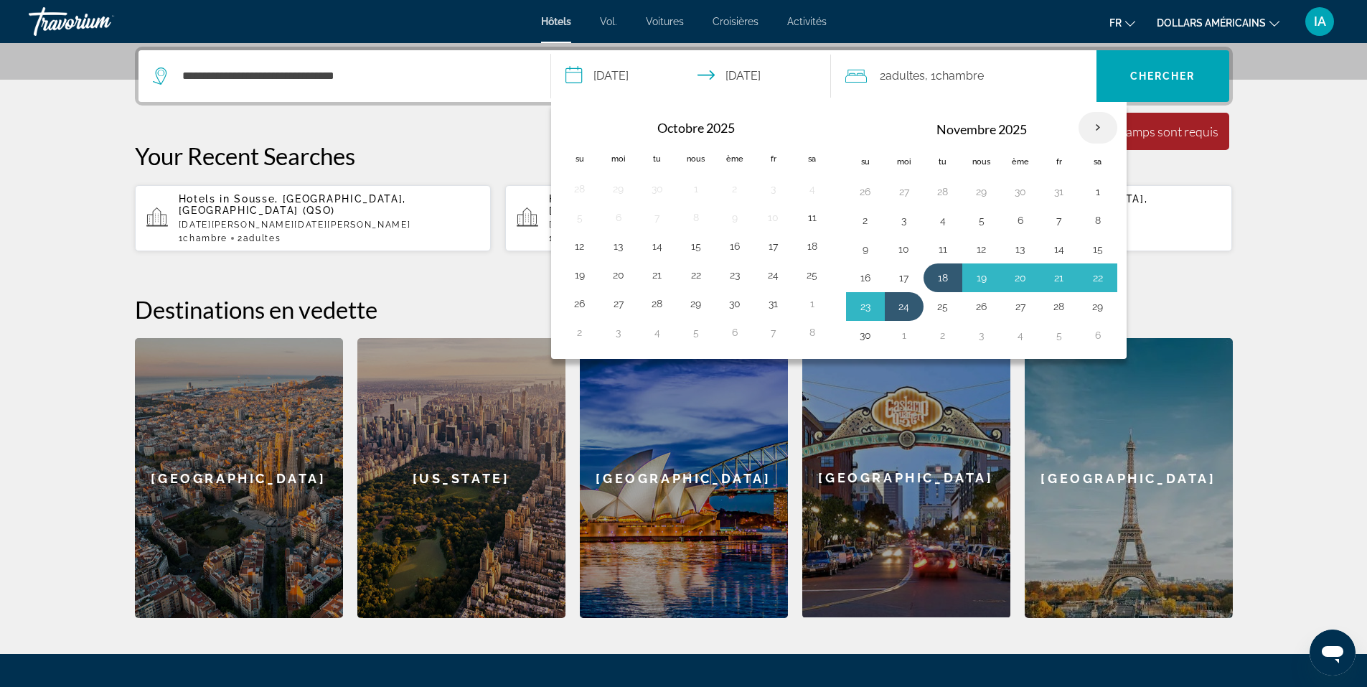
click at [1096, 126] on th "Mois prochain" at bounding box center [1097, 128] width 39 height 32
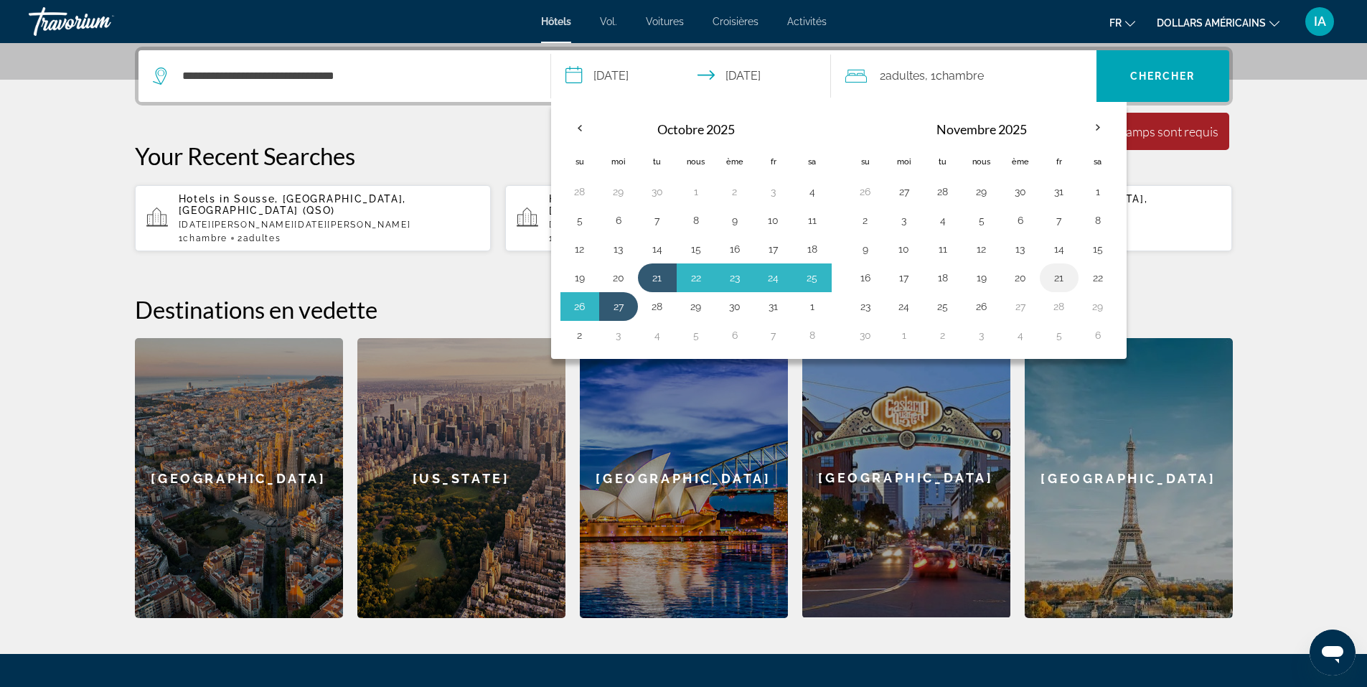
click at [1057, 276] on button "21" at bounding box center [1059, 278] width 23 height 20
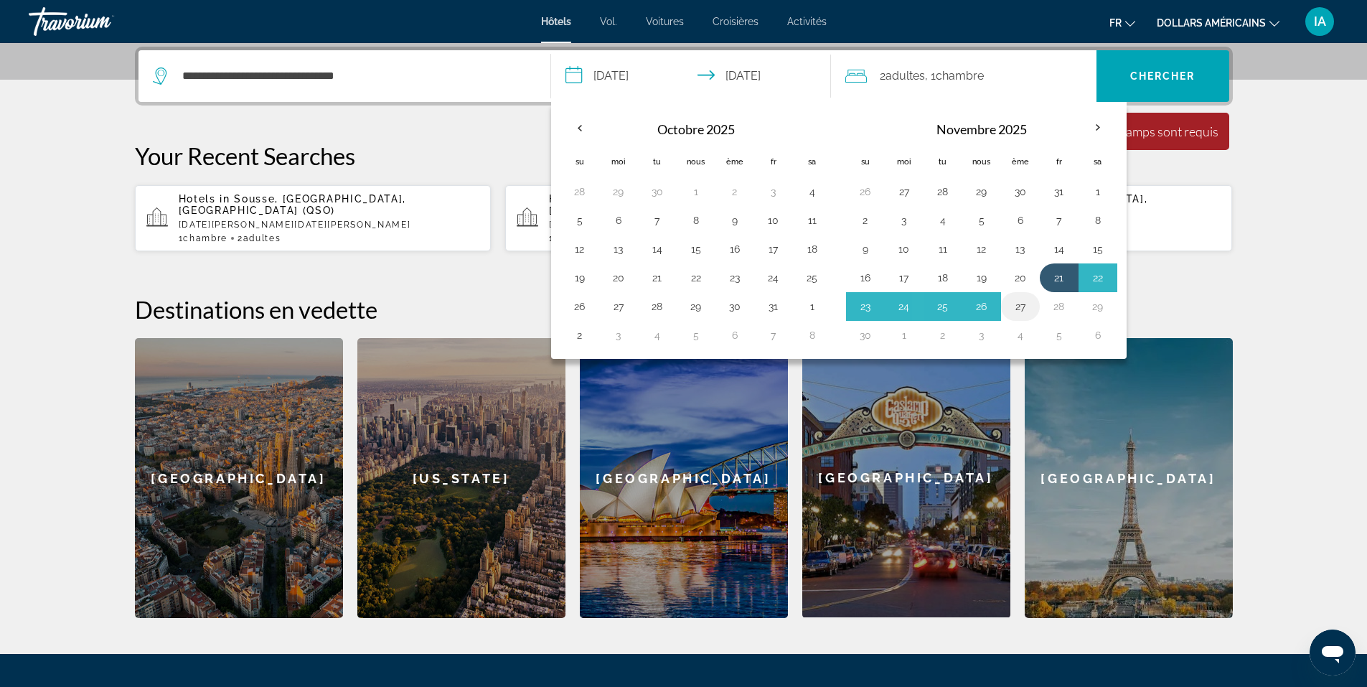
click at [1018, 306] on button "27" at bounding box center [1020, 306] width 23 height 20
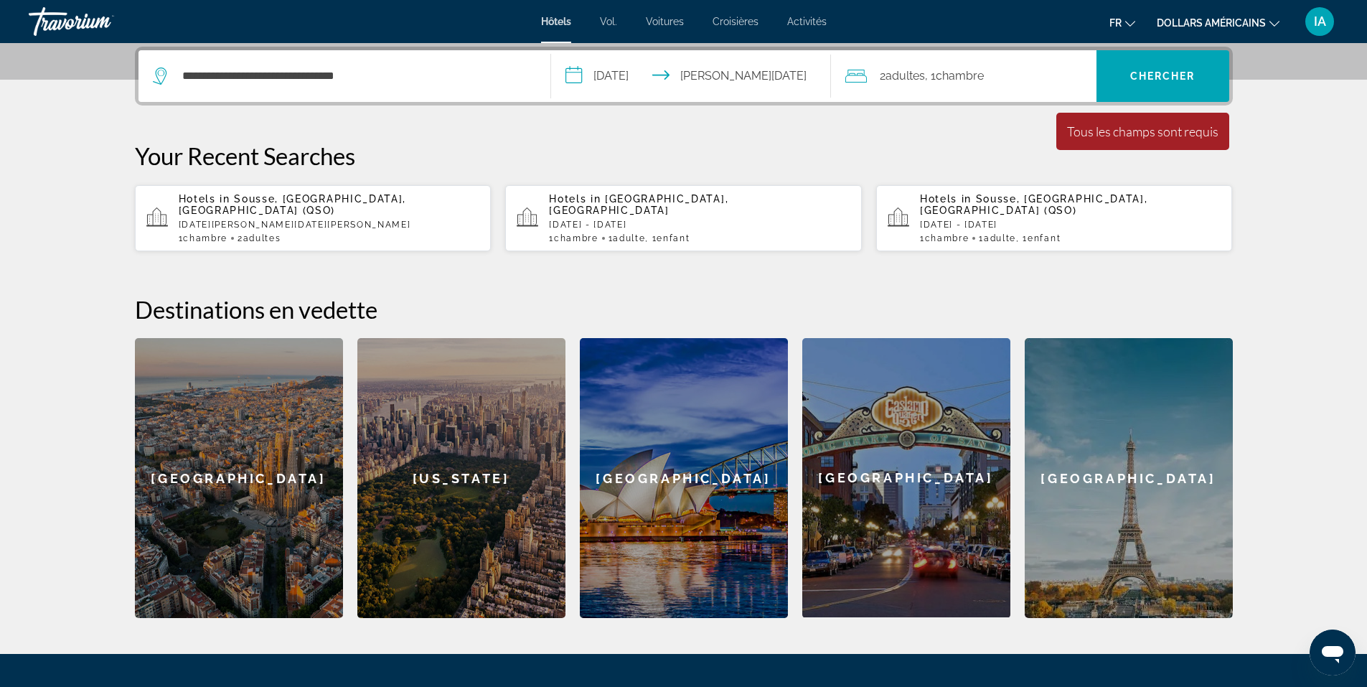
click at [577, 77] on input "**********" at bounding box center [694, 78] width 286 height 56
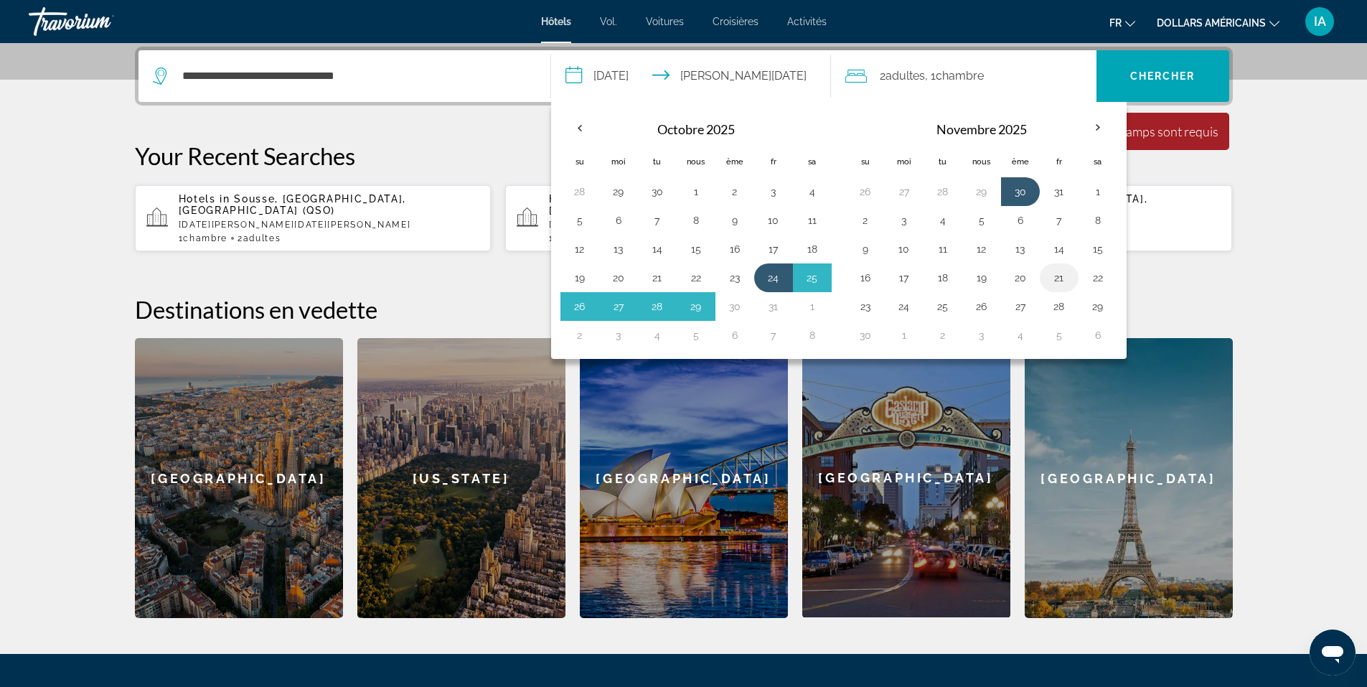
click at [1053, 276] on button "21" at bounding box center [1059, 278] width 23 height 20
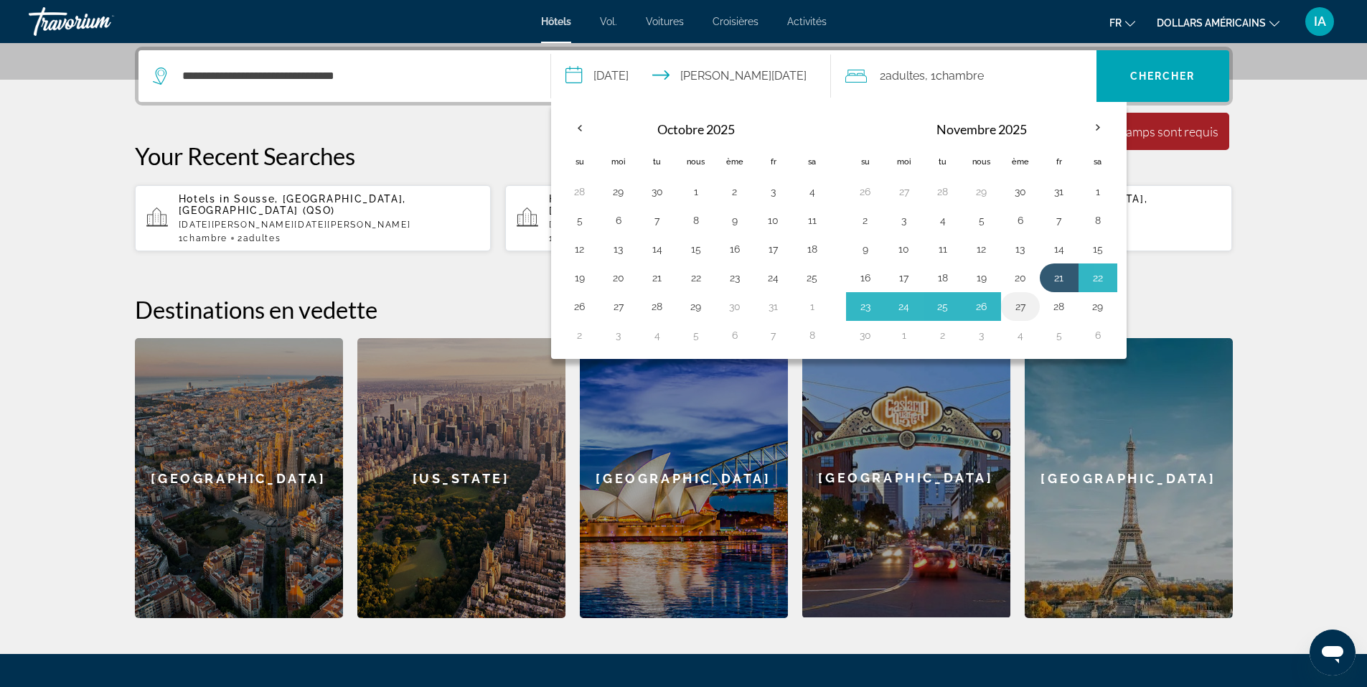
click at [1017, 307] on button "27" at bounding box center [1020, 306] width 23 height 20
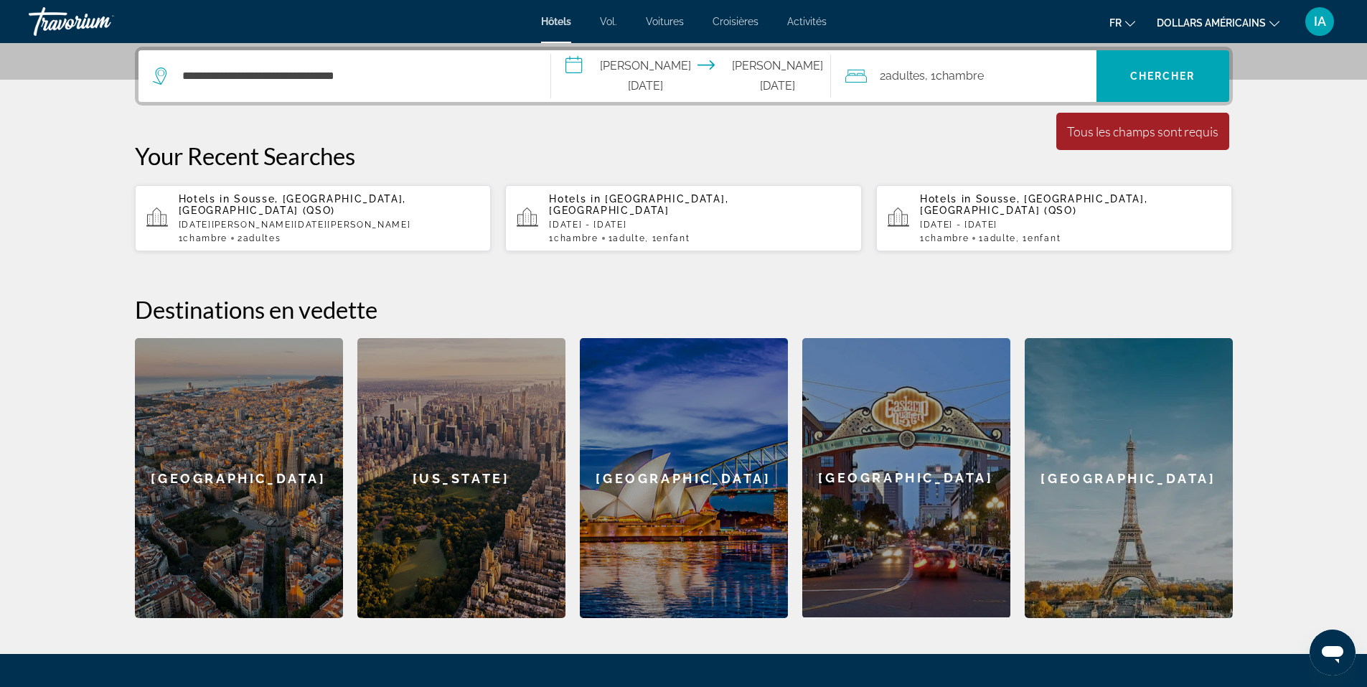
click at [580, 76] on input "**********" at bounding box center [694, 78] width 286 height 56
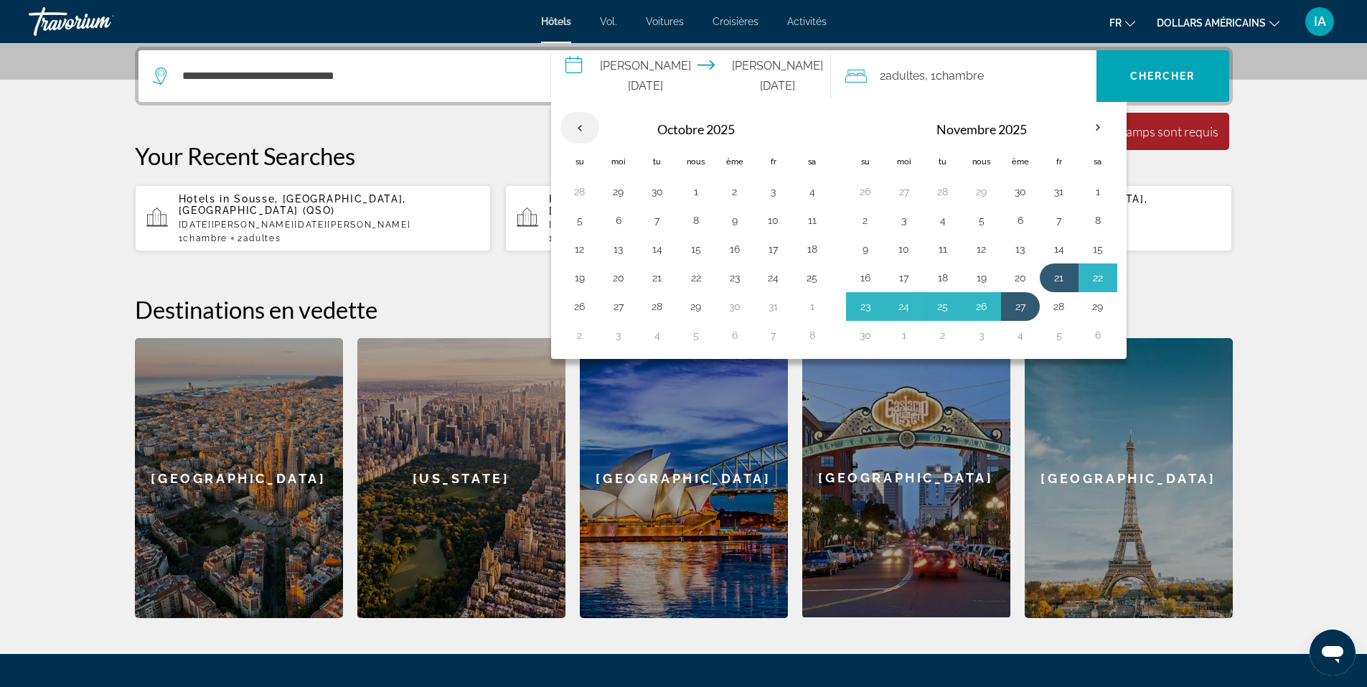
click at [580, 123] on th "Previous month" at bounding box center [579, 128] width 39 height 32
click at [580, 123] on th "Navigation placeholder" at bounding box center [579, 127] width 39 height 32
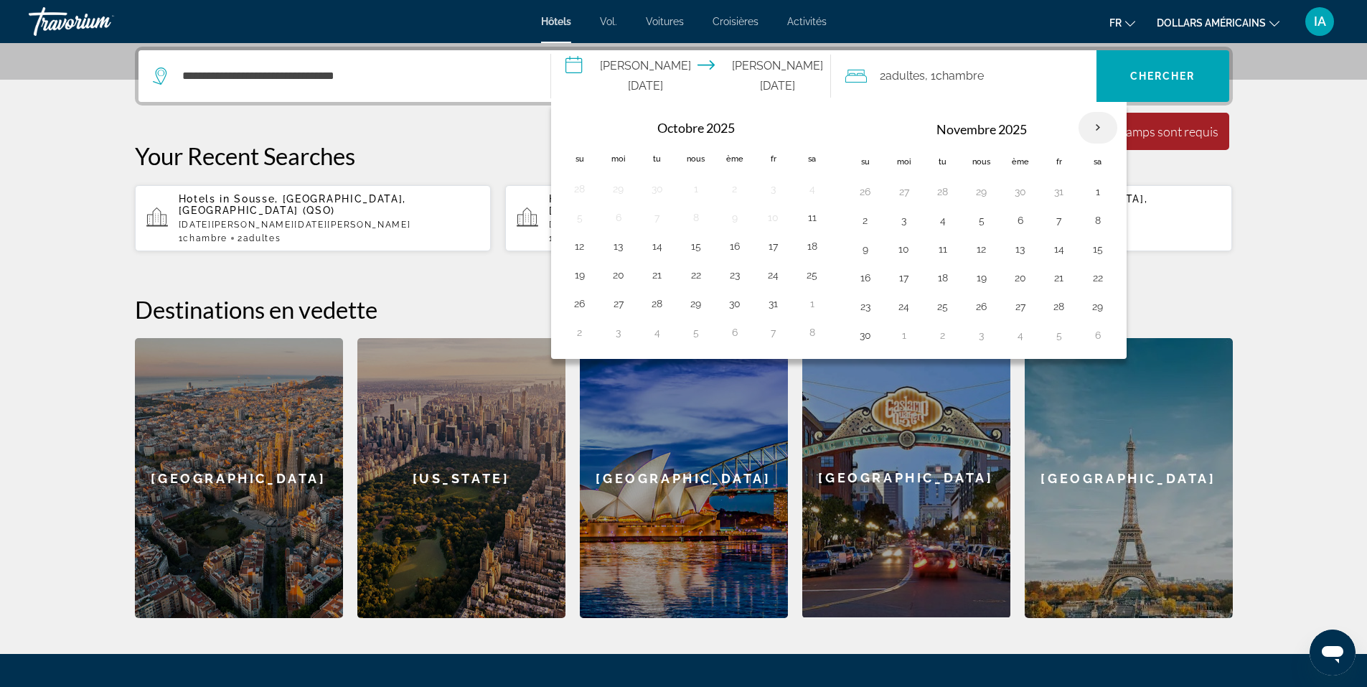
click at [1096, 128] on th "Mois prochain" at bounding box center [1097, 128] width 39 height 32
click at [1061, 278] on button "21" at bounding box center [1059, 278] width 23 height 20
click at [1015, 303] on button "27" at bounding box center [1020, 306] width 23 height 20
type input "**********"
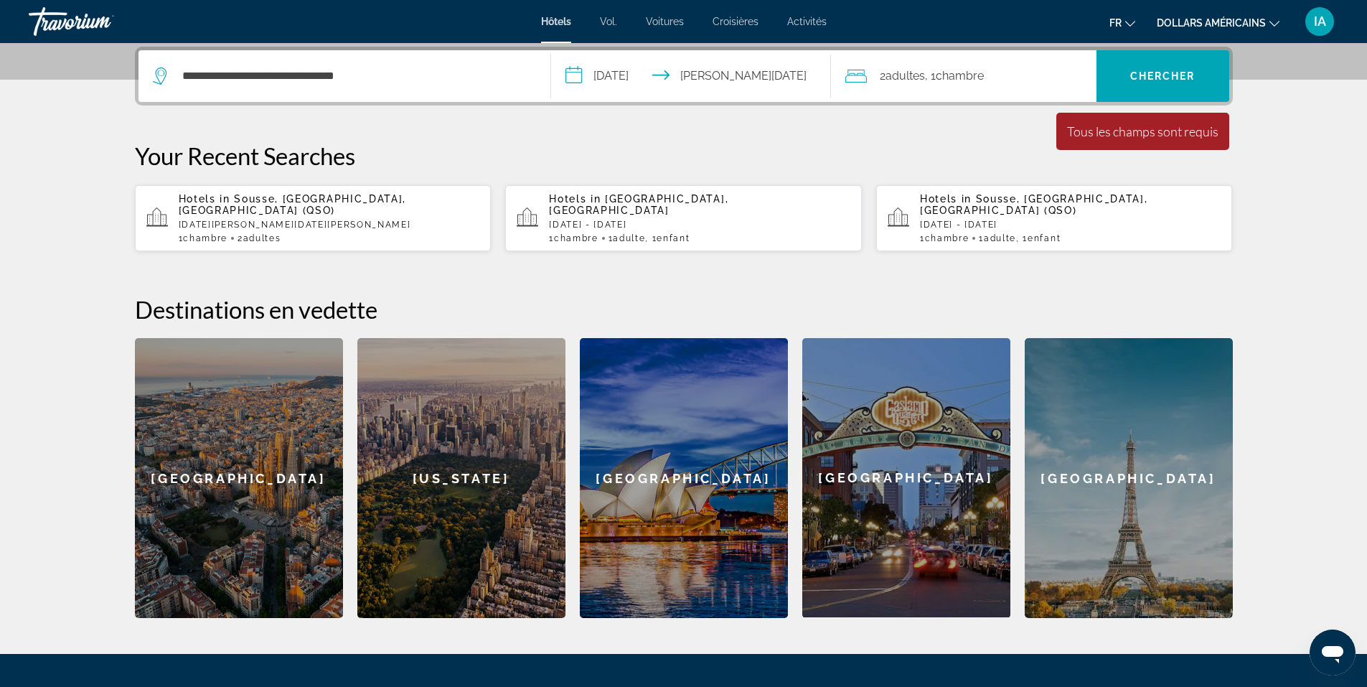
click at [573, 80] on input "**********" at bounding box center [694, 78] width 286 height 56
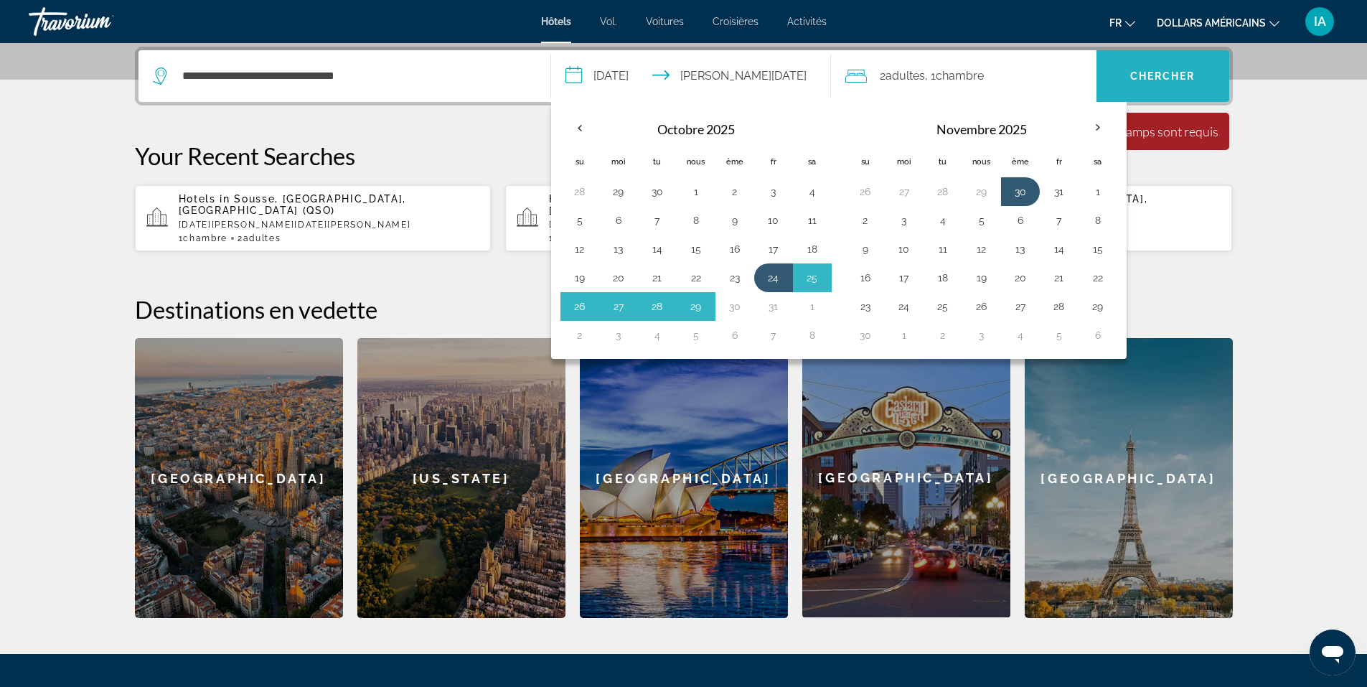
click at [1155, 93] on span "Recherche" at bounding box center [1162, 76] width 133 height 34
